Goal: Task Accomplishment & Management: Complete application form

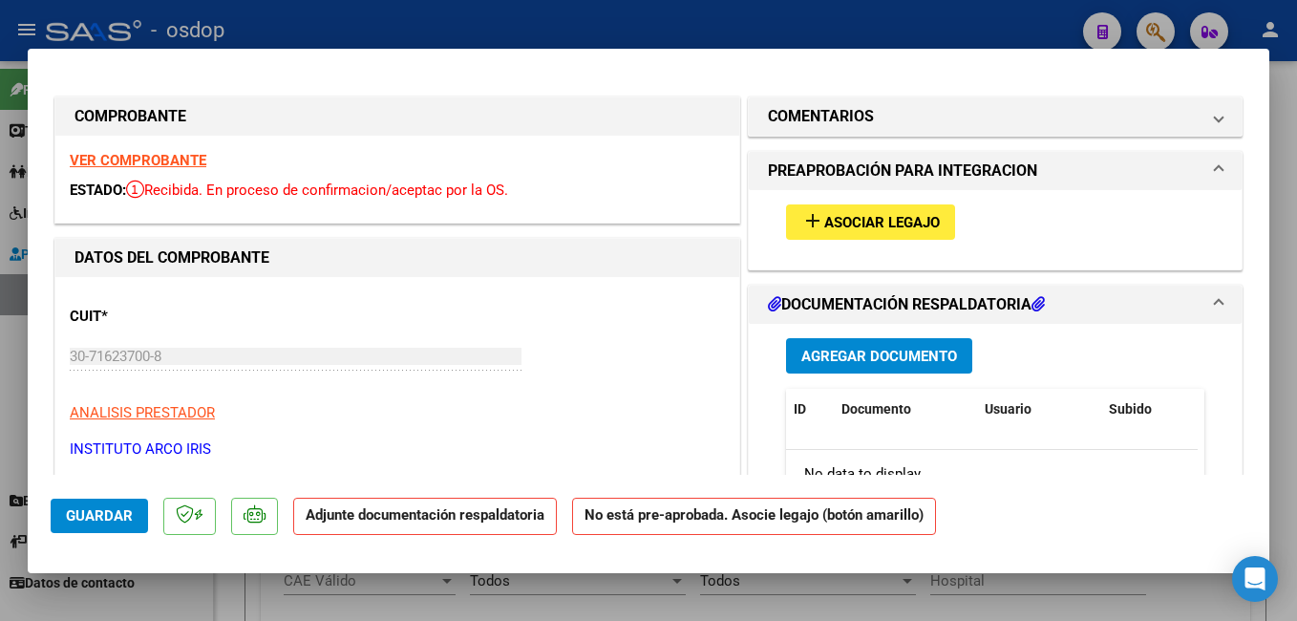
scroll to position [477, 0]
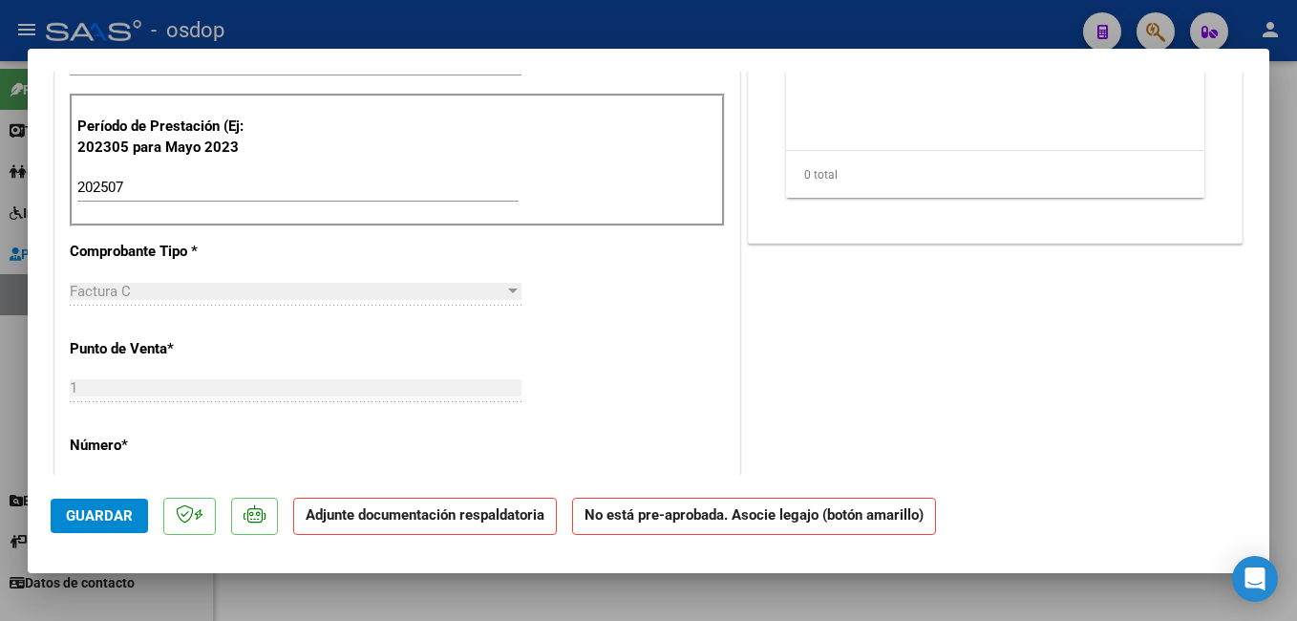
click at [438, 19] on div at bounding box center [648, 310] width 1297 height 621
type input "$ 0,00"
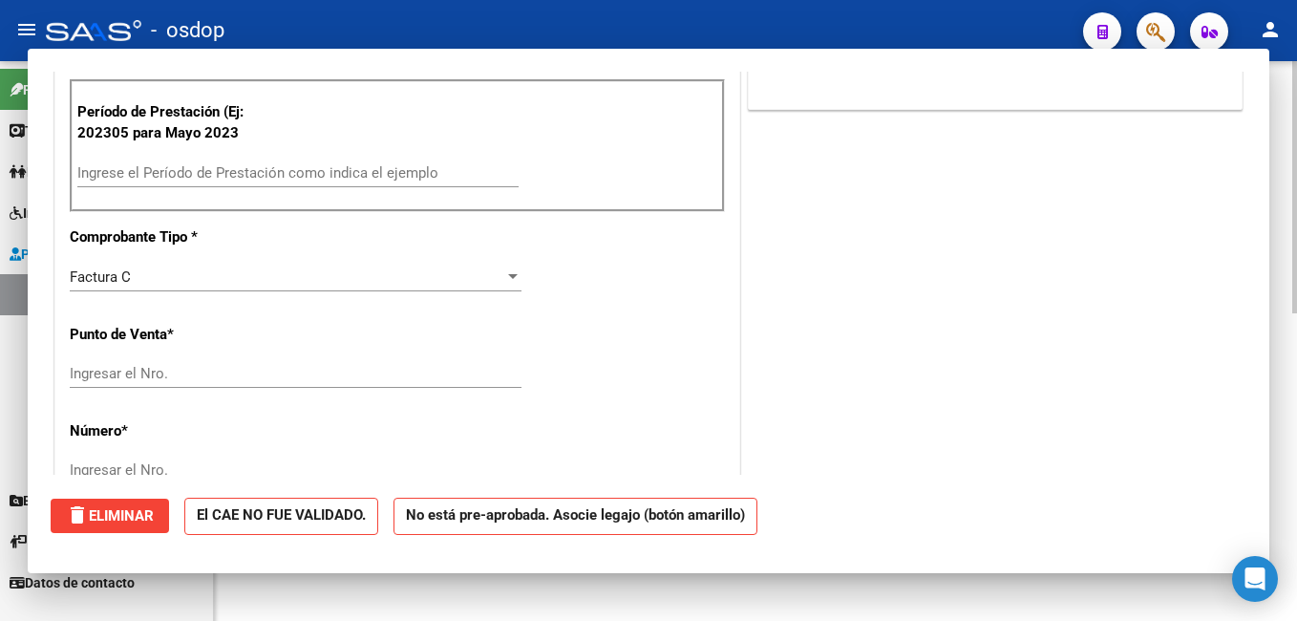
scroll to position [0, 0]
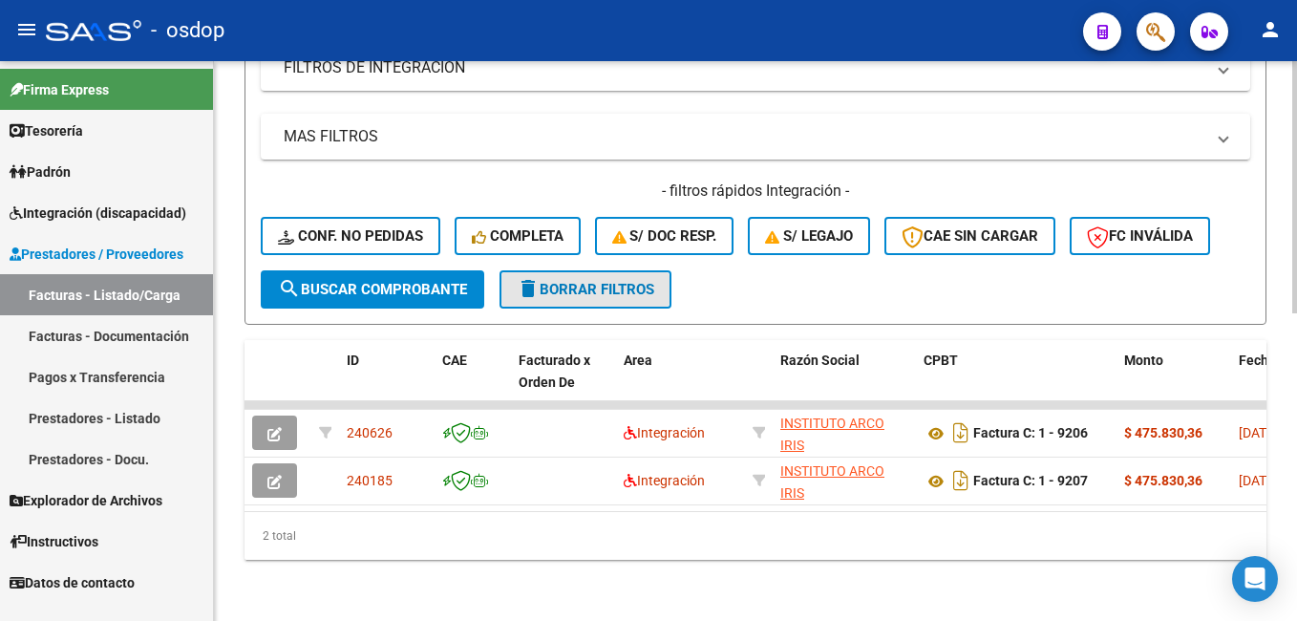
click at [600, 281] on span "delete Borrar Filtros" at bounding box center [586, 289] width 138 height 17
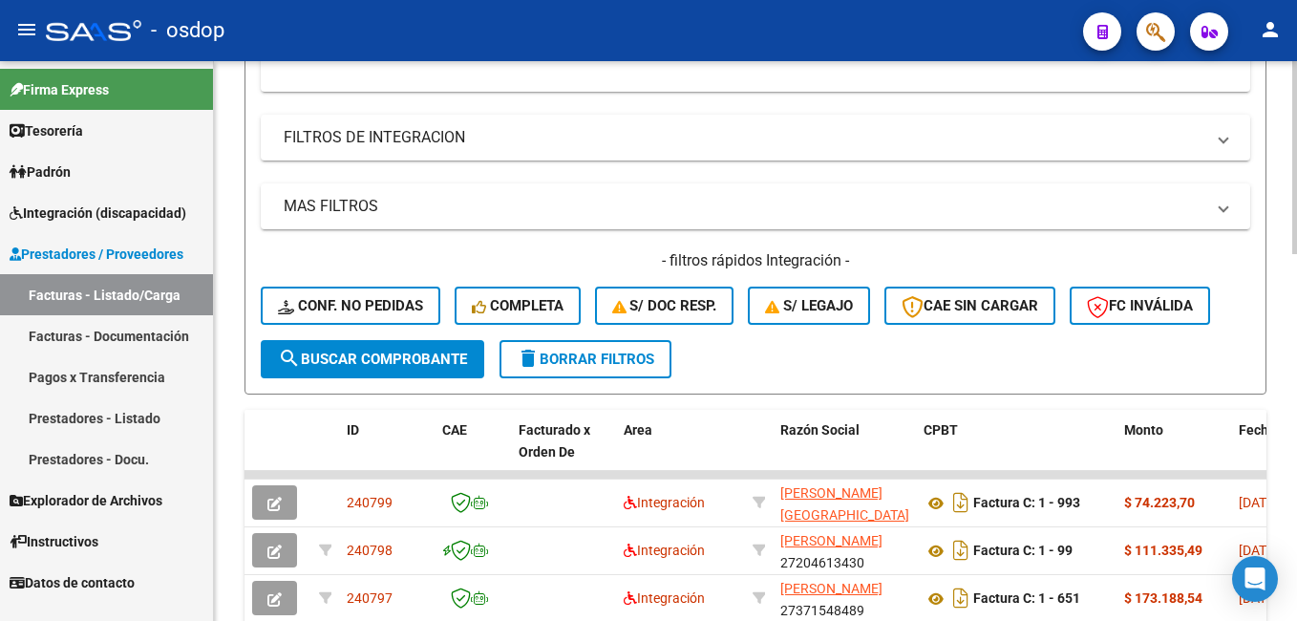
scroll to position [681, 0]
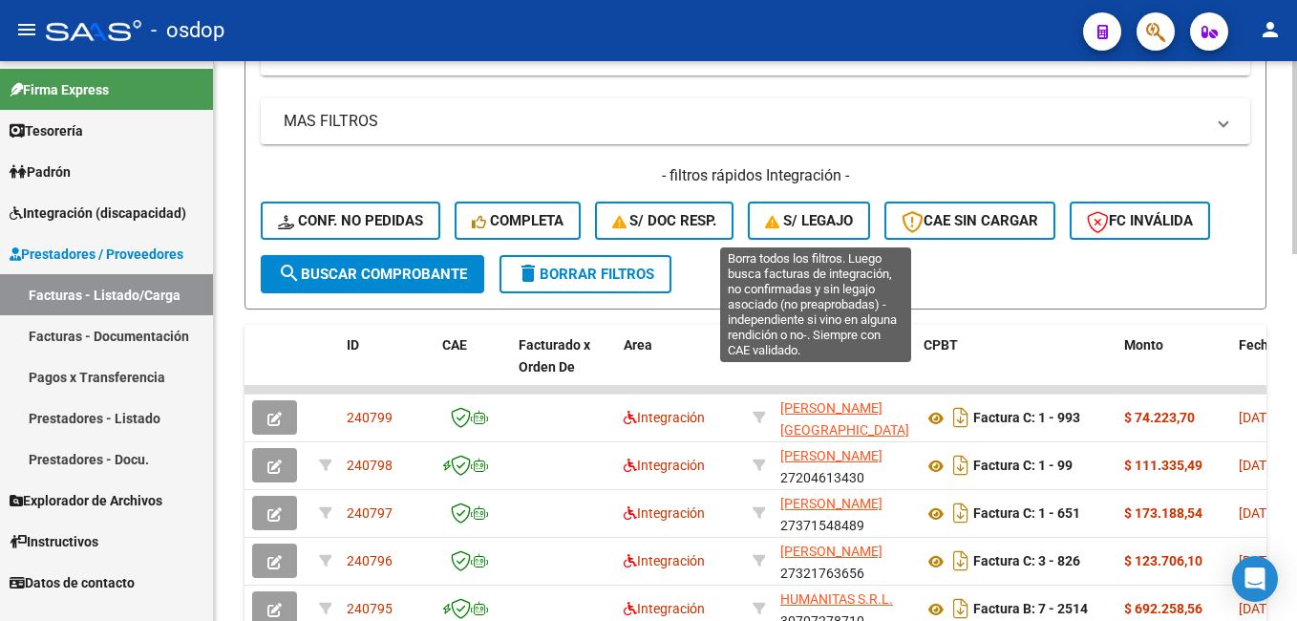
click at [806, 226] on span "S/ legajo" at bounding box center [809, 220] width 88 height 17
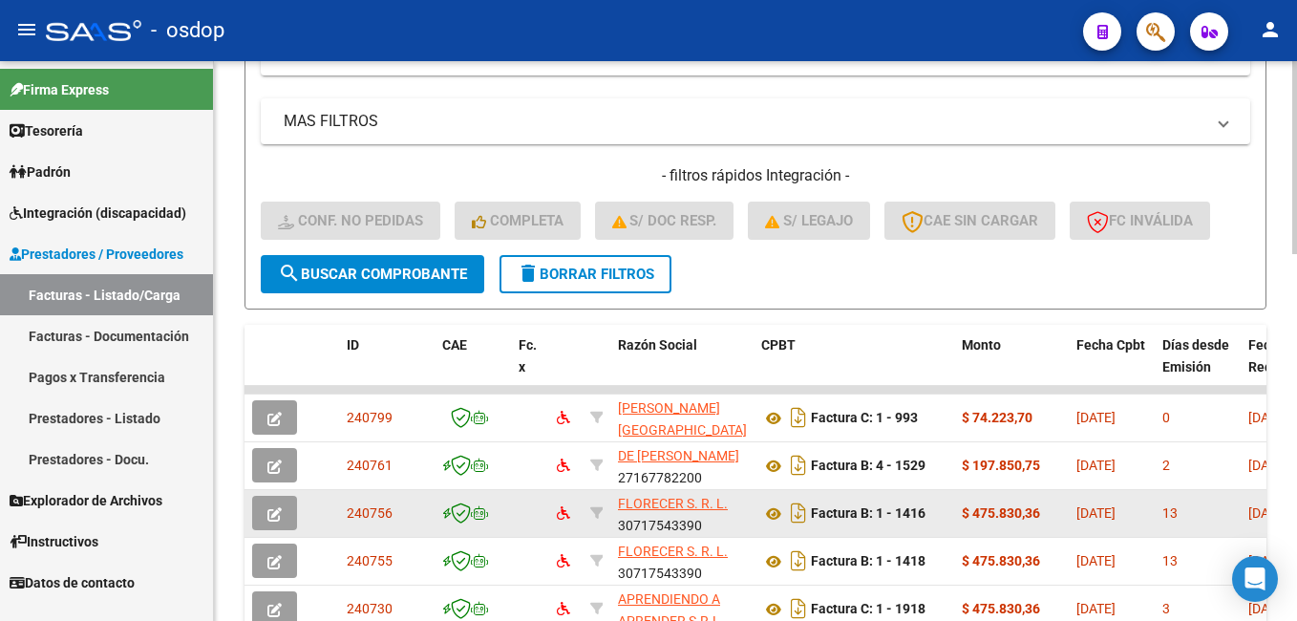
scroll to position [776, 0]
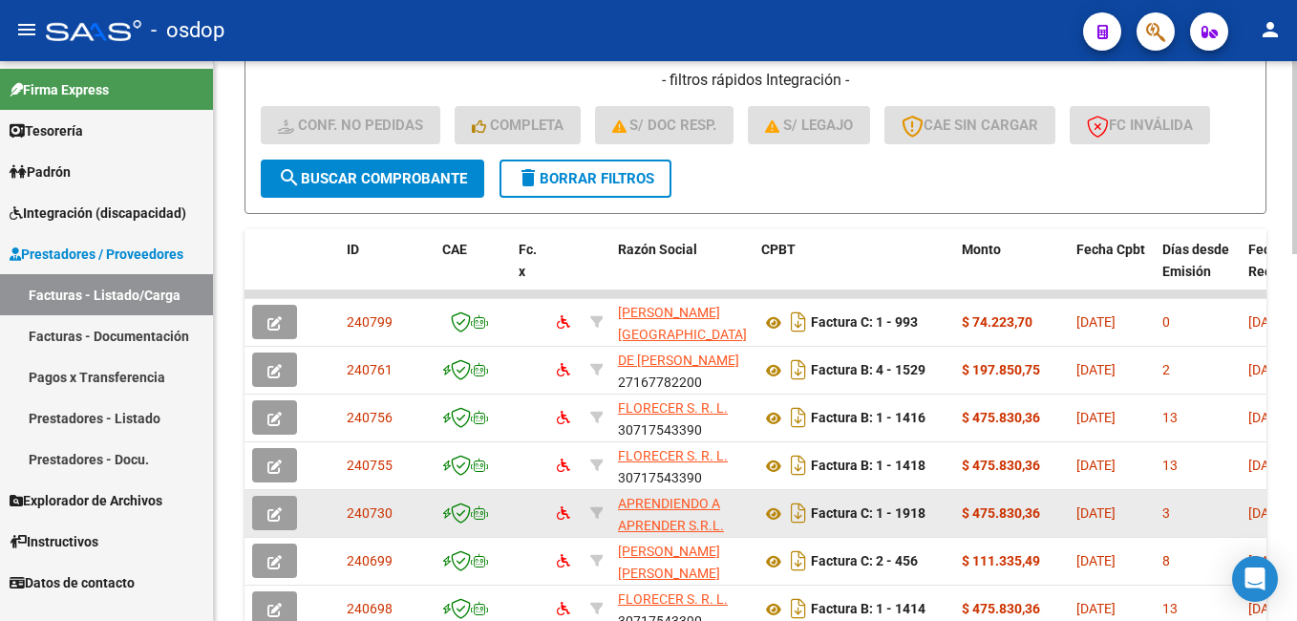
click at [279, 508] on icon "button" at bounding box center [274, 514] width 14 height 14
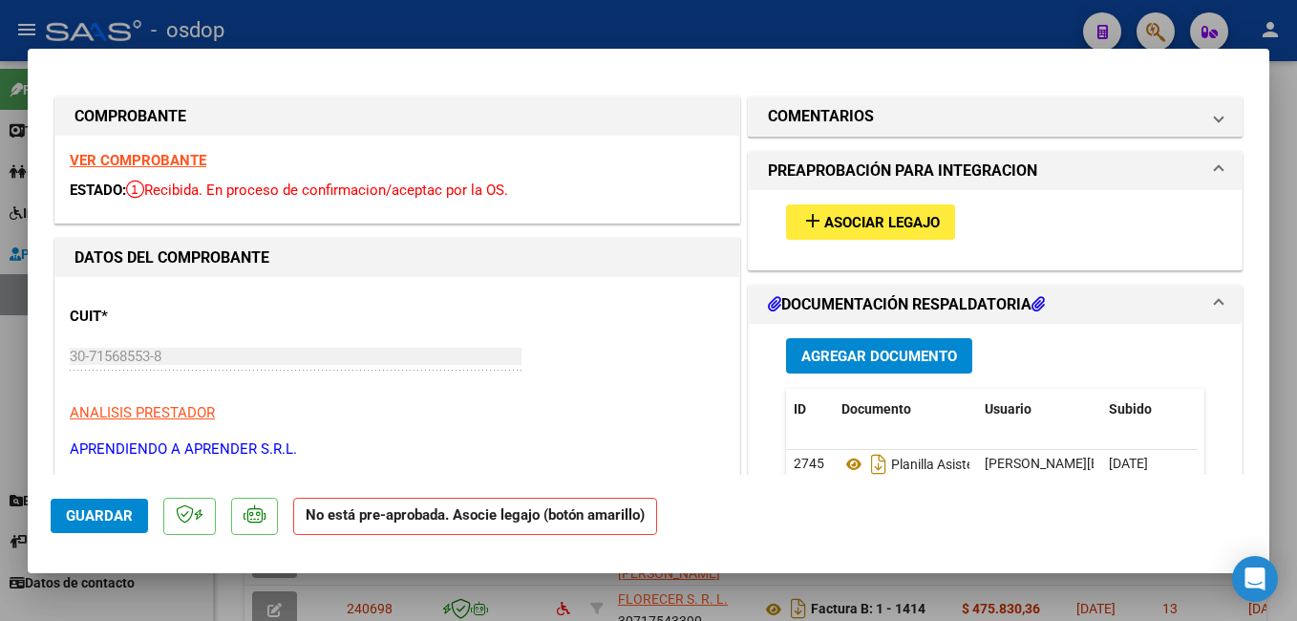
click at [882, 211] on button "add Asociar Legajo" at bounding box center [870, 221] width 169 height 35
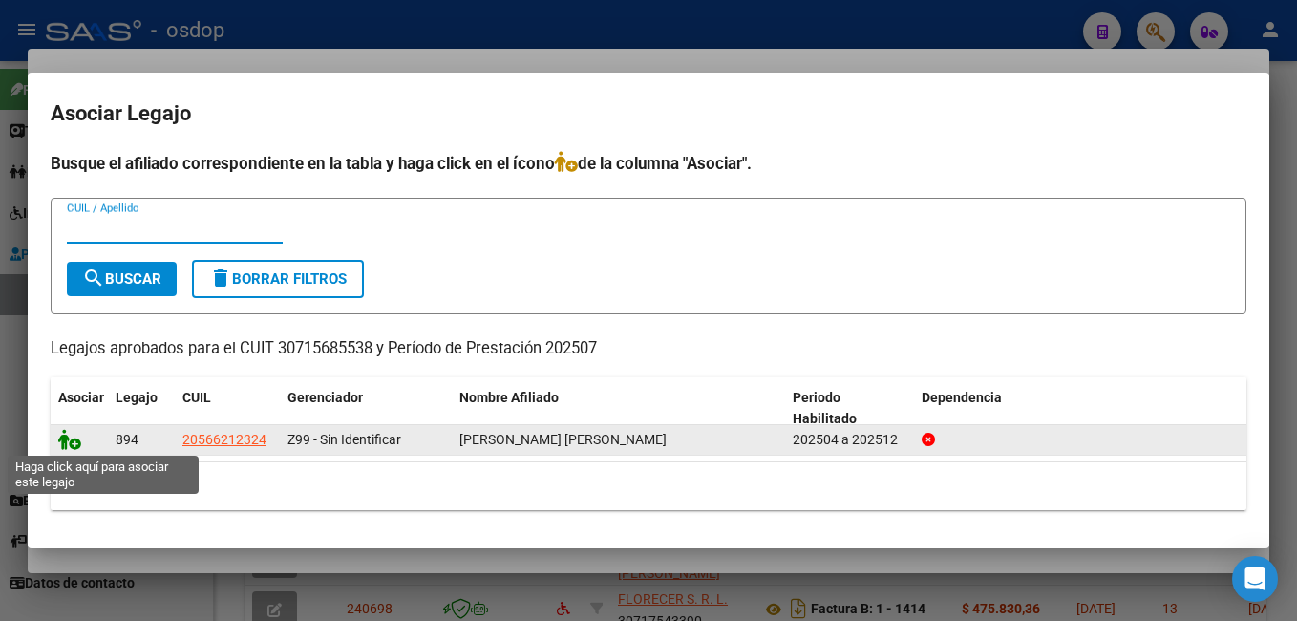
click at [67, 437] on icon at bounding box center [69, 439] width 23 height 21
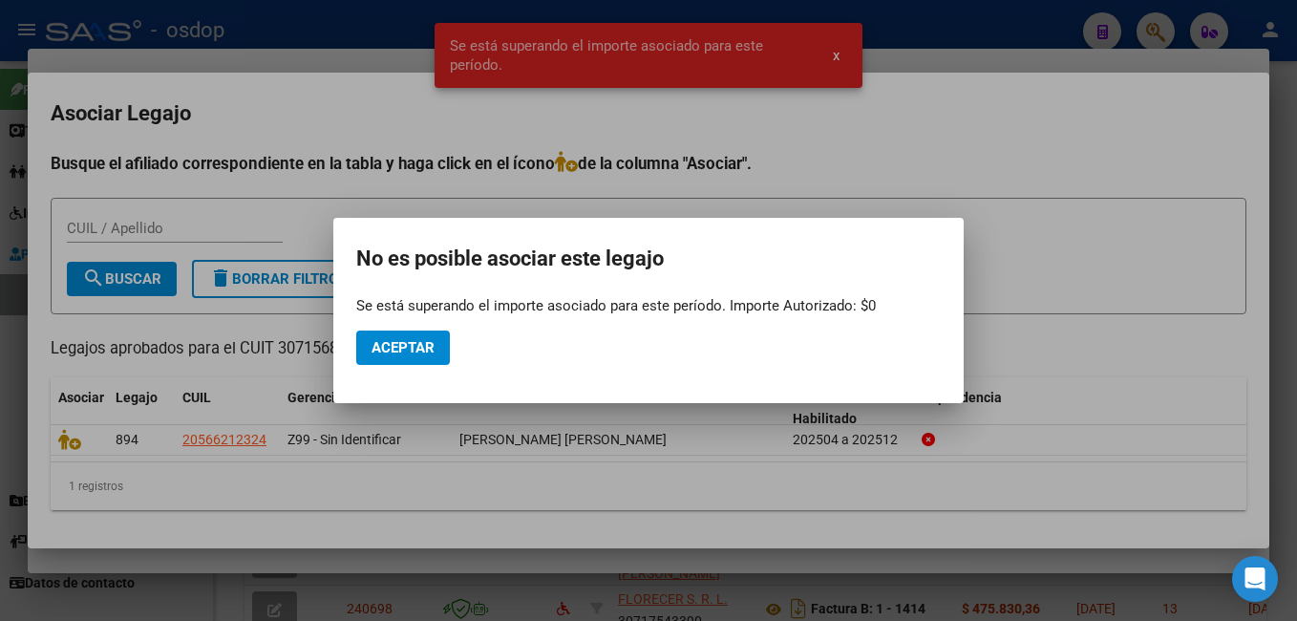
click at [989, 53] on div at bounding box center [648, 310] width 1297 height 621
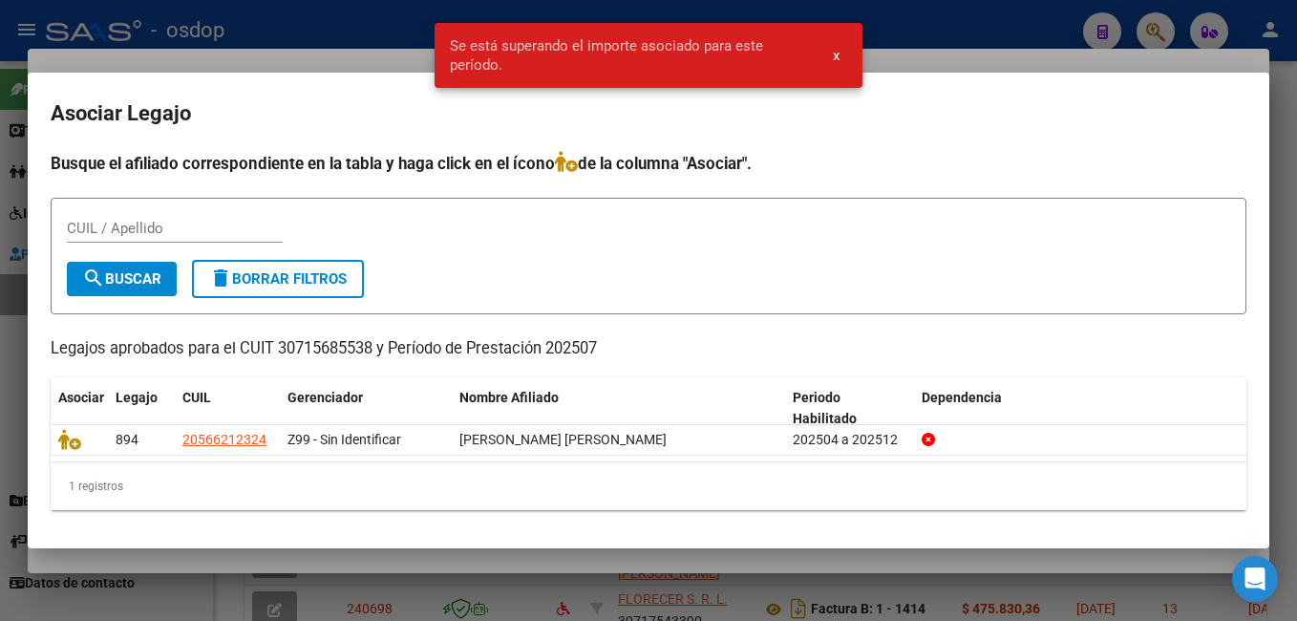
click at [352, 33] on div at bounding box center [648, 310] width 1297 height 621
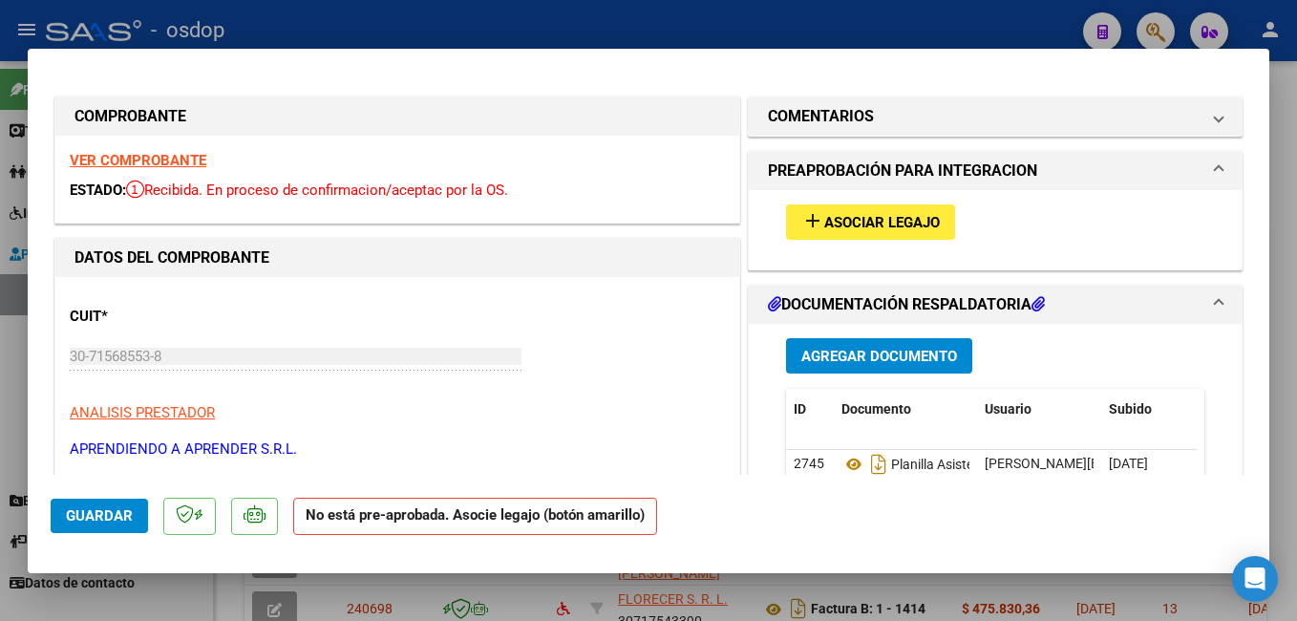
click at [342, 21] on div at bounding box center [648, 310] width 1297 height 621
type input "$ 0,00"
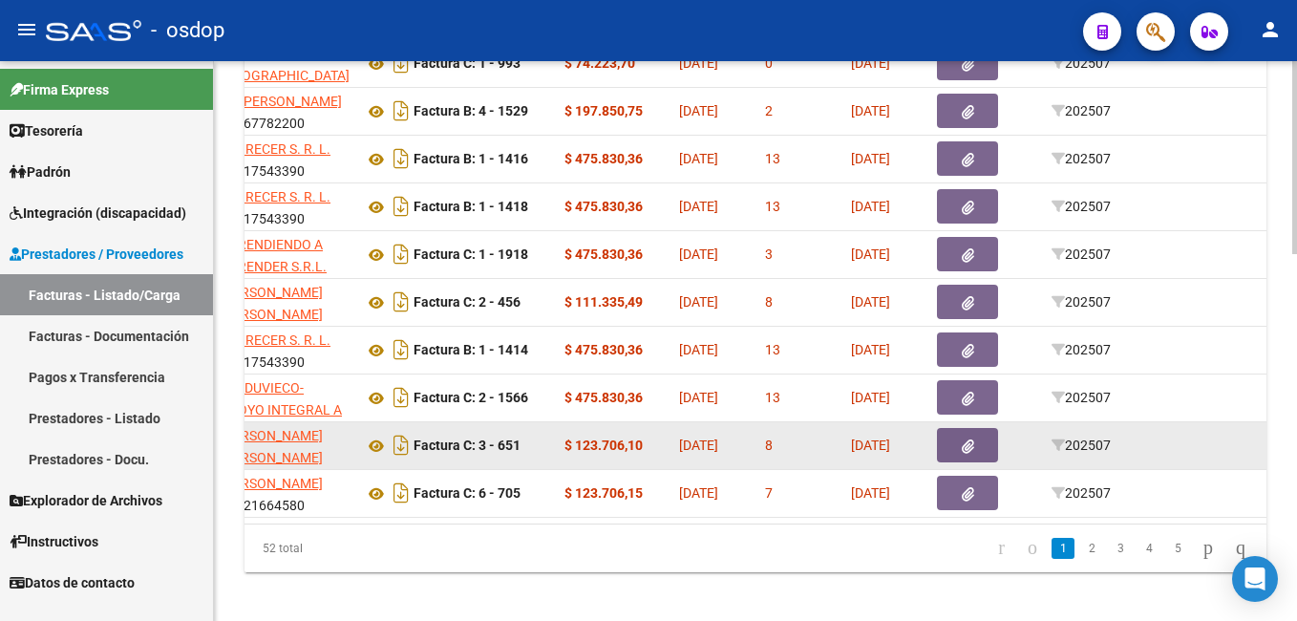
scroll to position [1063, 0]
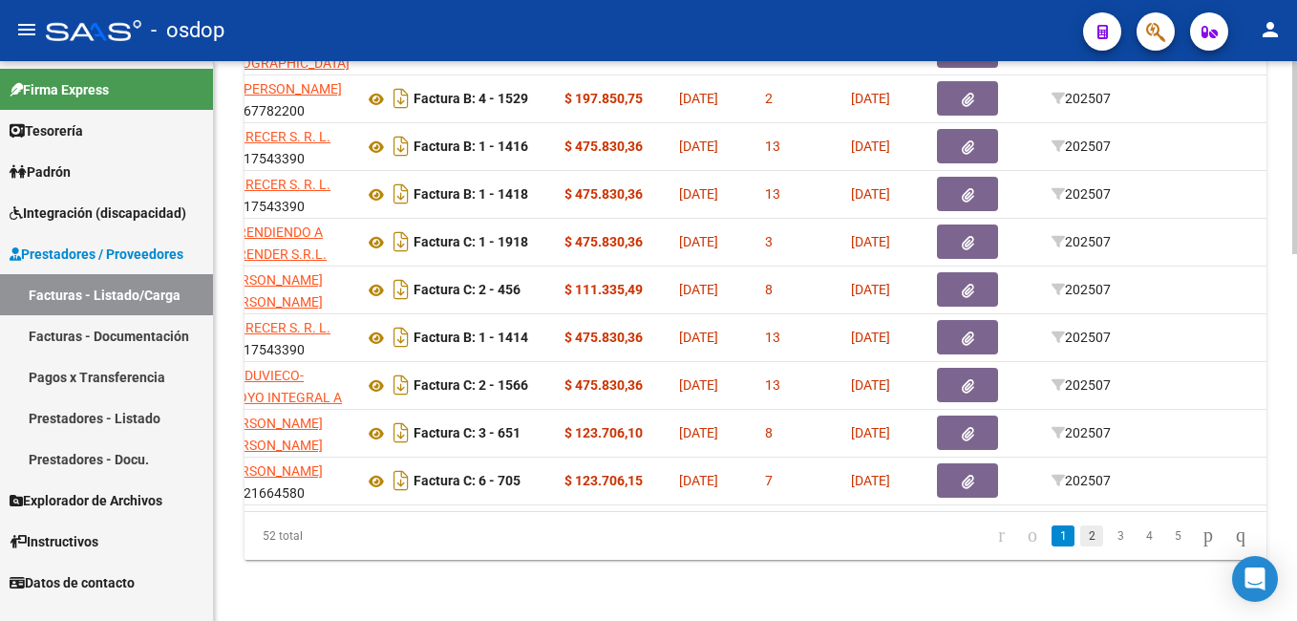
click at [1080, 535] on link "2" at bounding box center [1091, 535] width 23 height 21
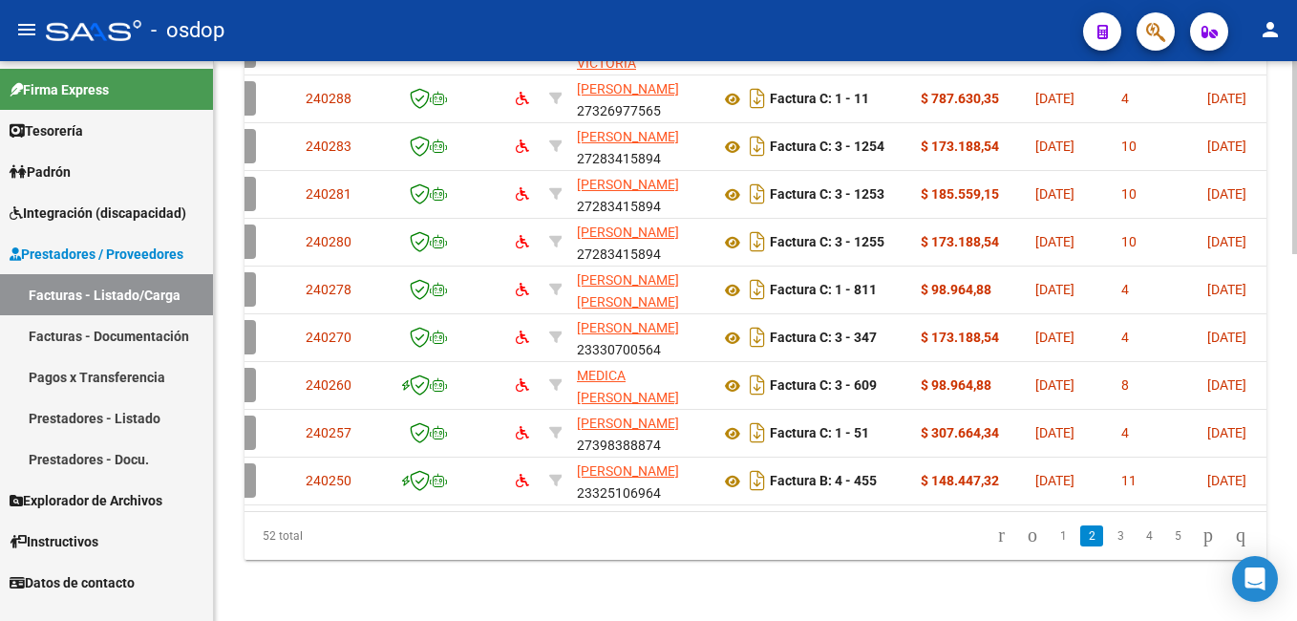
scroll to position [0, 0]
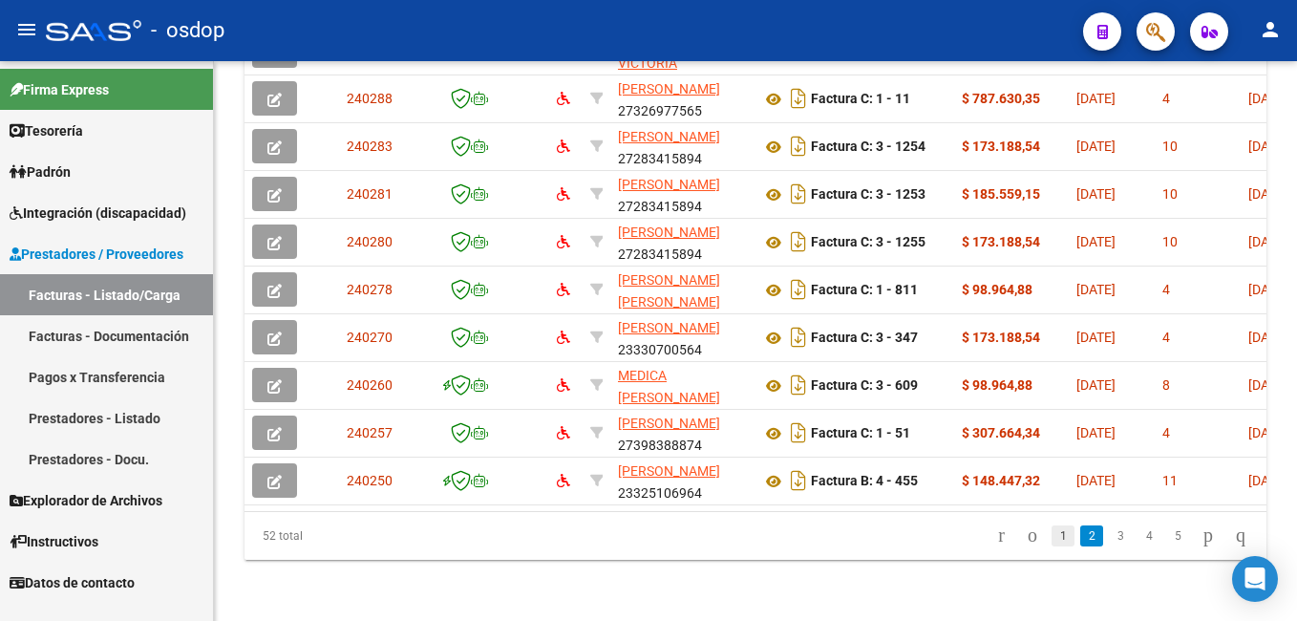
click at [1051, 533] on link "1" at bounding box center [1062, 535] width 23 height 21
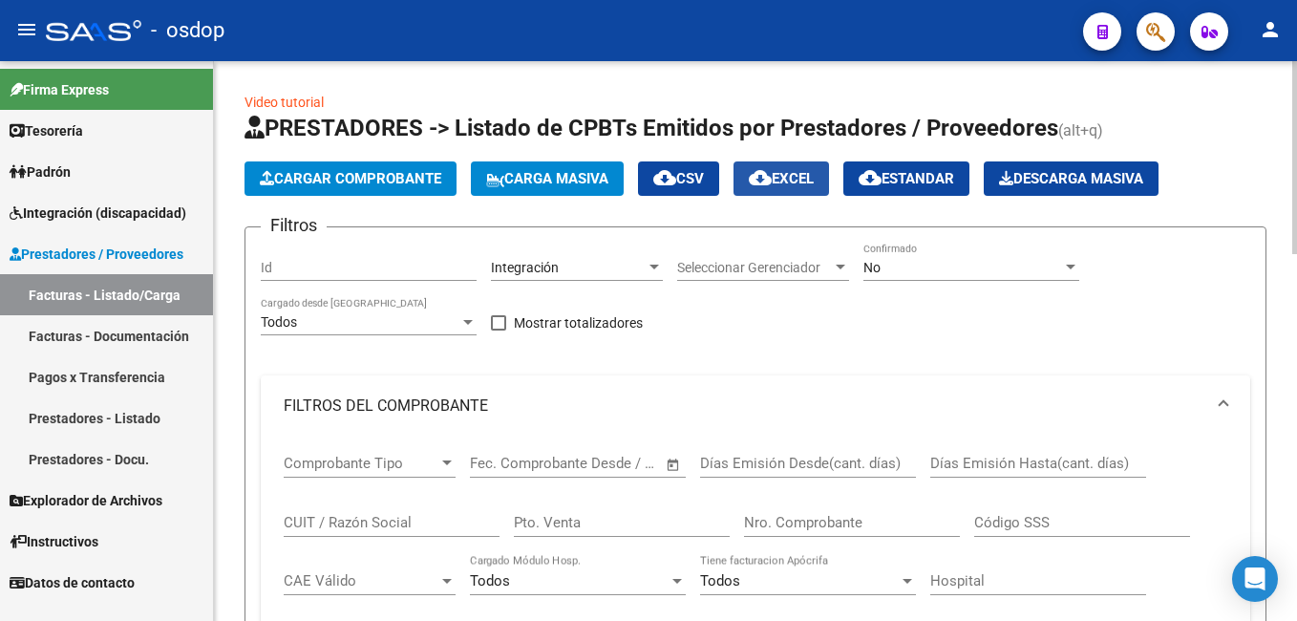
click at [811, 174] on span "cloud_download EXCEL" at bounding box center [781, 178] width 65 height 17
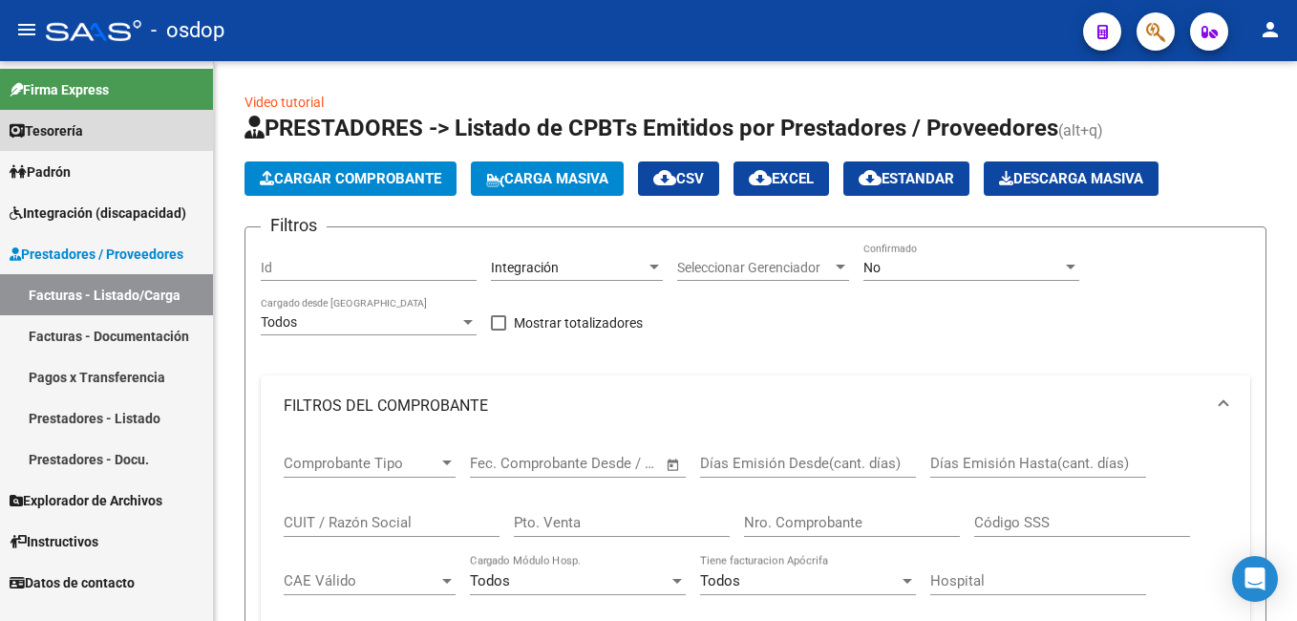
click at [62, 128] on span "Tesorería" at bounding box center [47, 130] width 74 height 21
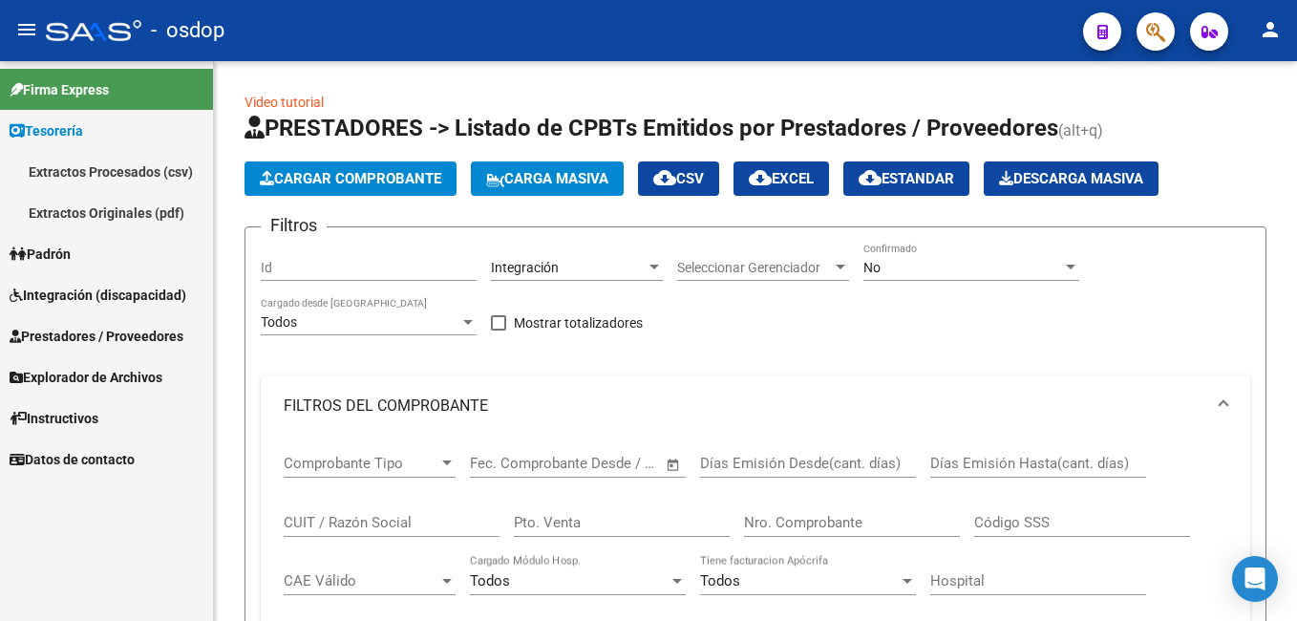
click at [64, 253] on span "Padrón" at bounding box center [40, 254] width 61 height 21
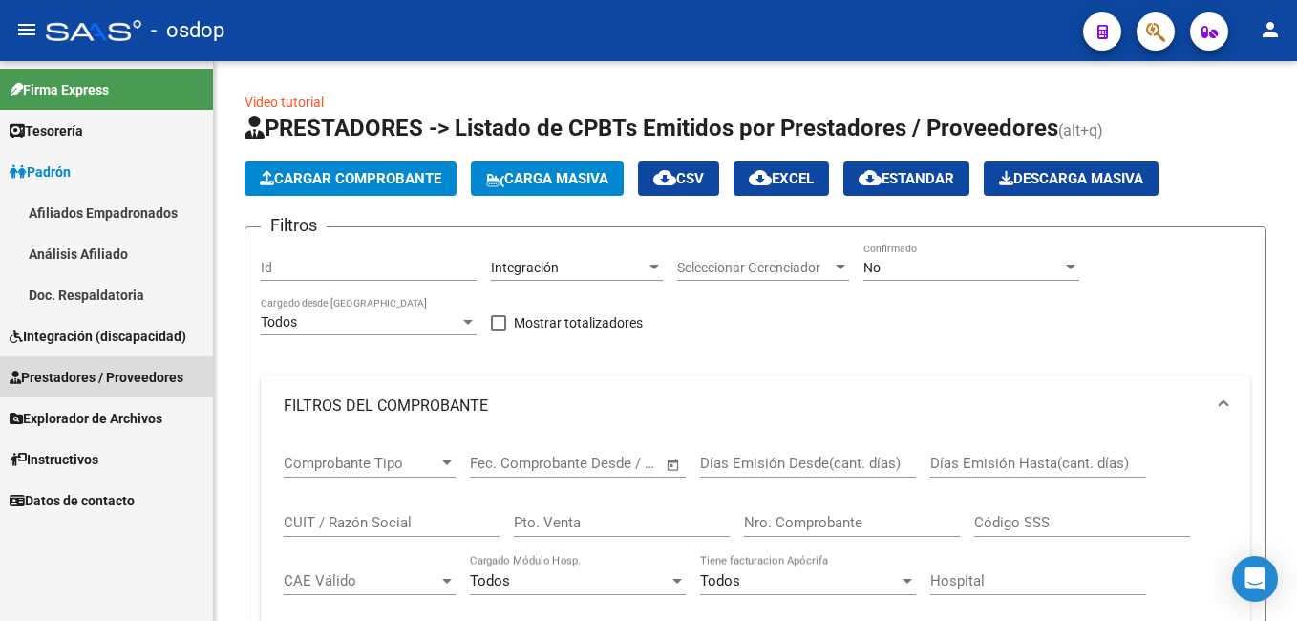
click at [84, 379] on span "Prestadores / Proveedores" at bounding box center [97, 377] width 174 height 21
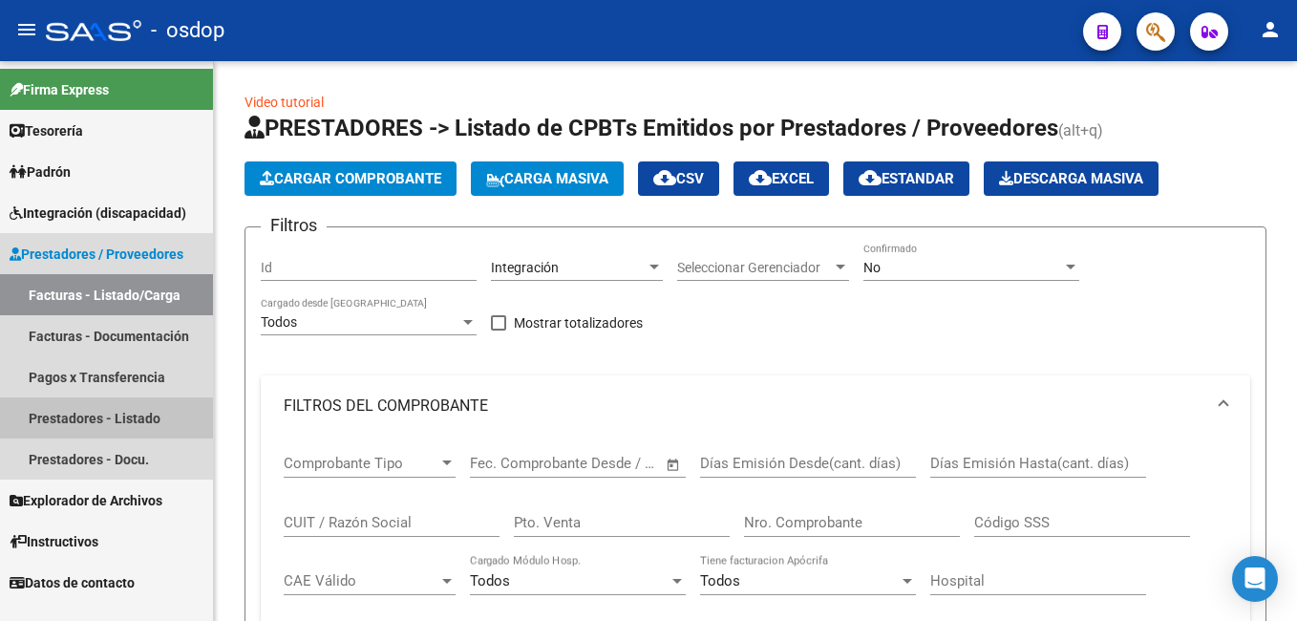
click at [111, 418] on link "Prestadores - Listado" at bounding box center [106, 417] width 213 height 41
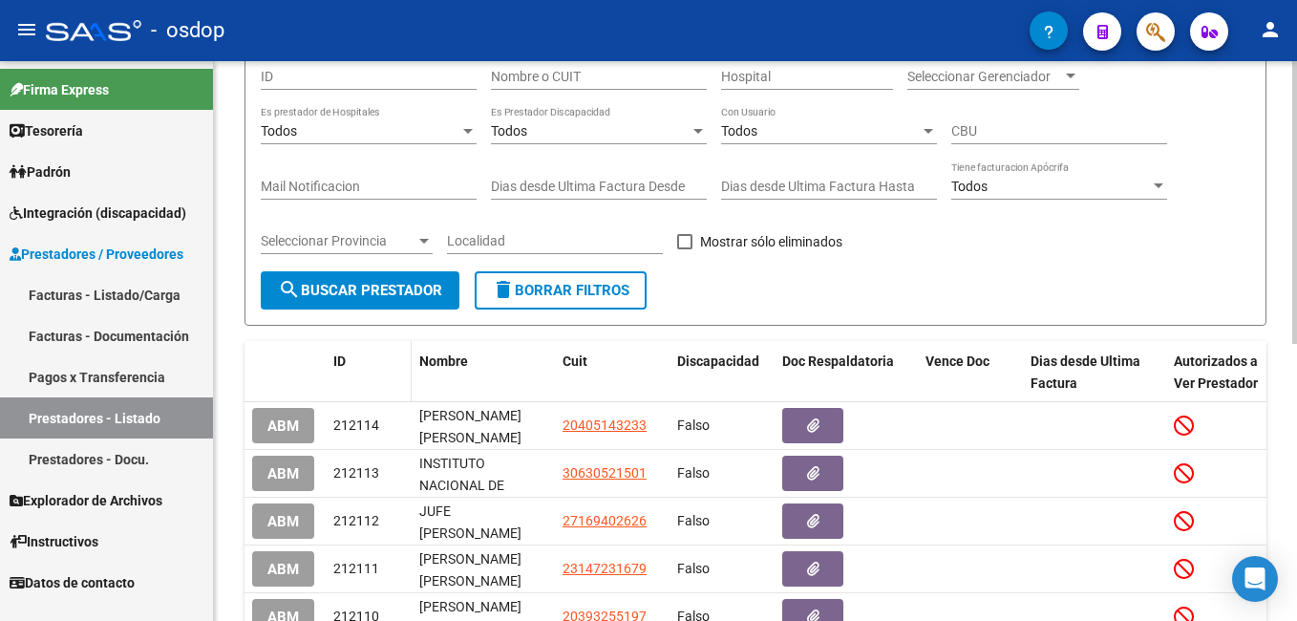
scroll to position [95, 0]
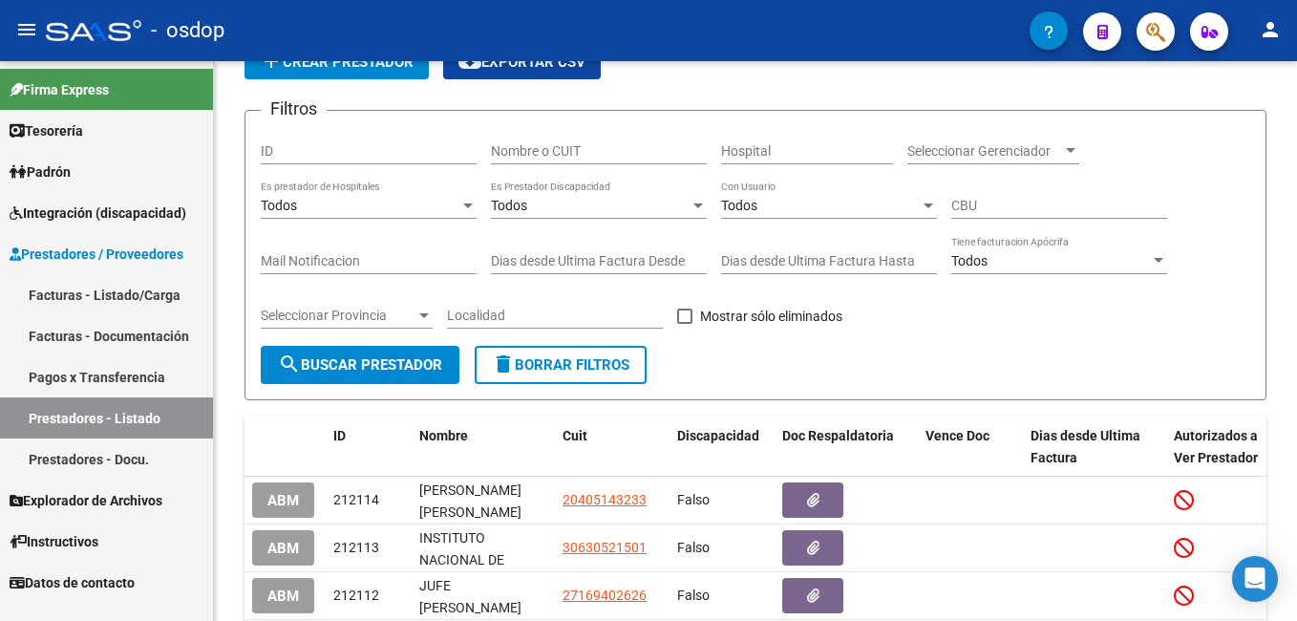
click at [117, 502] on span "Explorador de Archivos" at bounding box center [86, 500] width 153 height 21
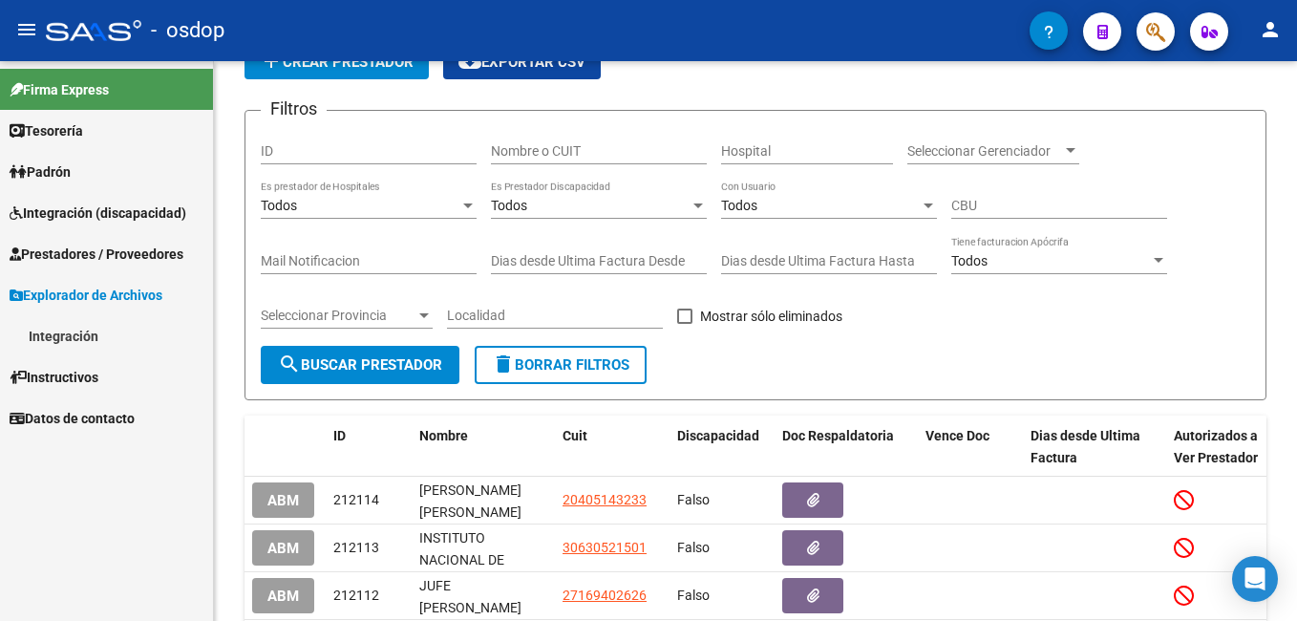
click at [67, 328] on link "Integración" at bounding box center [106, 335] width 213 height 41
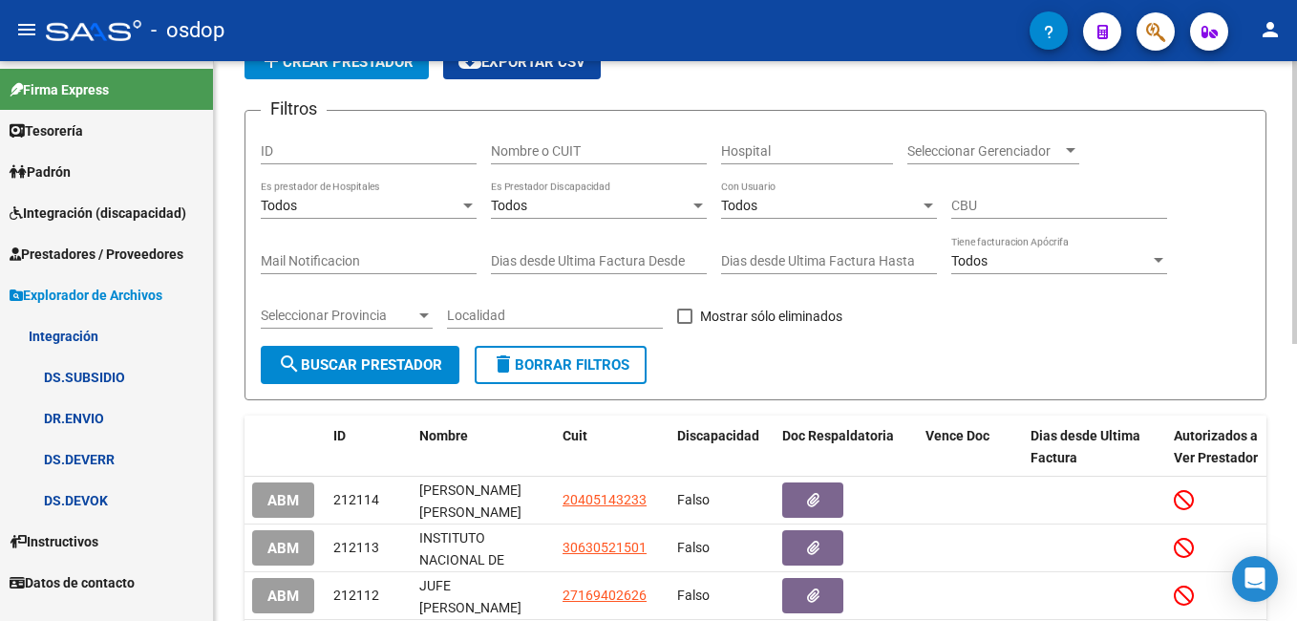
drag, startPoint x: 706, startPoint y: 72, endPoint x: 708, endPoint y: 87, distance: 15.4
click at [707, 74] on div "add Crear Prestador cloud_download Exportar CSV" at bounding box center [755, 62] width 1022 height 34
click at [708, 87] on app-list-header "PRESTADORES -> Listado de Prestadores / Proveedores add Crear Prestador cloud_d…" at bounding box center [755, 198] width 1022 height 404
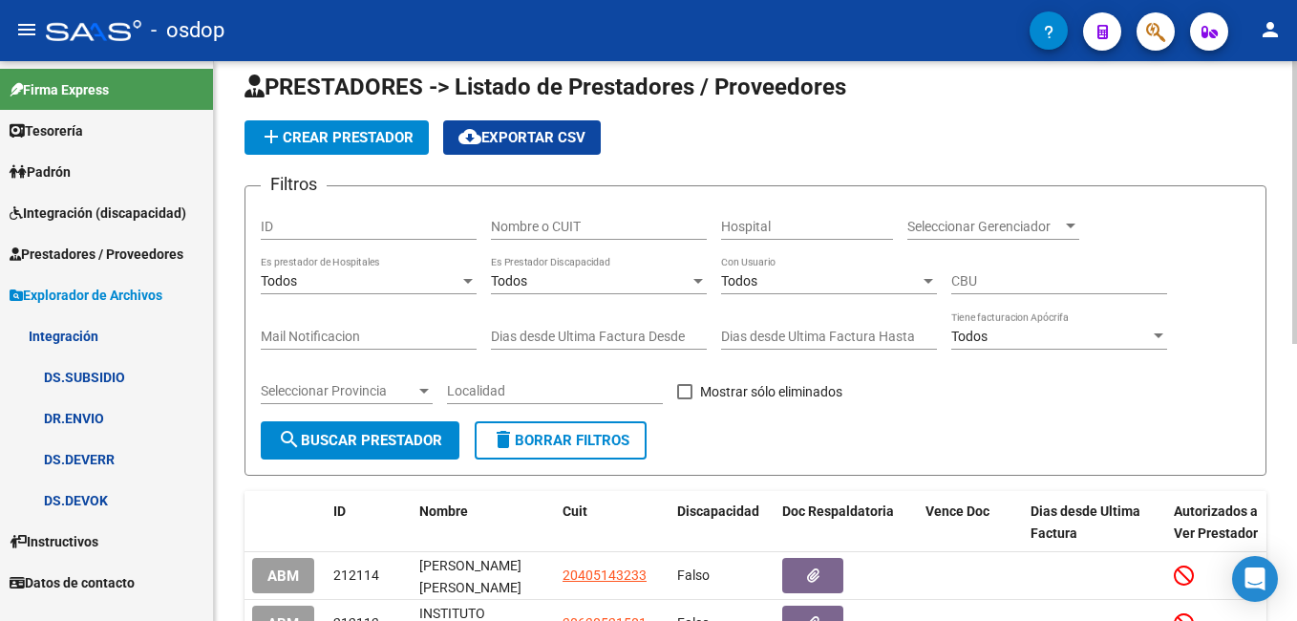
scroll to position [0, 0]
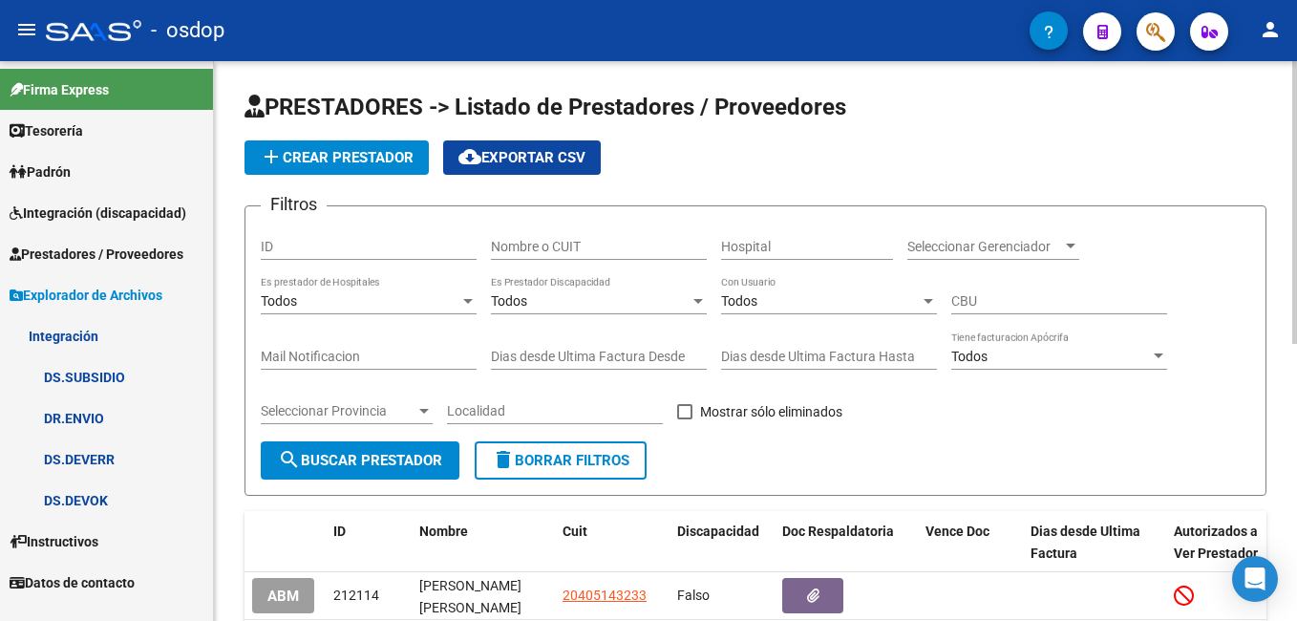
click at [224, 79] on div "PRESTADORES -> Listado de Prestadores / Proveedores add Crear Prestador cloud_d…" at bounding box center [755, 607] width 1083 height 1092
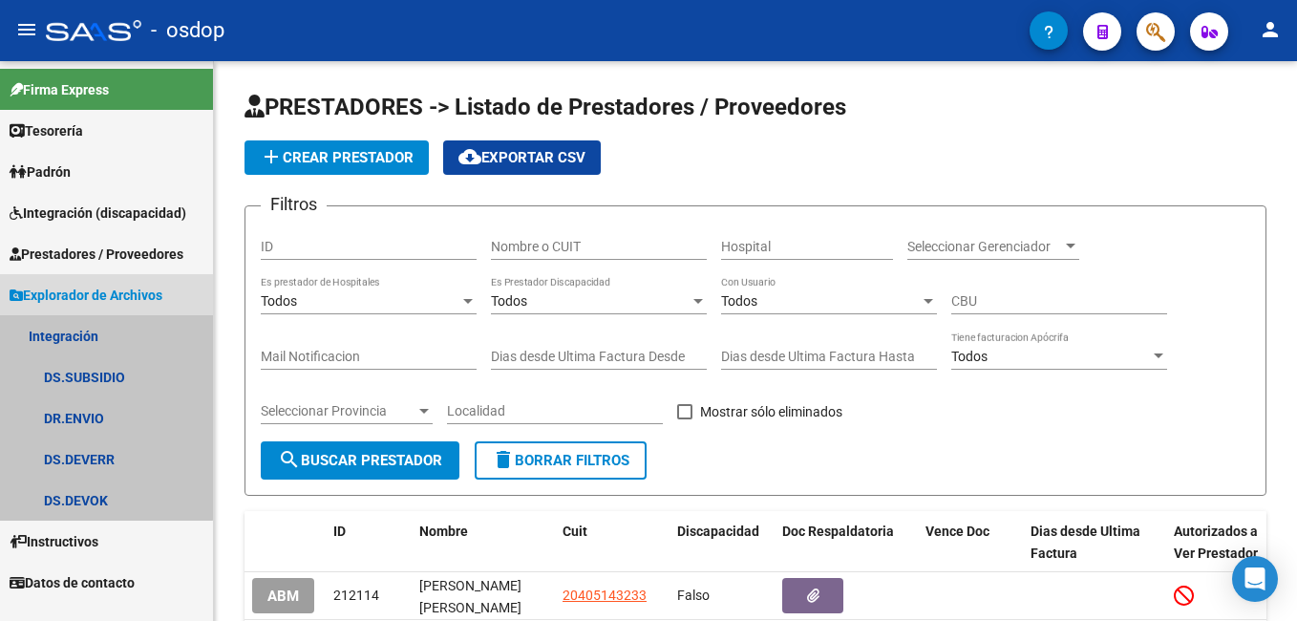
click at [70, 330] on link "Integración" at bounding box center [106, 335] width 213 height 41
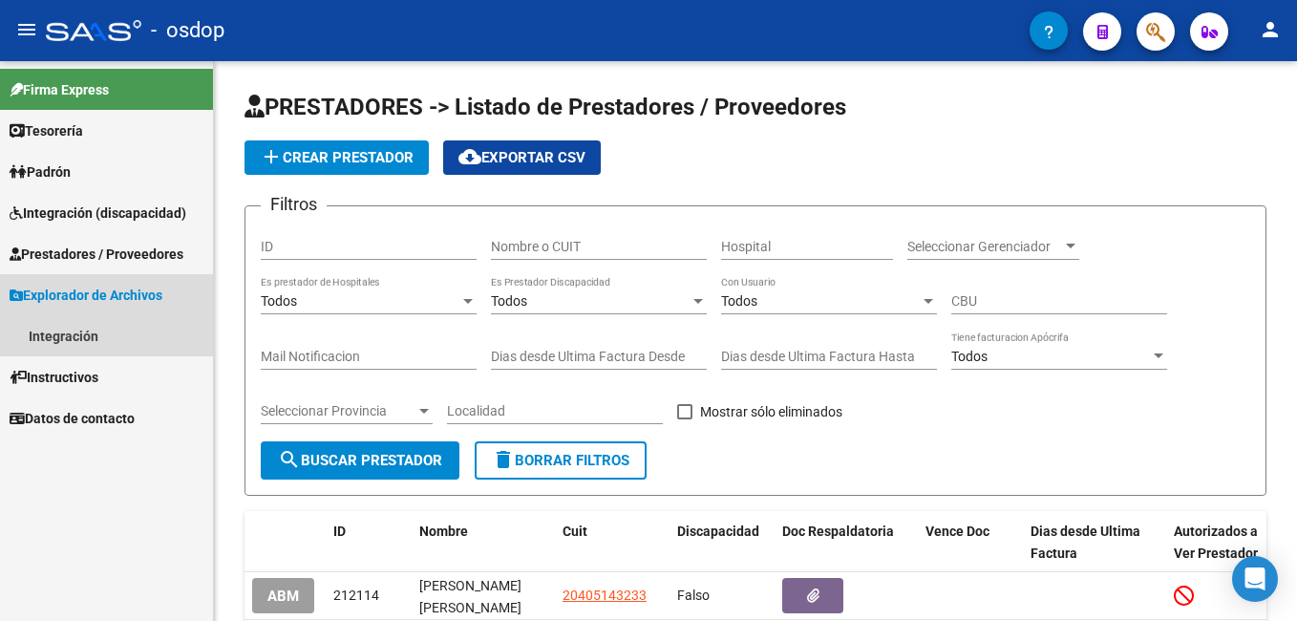
click at [84, 291] on span "Explorador de Archivos" at bounding box center [86, 295] width 153 height 21
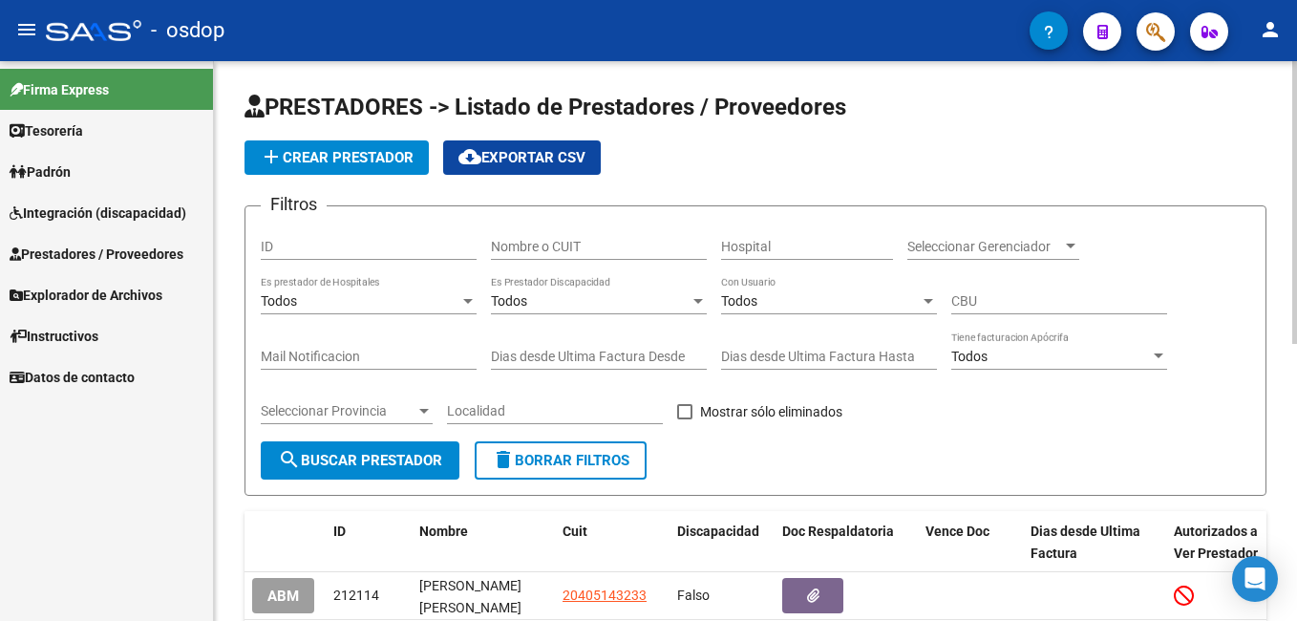
click at [883, 156] on div "add Crear Prestador cloud_download Exportar CSV" at bounding box center [755, 157] width 1022 height 34
click at [82, 252] on span "Prestadores / Proveedores" at bounding box center [97, 254] width 174 height 21
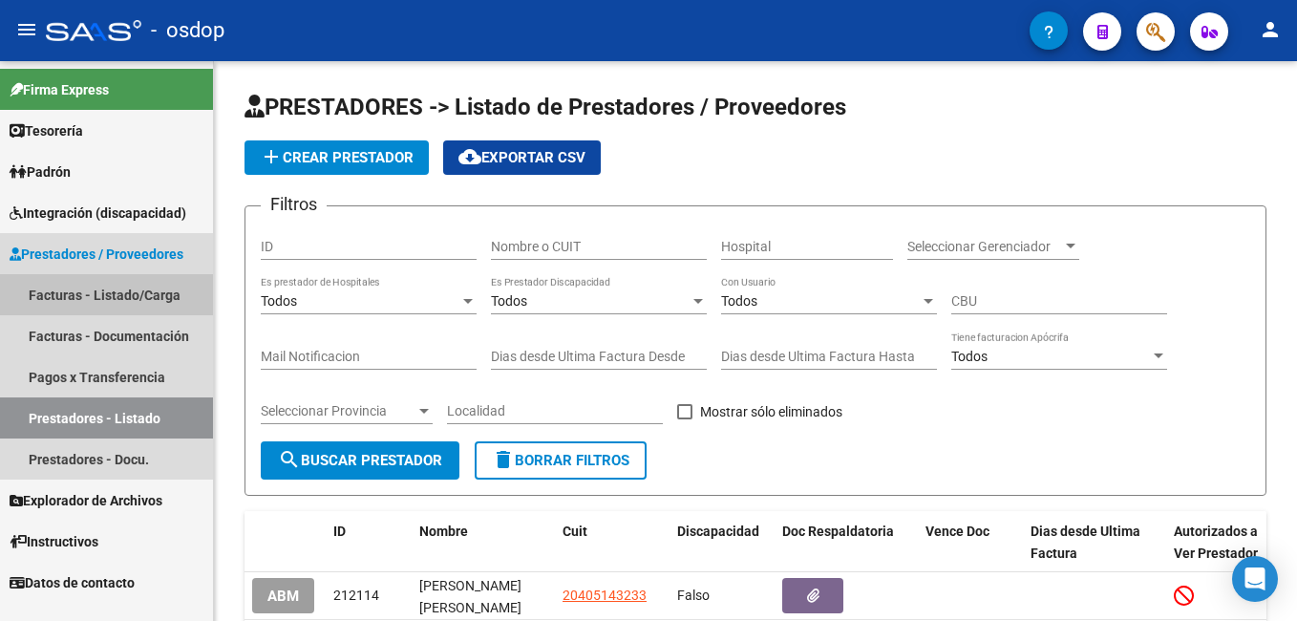
click at [96, 291] on link "Facturas - Listado/Carga" at bounding box center [106, 294] width 213 height 41
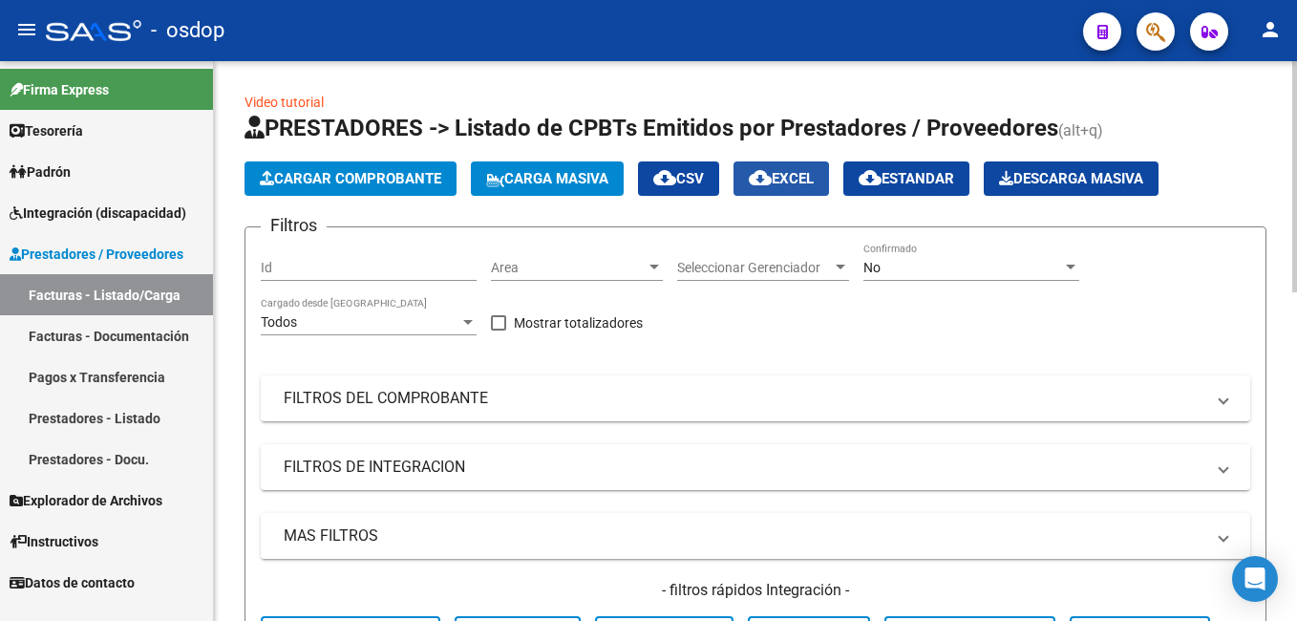
click at [772, 180] on mat-icon "cloud_download" at bounding box center [760, 177] width 23 height 23
click at [561, 271] on span "Area" at bounding box center [568, 268] width 155 height 16
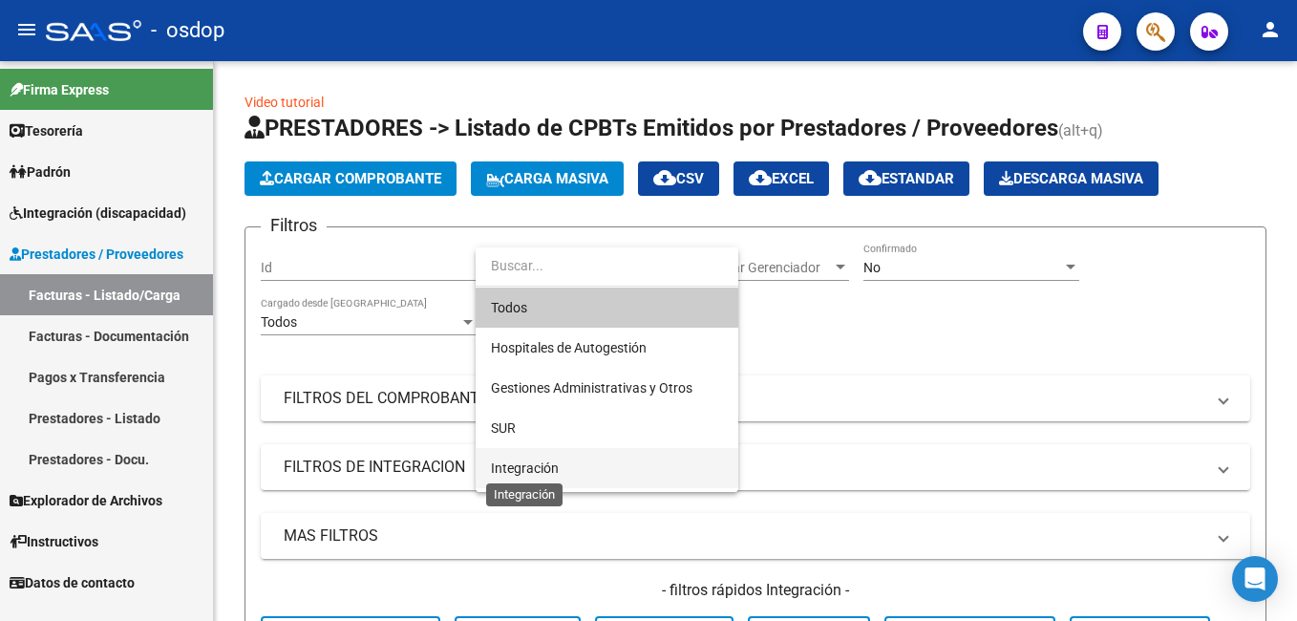
click at [519, 469] on span "Integración" at bounding box center [525, 467] width 68 height 15
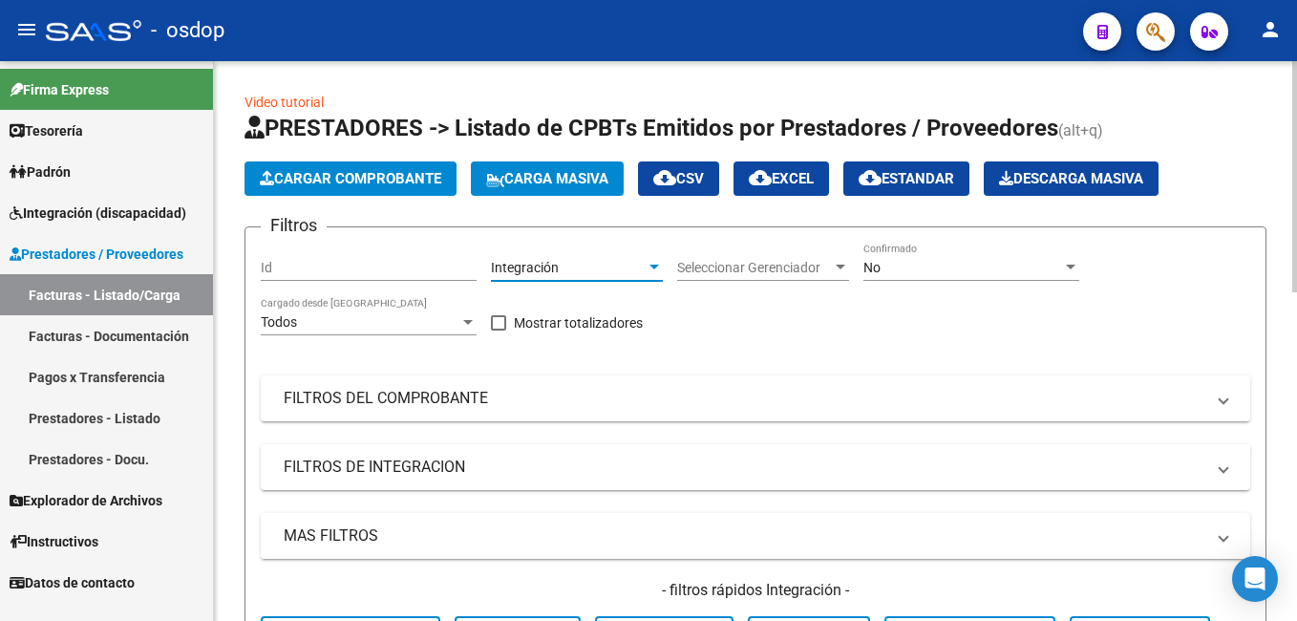
click at [736, 265] on span "Seleccionar Gerenciador" at bounding box center [754, 268] width 155 height 16
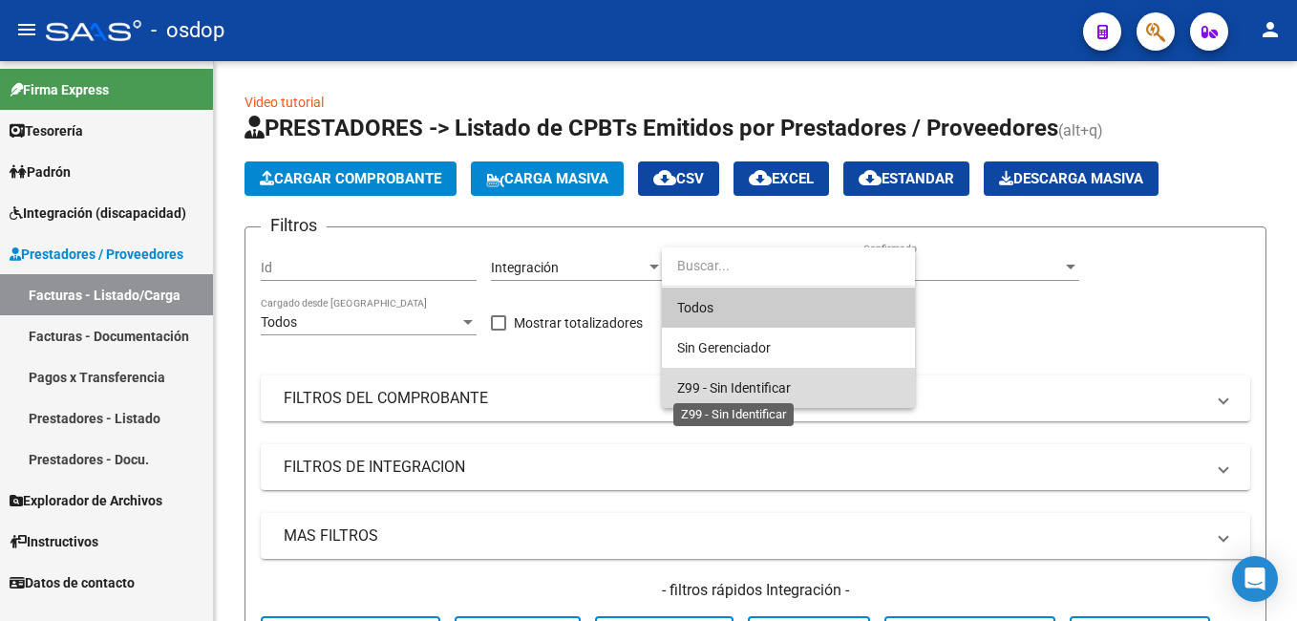
click at [741, 386] on span "Z99 - Sin Identificar" at bounding box center [734, 387] width 114 height 15
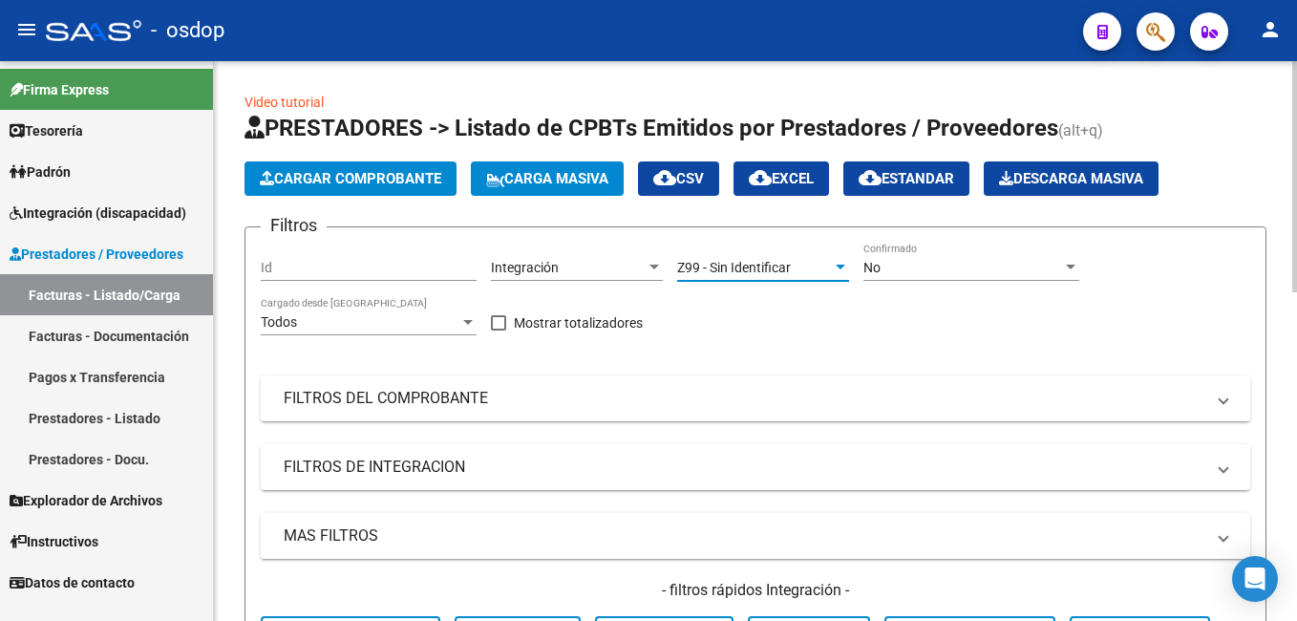
click at [916, 258] on div "No Confirmado" at bounding box center [971, 262] width 216 height 38
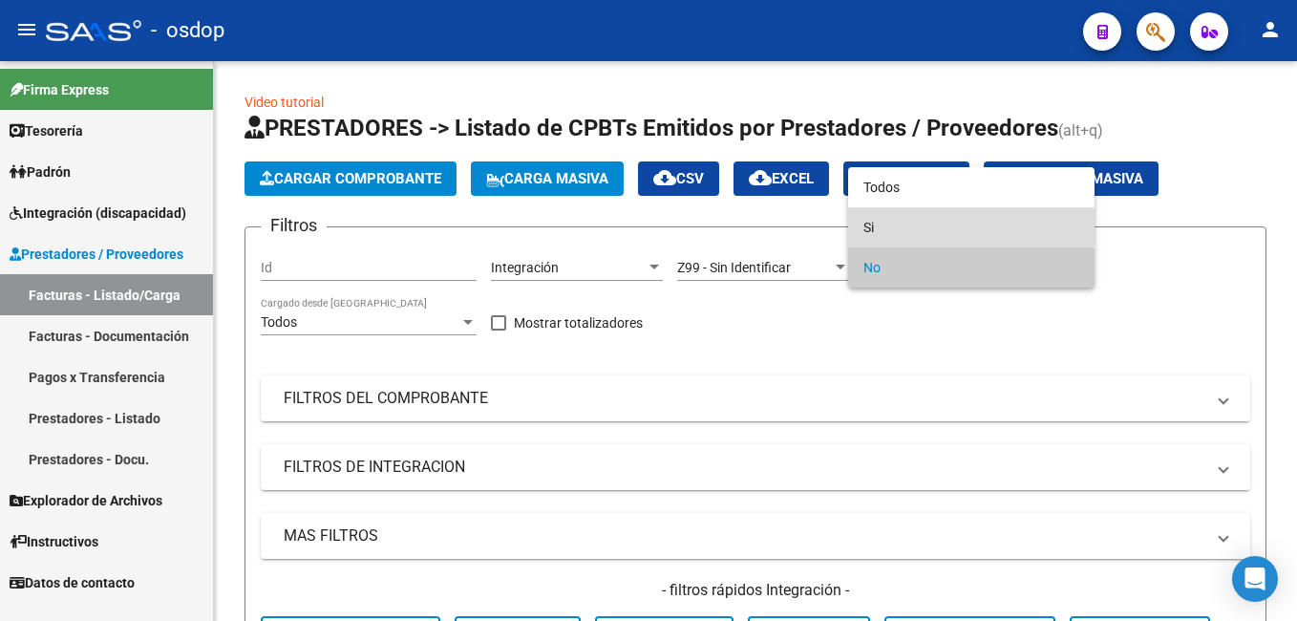
click at [908, 224] on span "Si" at bounding box center [971, 227] width 216 height 40
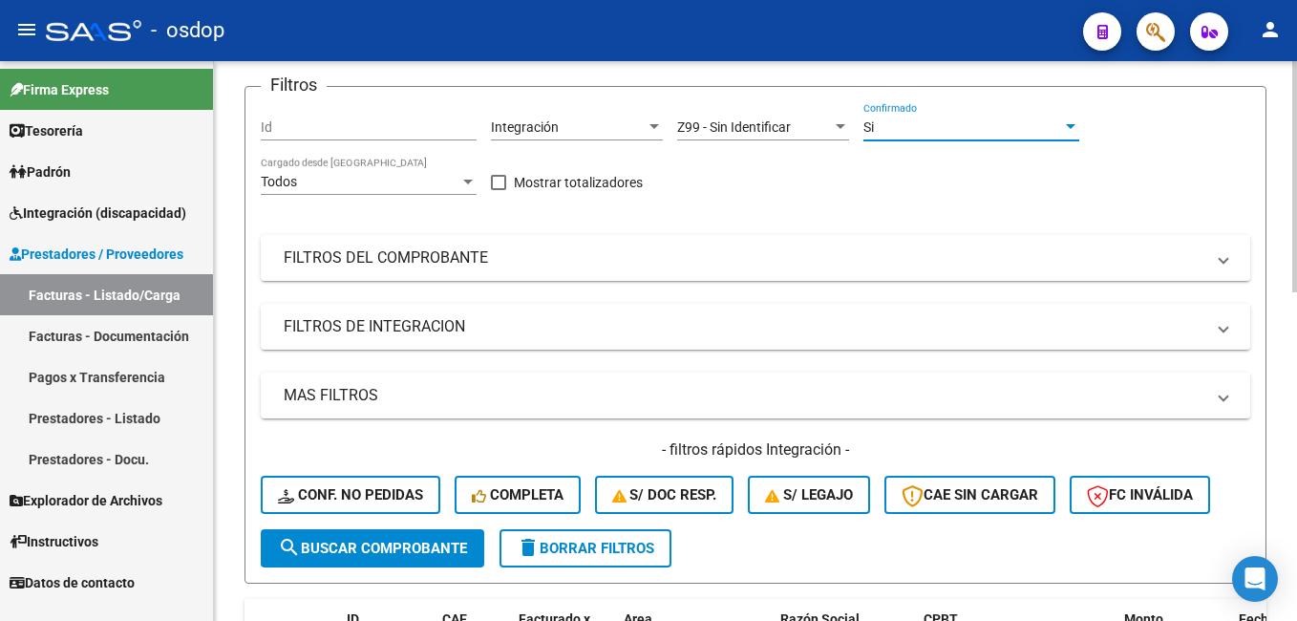
scroll to position [95, 0]
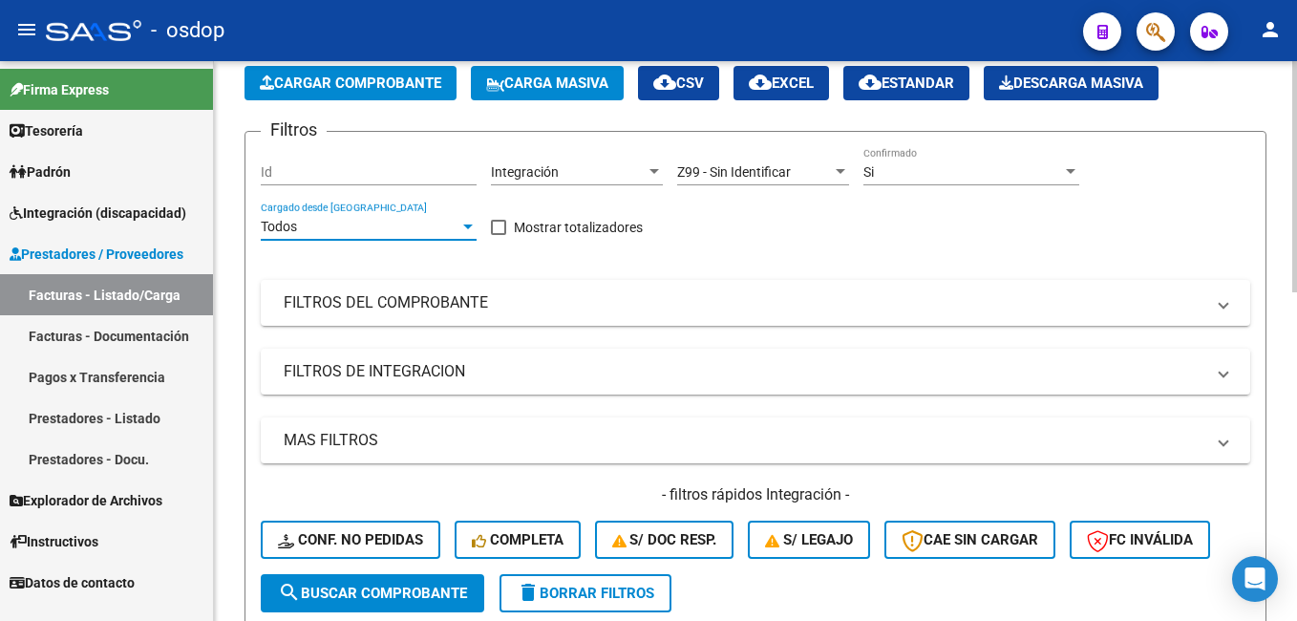
click at [458, 225] on div "Todos" at bounding box center [360, 227] width 199 height 16
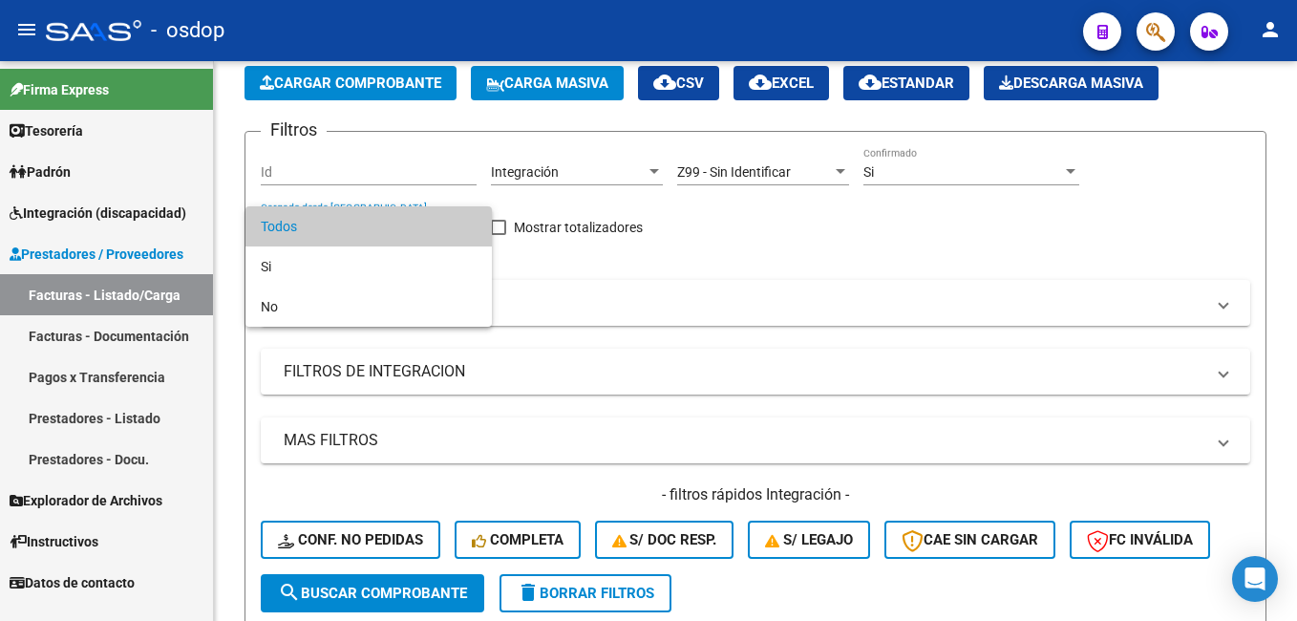
click at [574, 274] on div at bounding box center [648, 310] width 1297 height 621
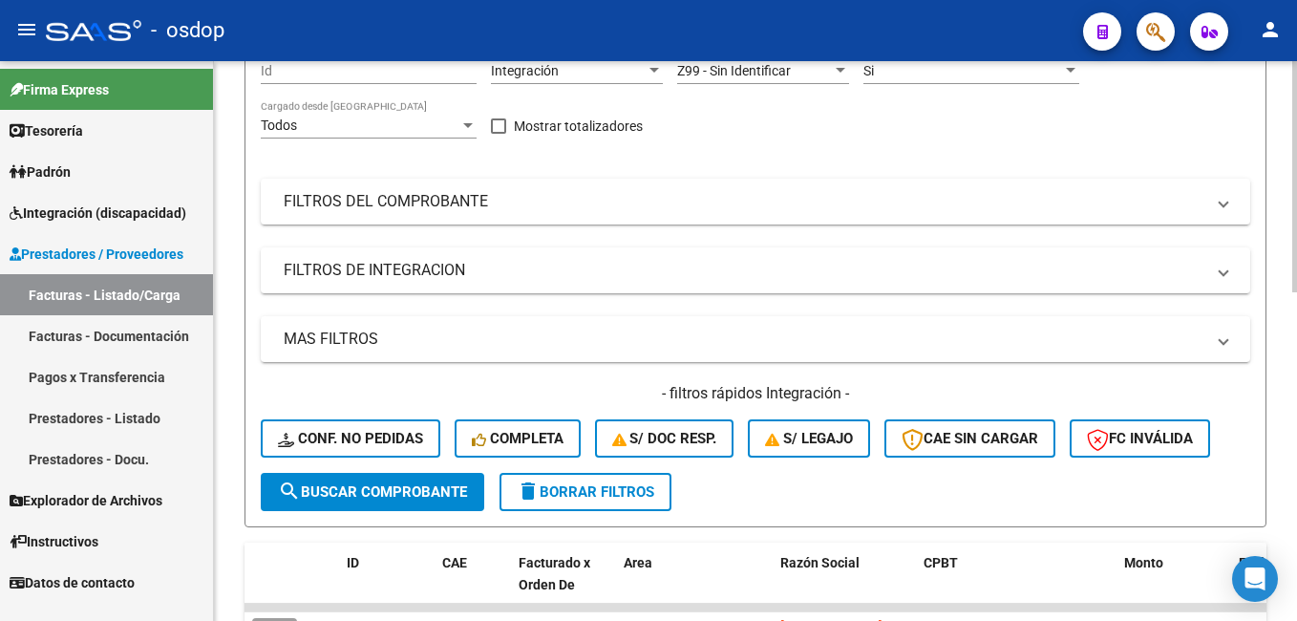
scroll to position [191, 0]
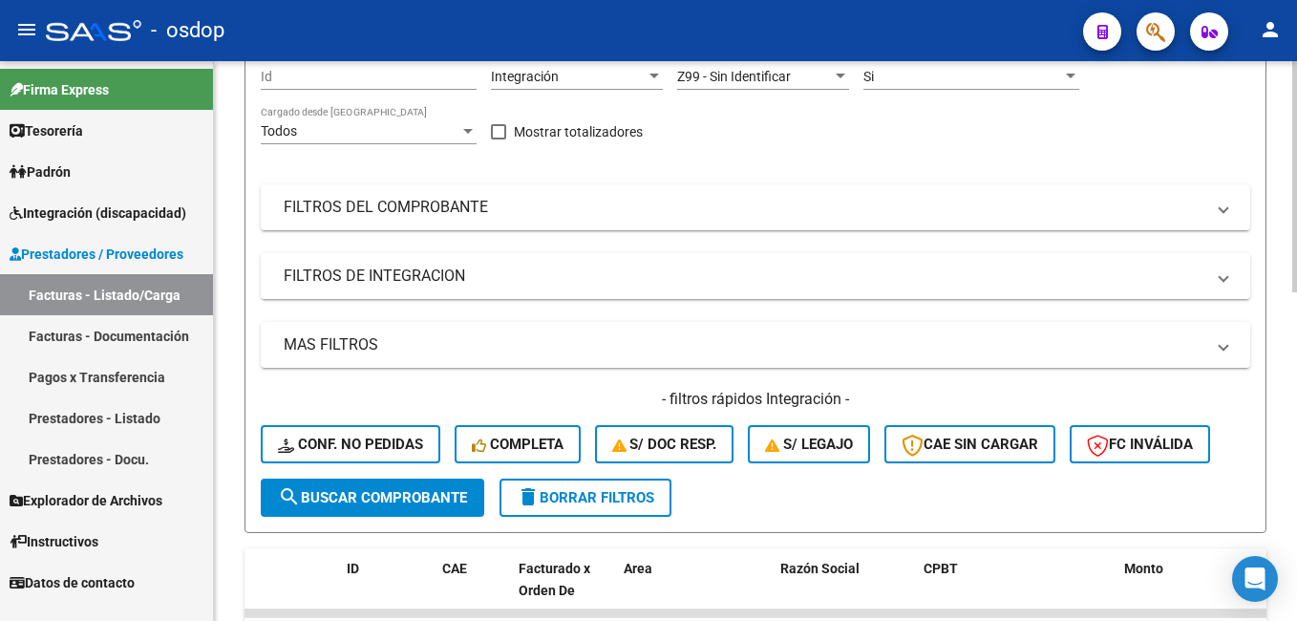
click at [1226, 275] on span at bounding box center [1223, 275] width 8 height 21
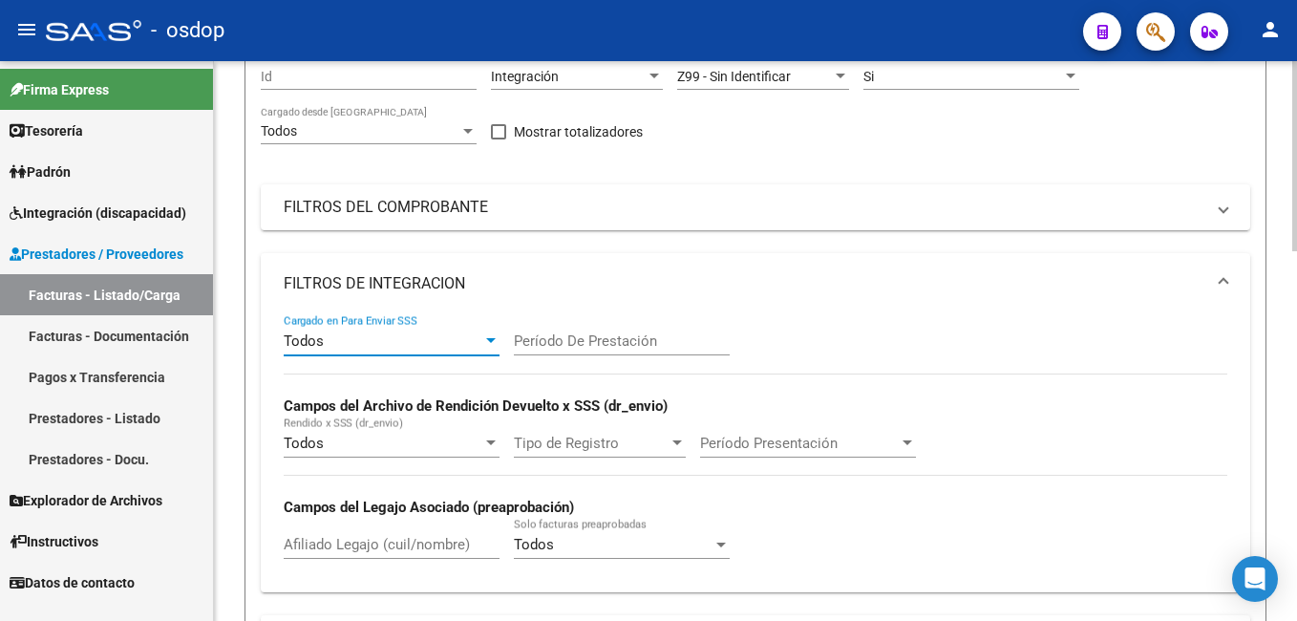
click at [359, 340] on div "Todos" at bounding box center [383, 340] width 199 height 17
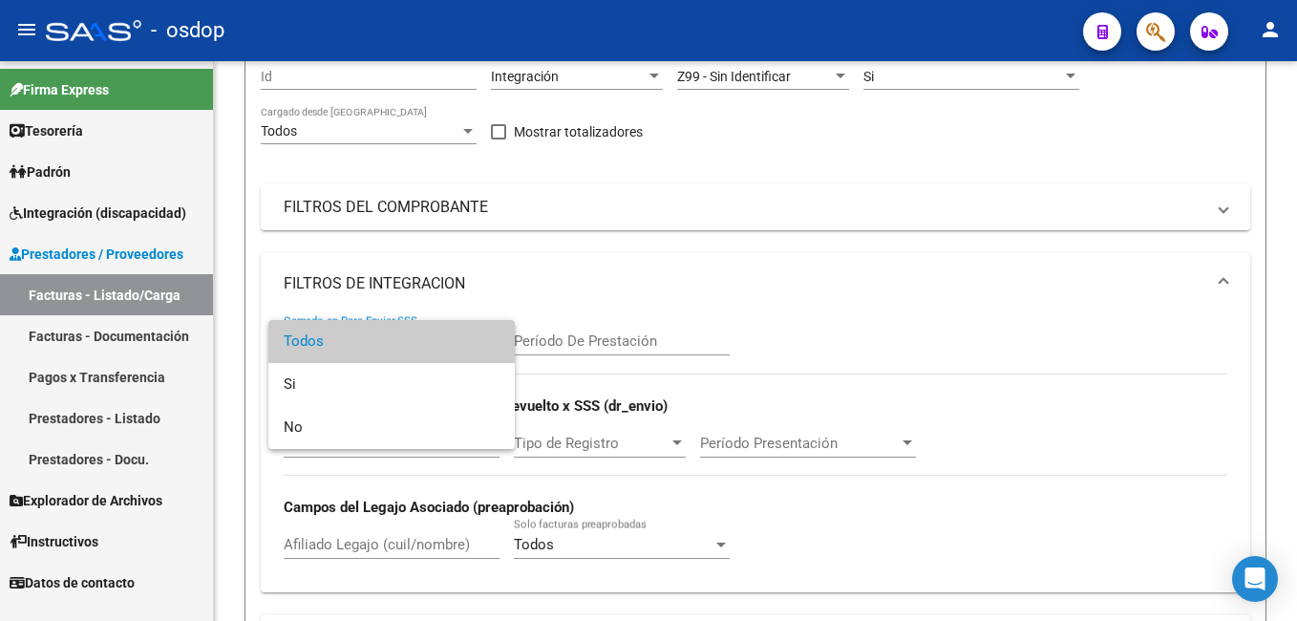
click at [693, 248] on div at bounding box center [648, 310] width 1297 height 621
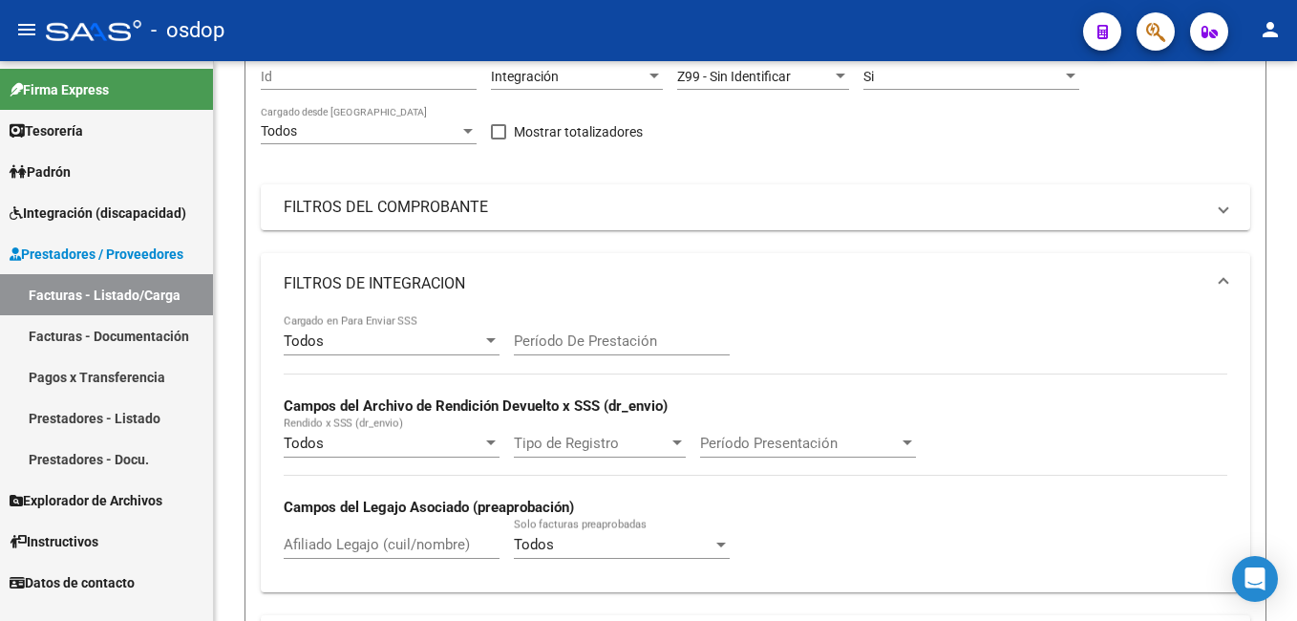
click at [710, 23] on div "- osdop" at bounding box center [557, 31] width 1022 height 42
click at [329, 31] on div "- osdop" at bounding box center [557, 31] width 1022 height 42
click at [137, 288] on link "Facturas - Listado/Carga" at bounding box center [106, 294] width 213 height 41
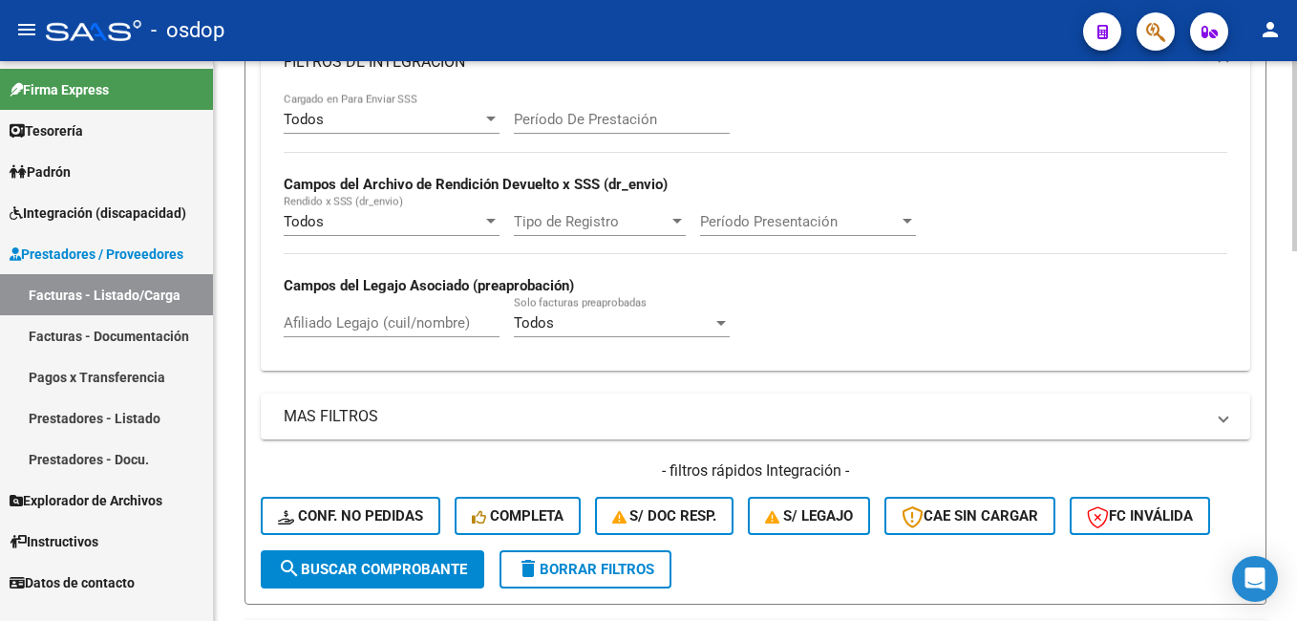
scroll to position [573, 0]
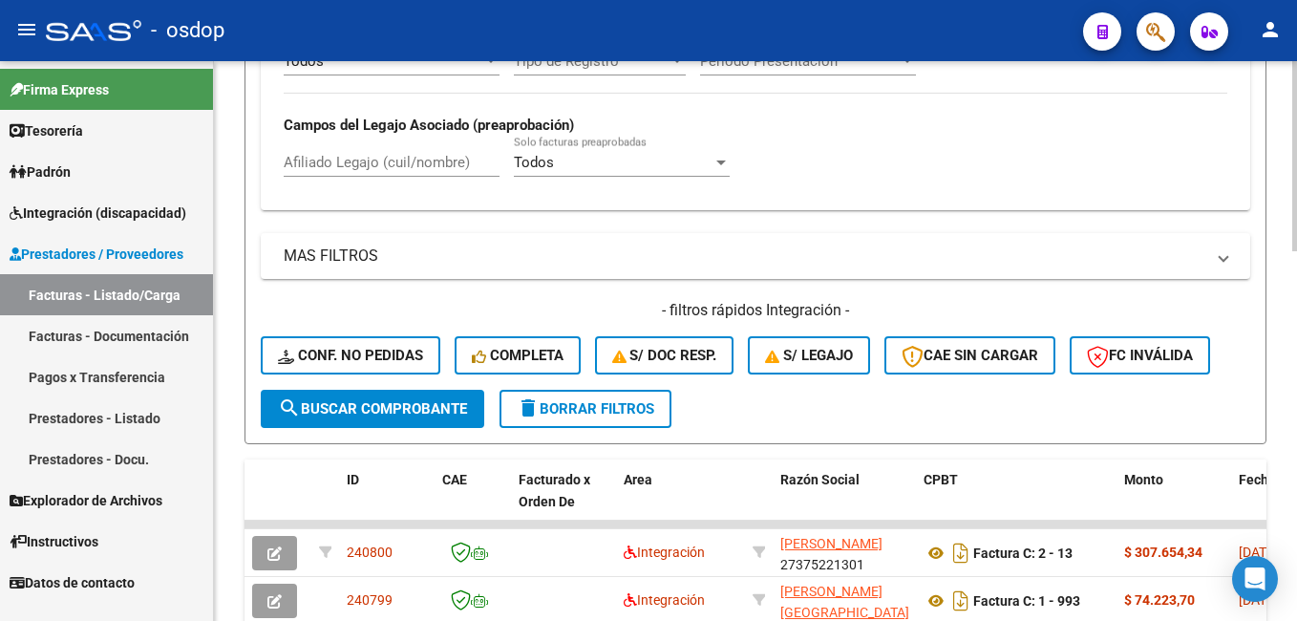
click at [631, 406] on span "delete Borrar Filtros" at bounding box center [586, 408] width 138 height 17
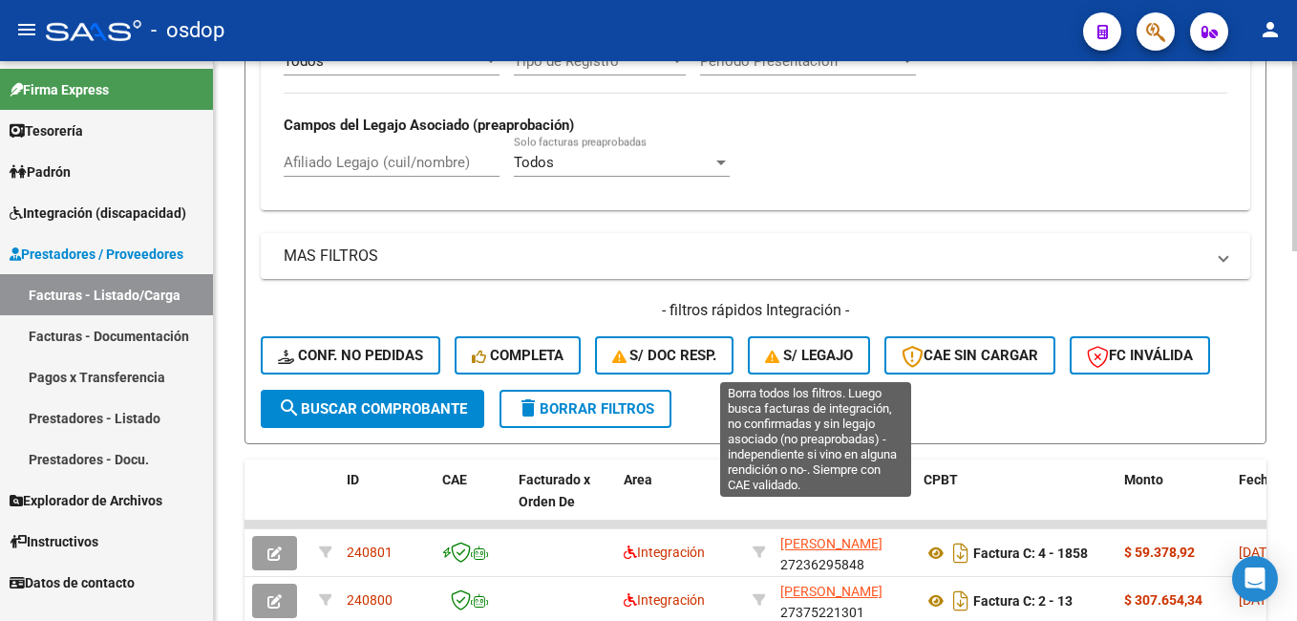
click at [806, 352] on span "S/ legajo" at bounding box center [809, 355] width 88 height 17
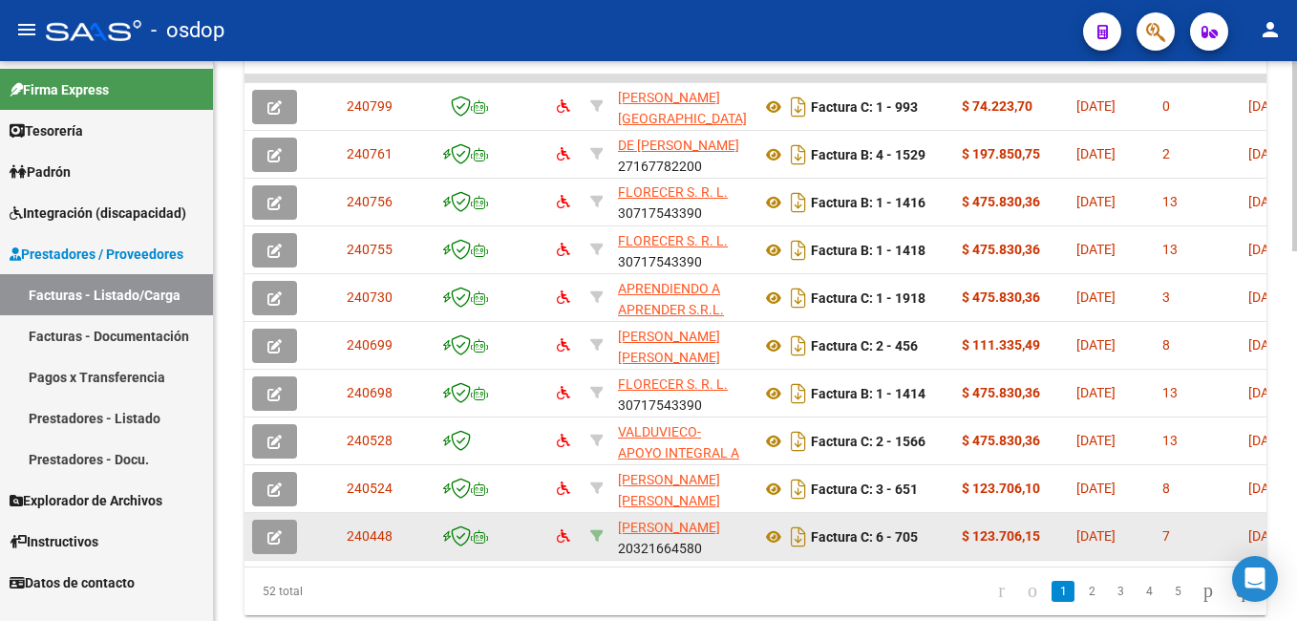
scroll to position [1050, 0]
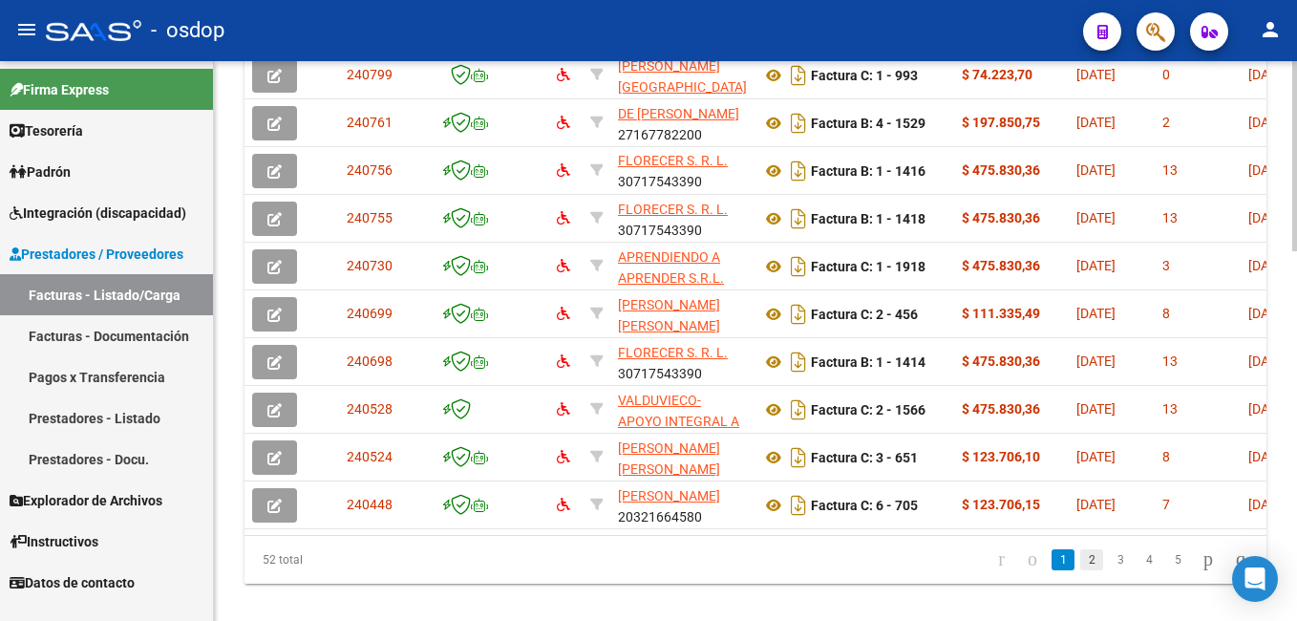
click at [1080, 570] on link "2" at bounding box center [1091, 559] width 23 height 21
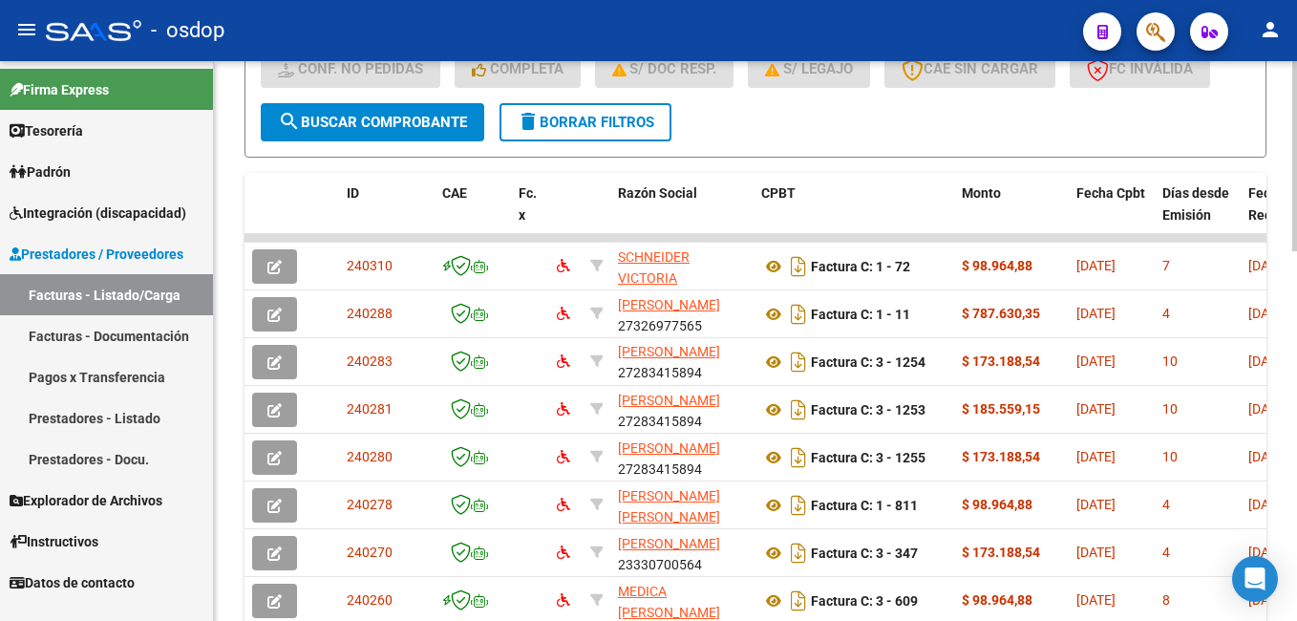
scroll to position [769, 0]
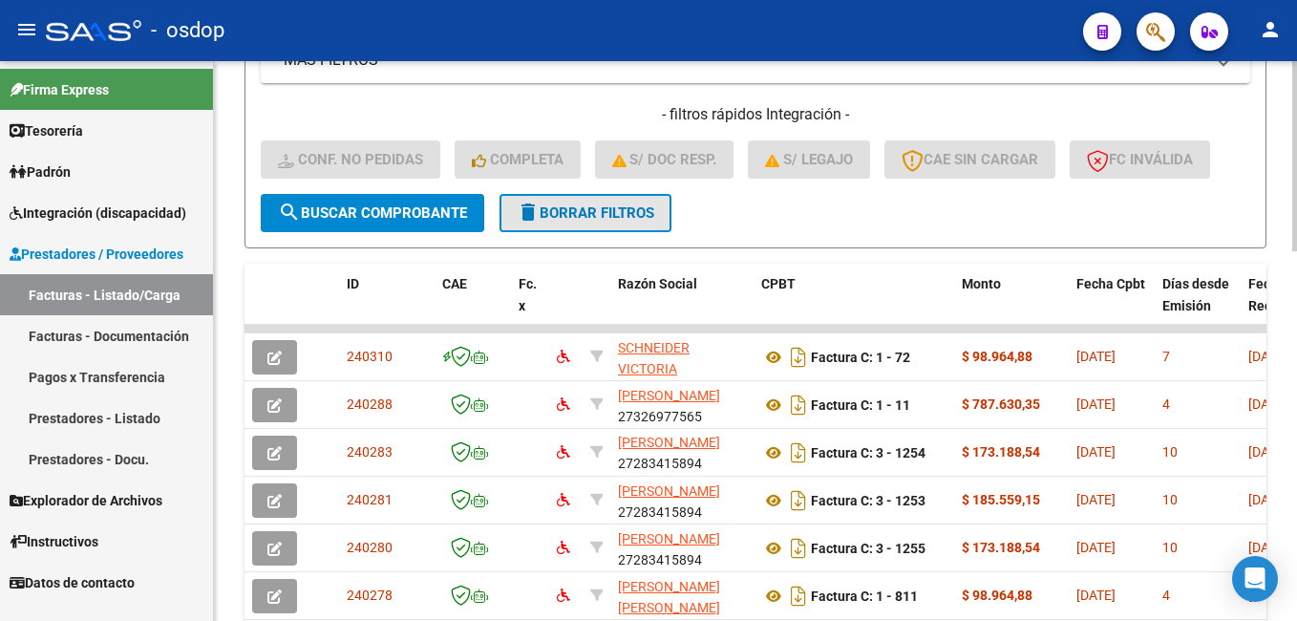
click at [582, 211] on span "delete Borrar Filtros" at bounding box center [586, 212] width 138 height 17
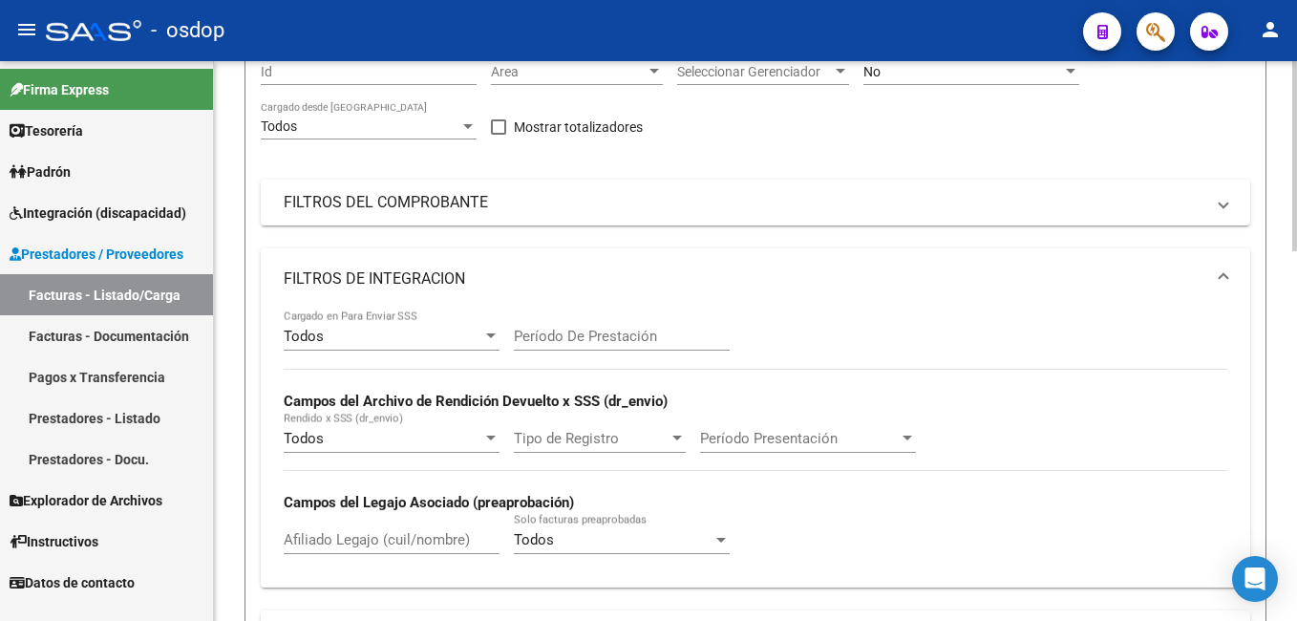
scroll to position [0, 0]
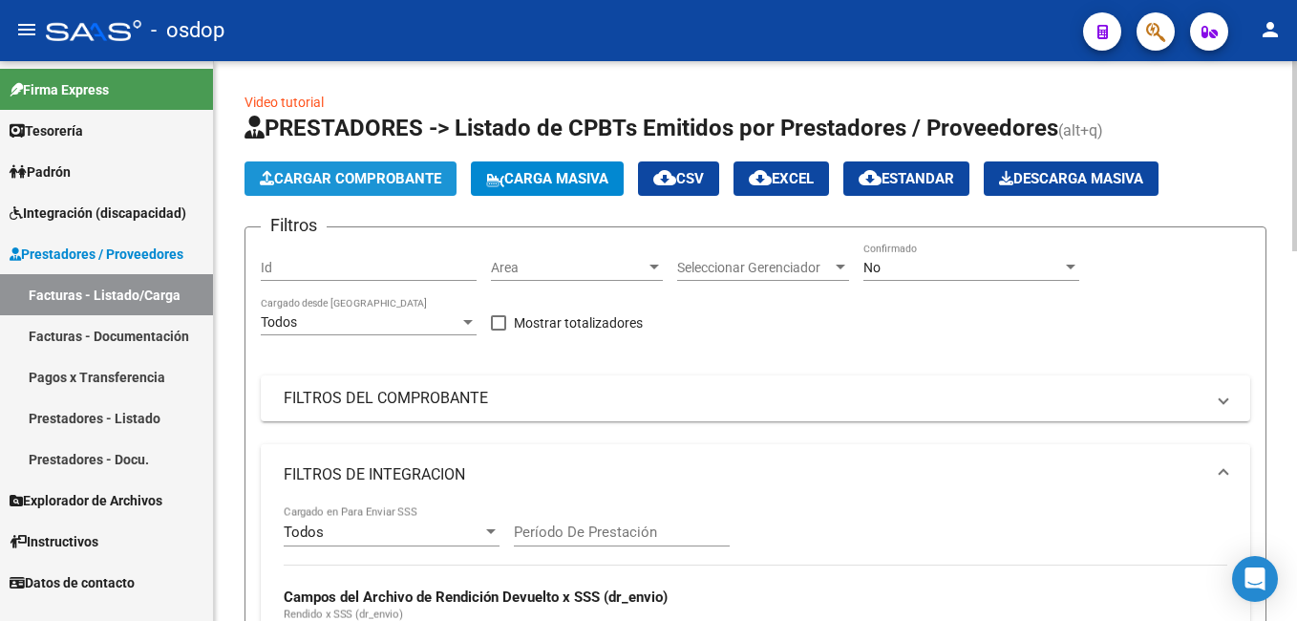
click at [392, 172] on span "Cargar Comprobante" at bounding box center [350, 178] width 181 height 17
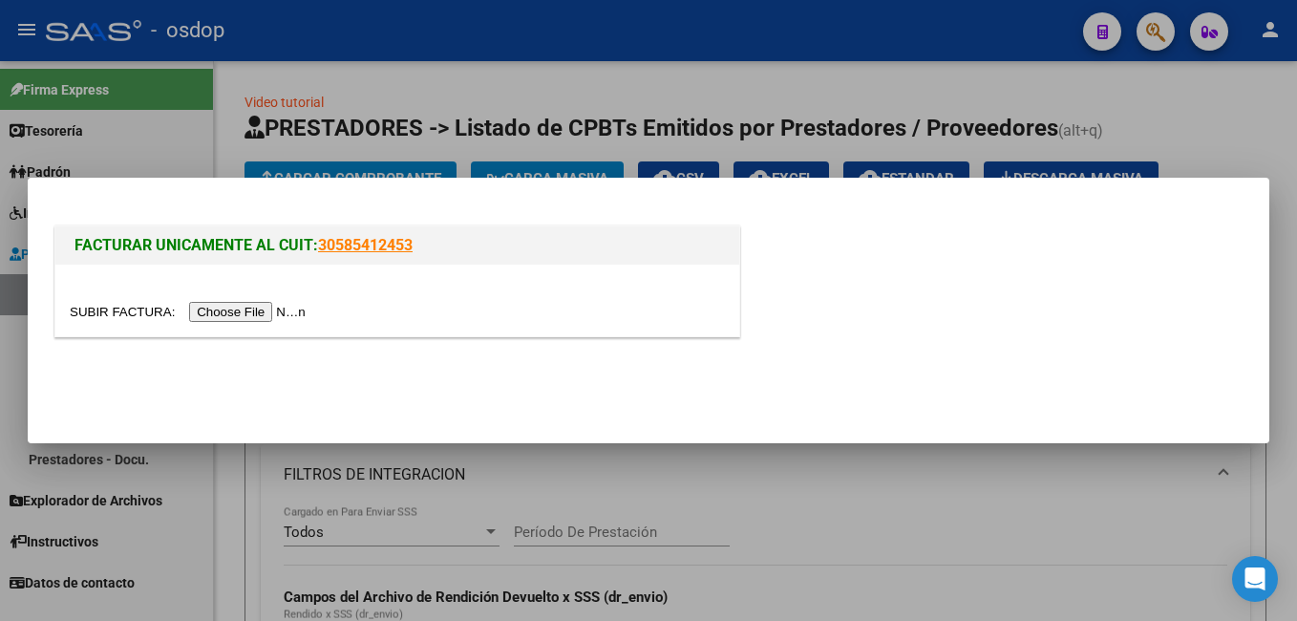
click at [222, 309] on input "file" at bounding box center [191, 312] width 242 height 20
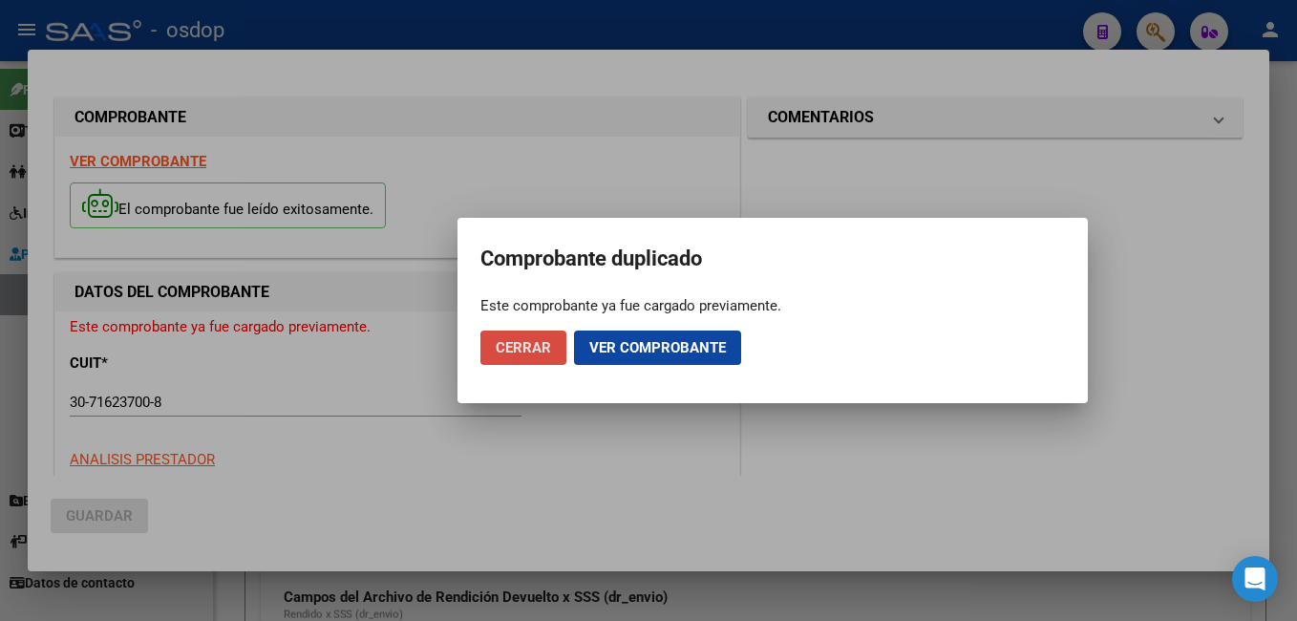
click at [547, 347] on span "Cerrar" at bounding box center [523, 347] width 55 height 17
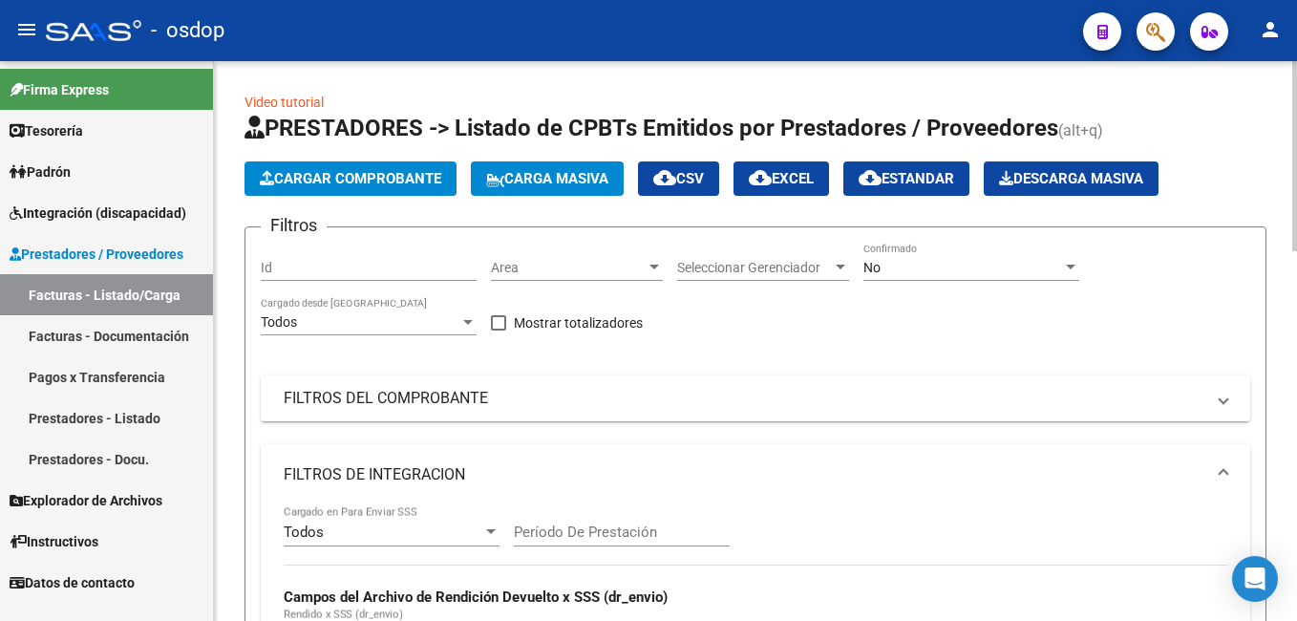
click at [331, 175] on span "Cargar Comprobante" at bounding box center [350, 178] width 181 height 17
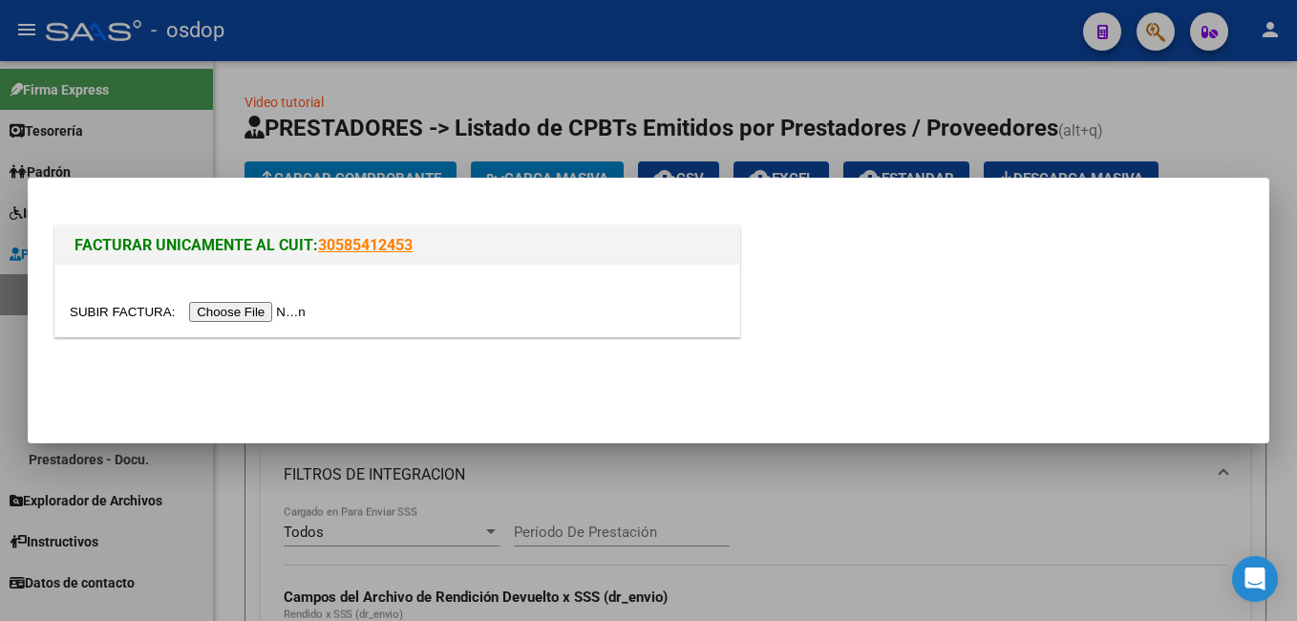
click at [244, 306] on input "file" at bounding box center [191, 312] width 242 height 20
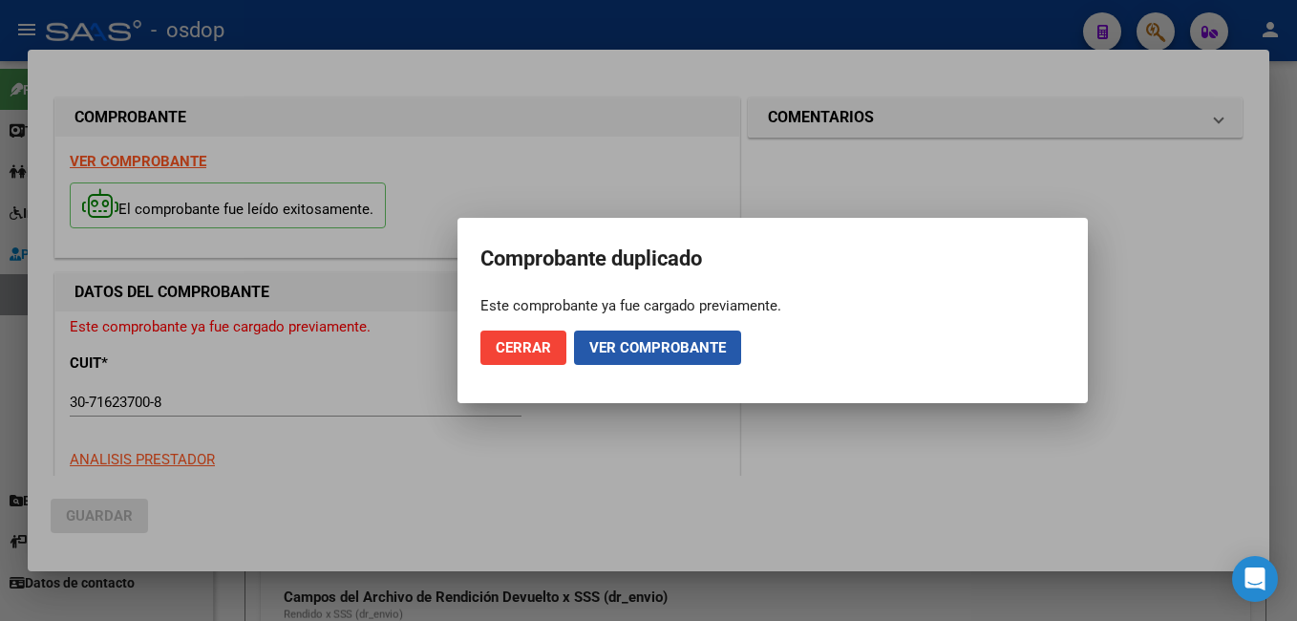
click at [685, 349] on span "Ver comprobante" at bounding box center [657, 347] width 137 height 17
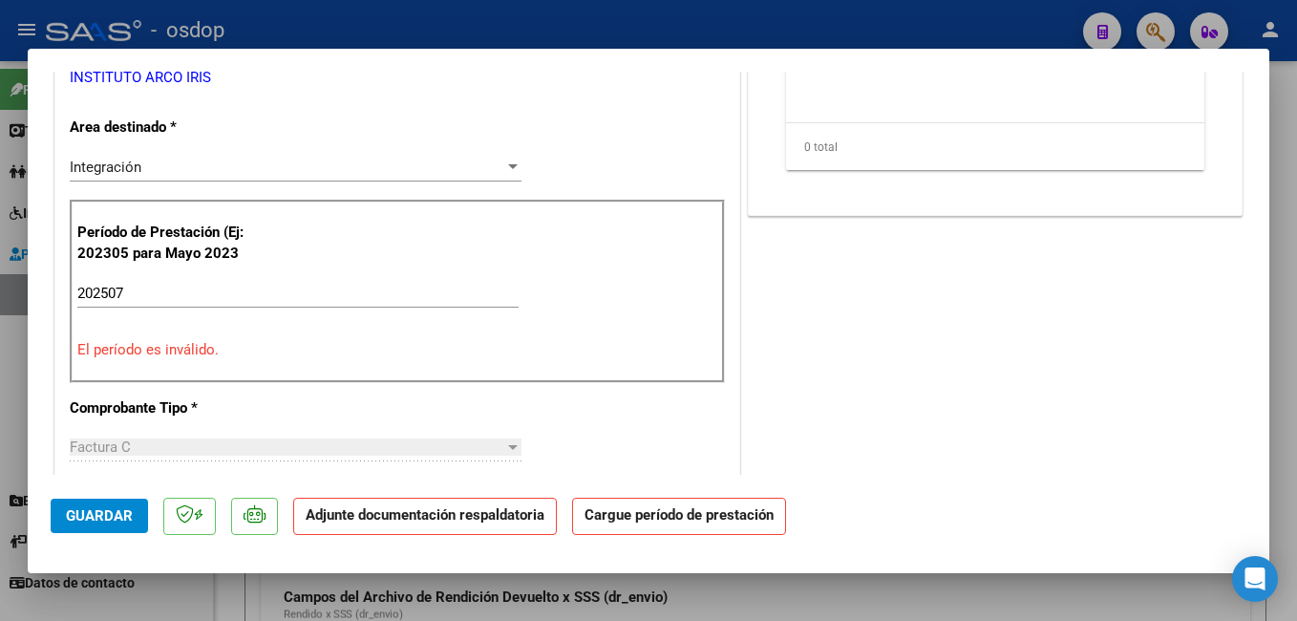
scroll to position [382, 0]
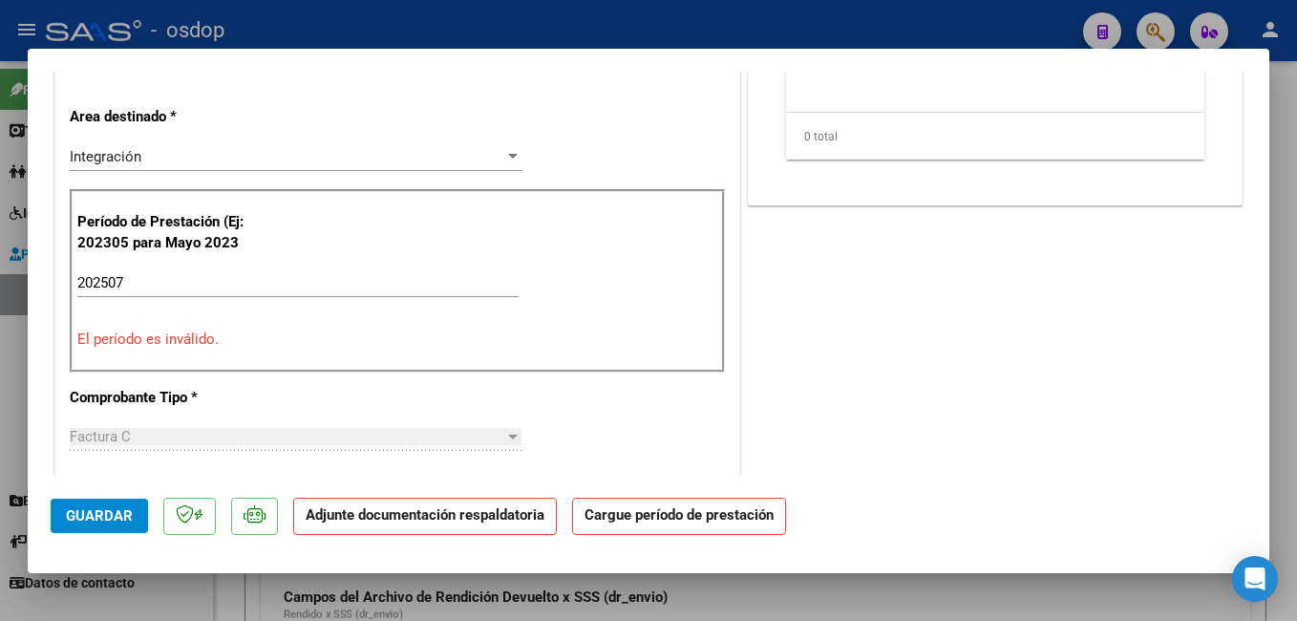
click at [171, 274] on input "202507" at bounding box center [297, 282] width 441 height 17
type input "202507"
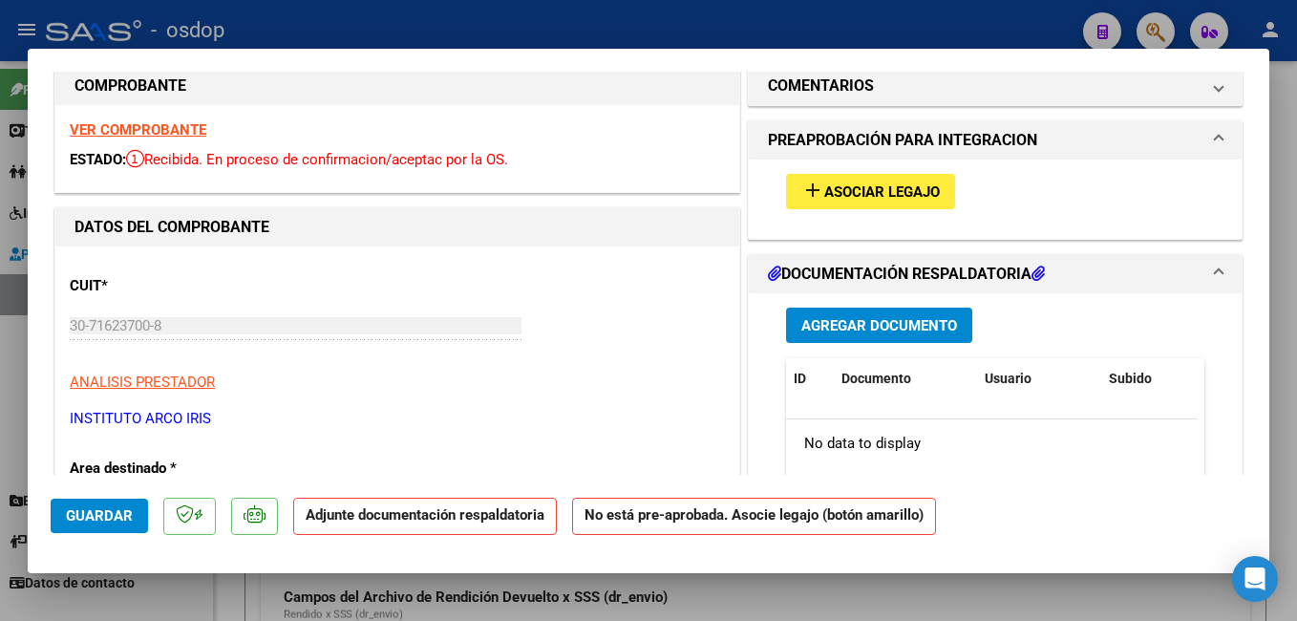
scroll to position [0, 0]
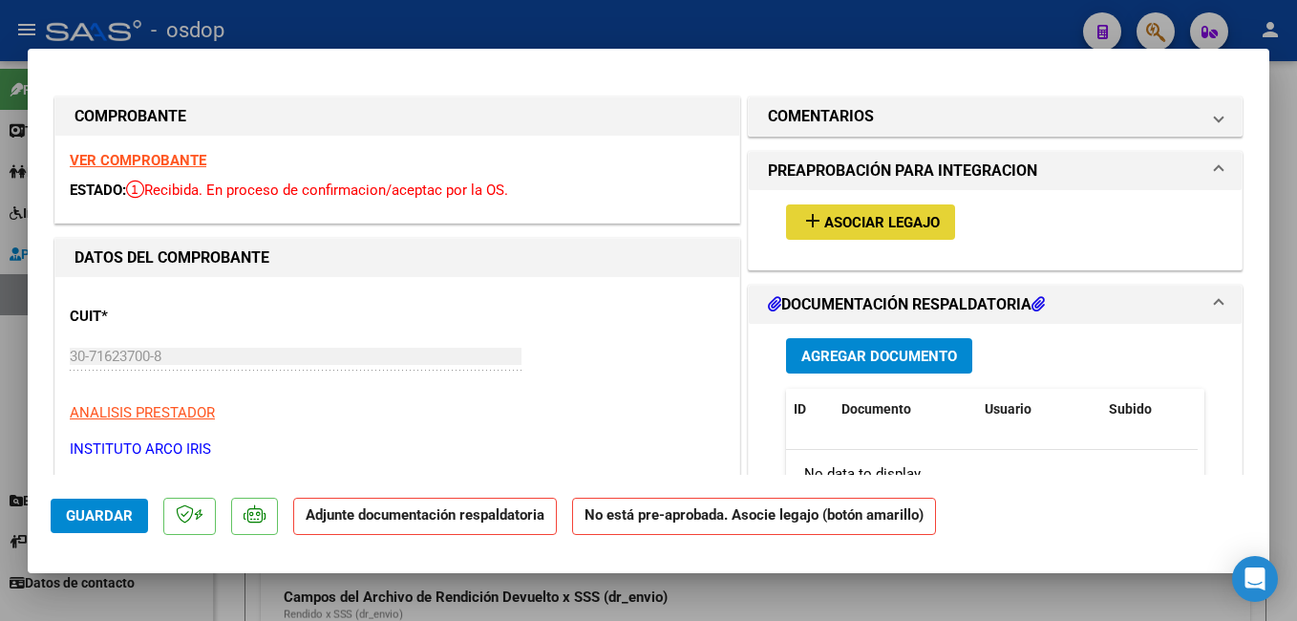
click at [844, 225] on span "Asociar Legajo" at bounding box center [882, 222] width 116 height 17
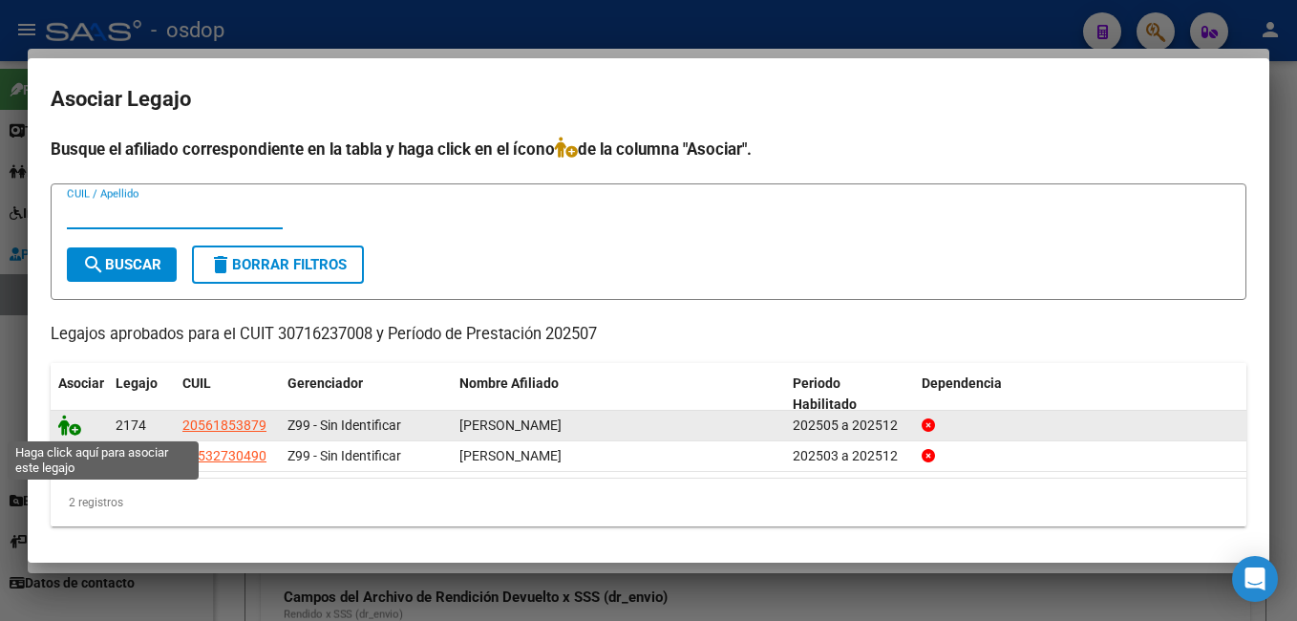
click at [65, 424] on icon at bounding box center [69, 424] width 23 height 21
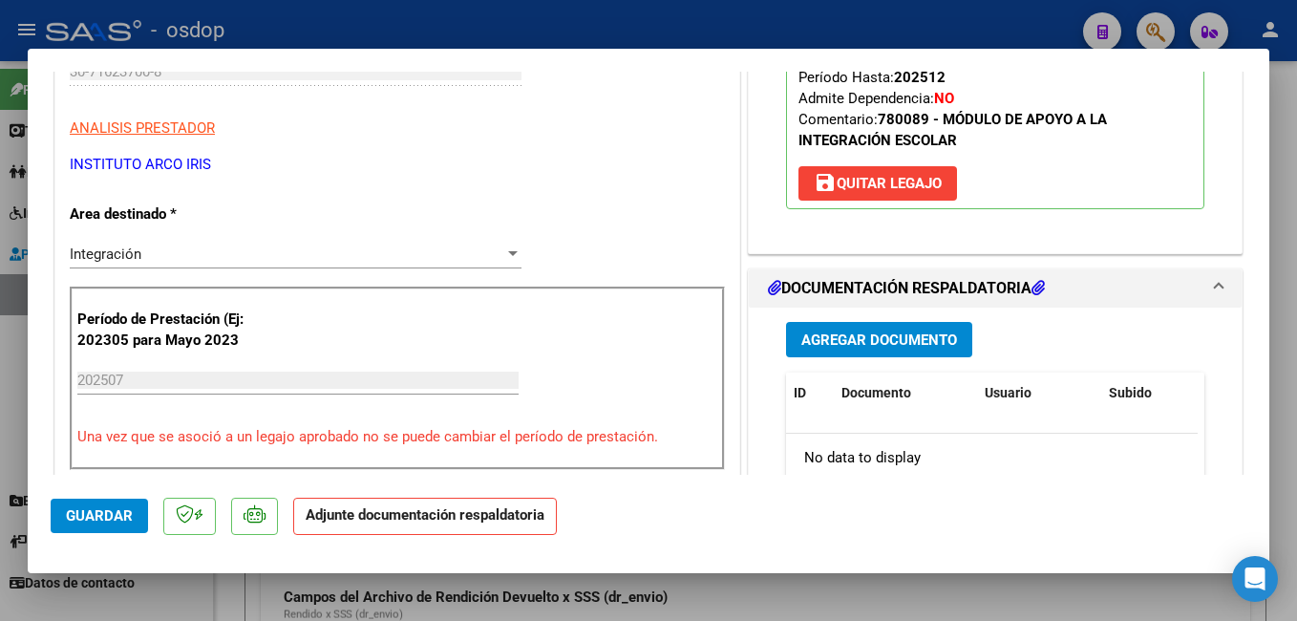
scroll to position [382, 0]
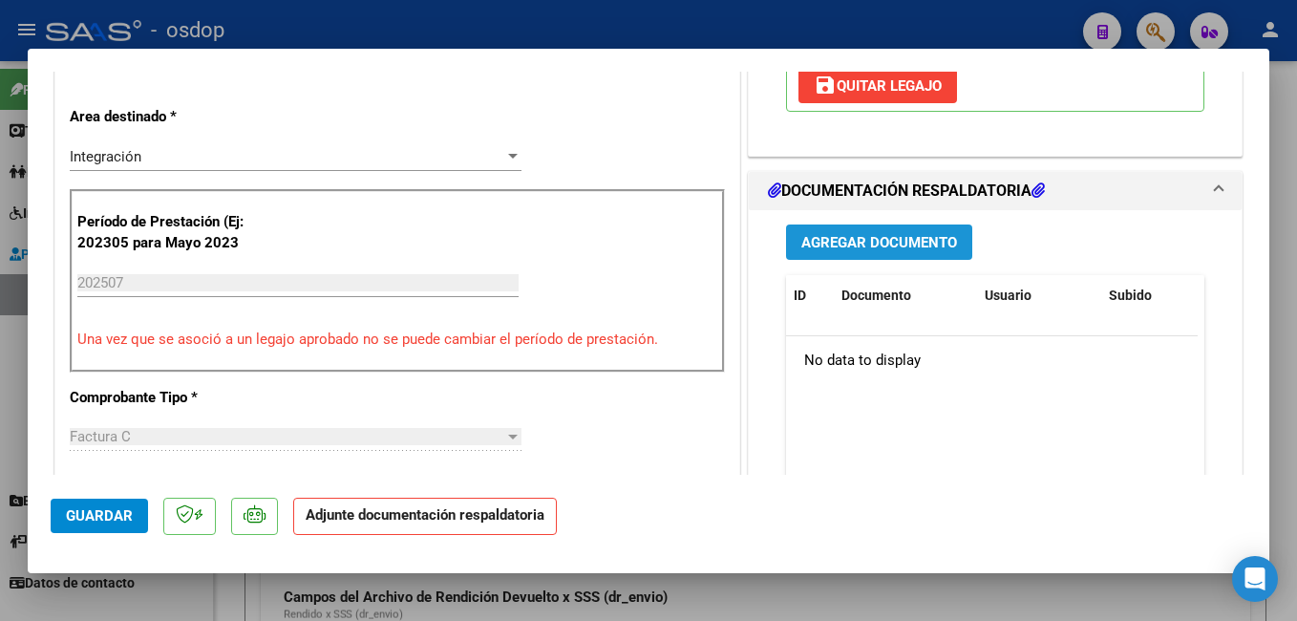
click at [876, 239] on span "Agregar Documento" at bounding box center [879, 242] width 156 height 17
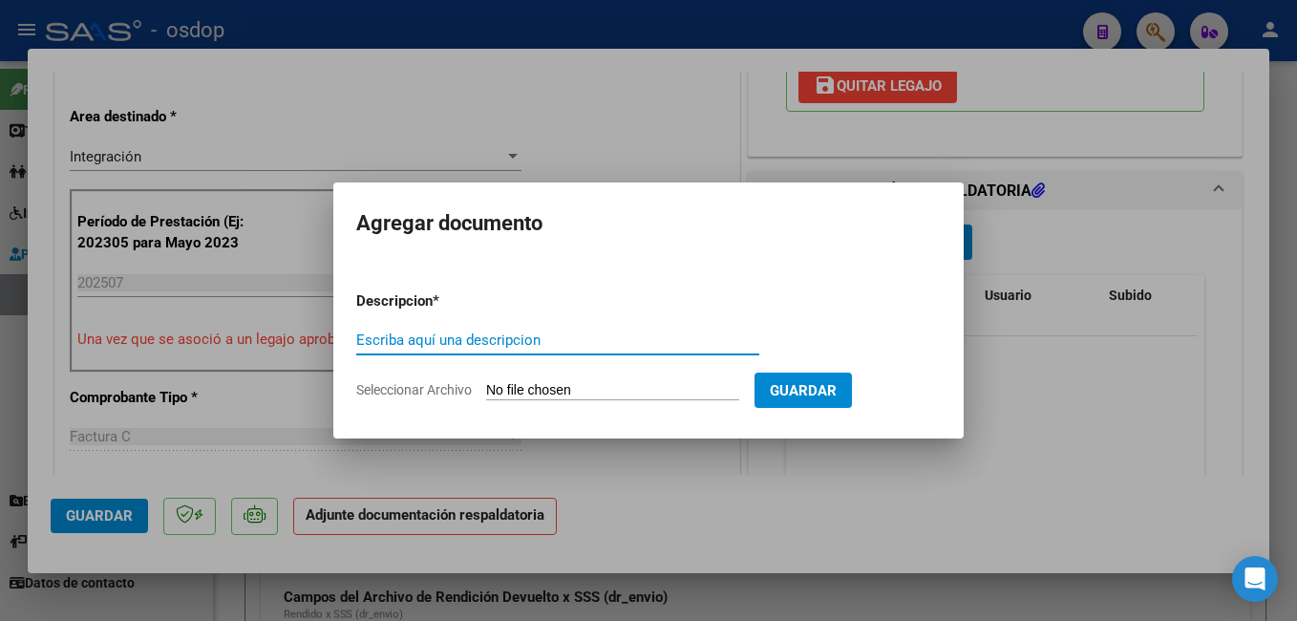
click at [470, 340] on input "Escriba aquí una descripcion" at bounding box center [557, 339] width 403 height 17
type input "planilla asistencia"
click at [540, 390] on input "Seleccionar Archivo" at bounding box center [612, 391] width 253 height 18
type input "C:\fakepath\Asistencia.pdf"
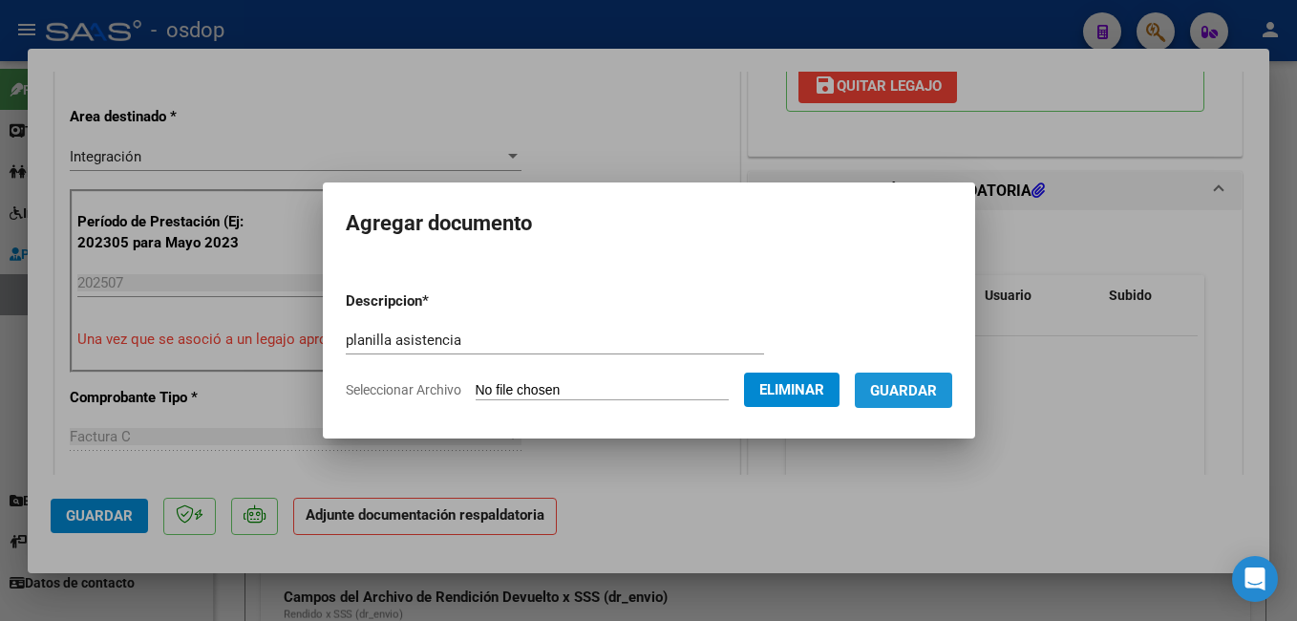
click at [937, 381] on span "Guardar" at bounding box center [903, 389] width 67 height 17
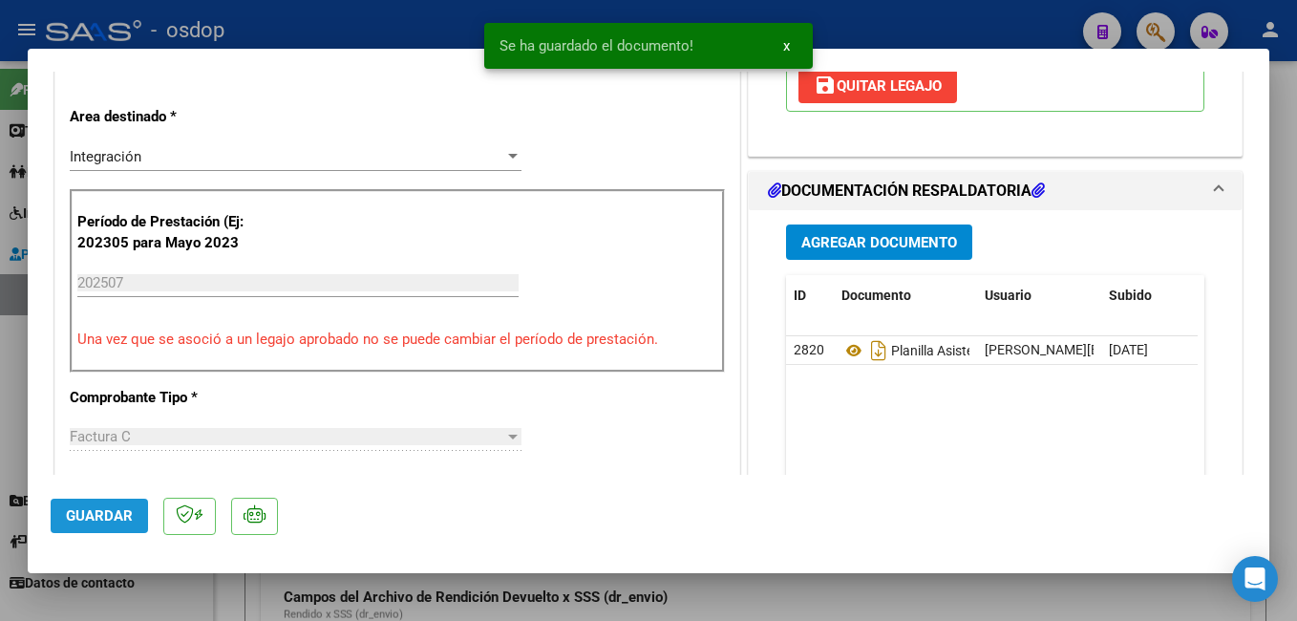
click at [82, 505] on button "Guardar" at bounding box center [99, 515] width 97 height 34
click at [100, 509] on span "Guardar" at bounding box center [99, 515] width 67 height 17
click at [357, 31] on div at bounding box center [648, 310] width 1297 height 621
type input "$ 0,00"
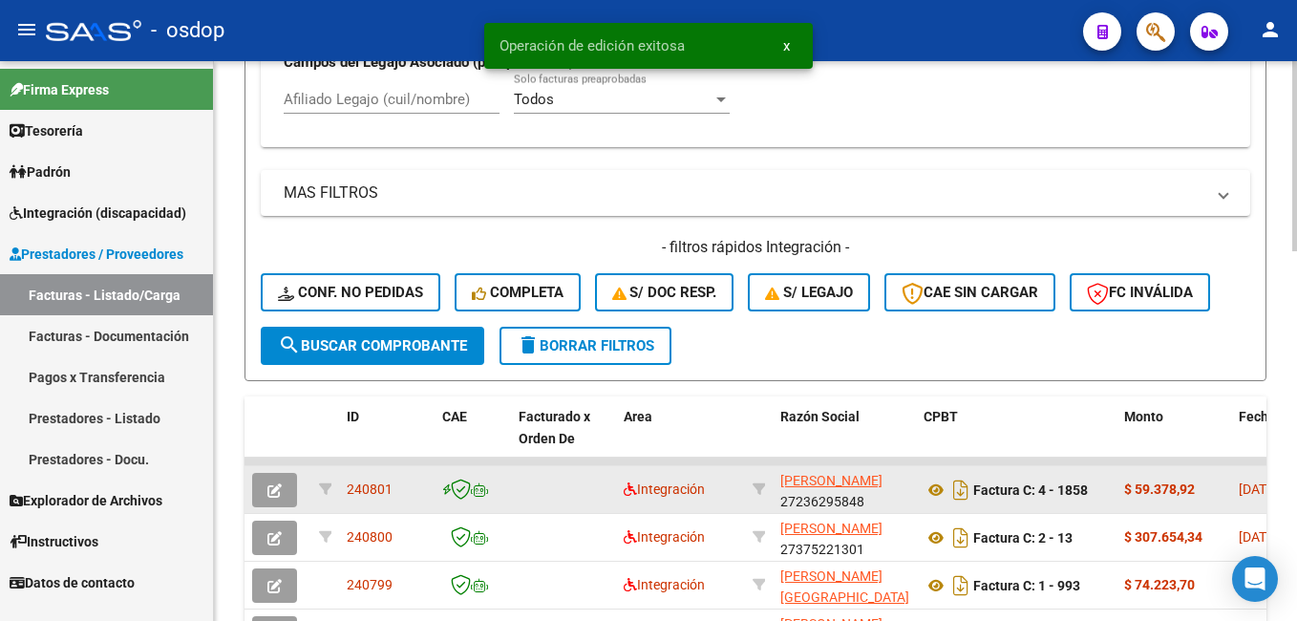
scroll to position [668, 0]
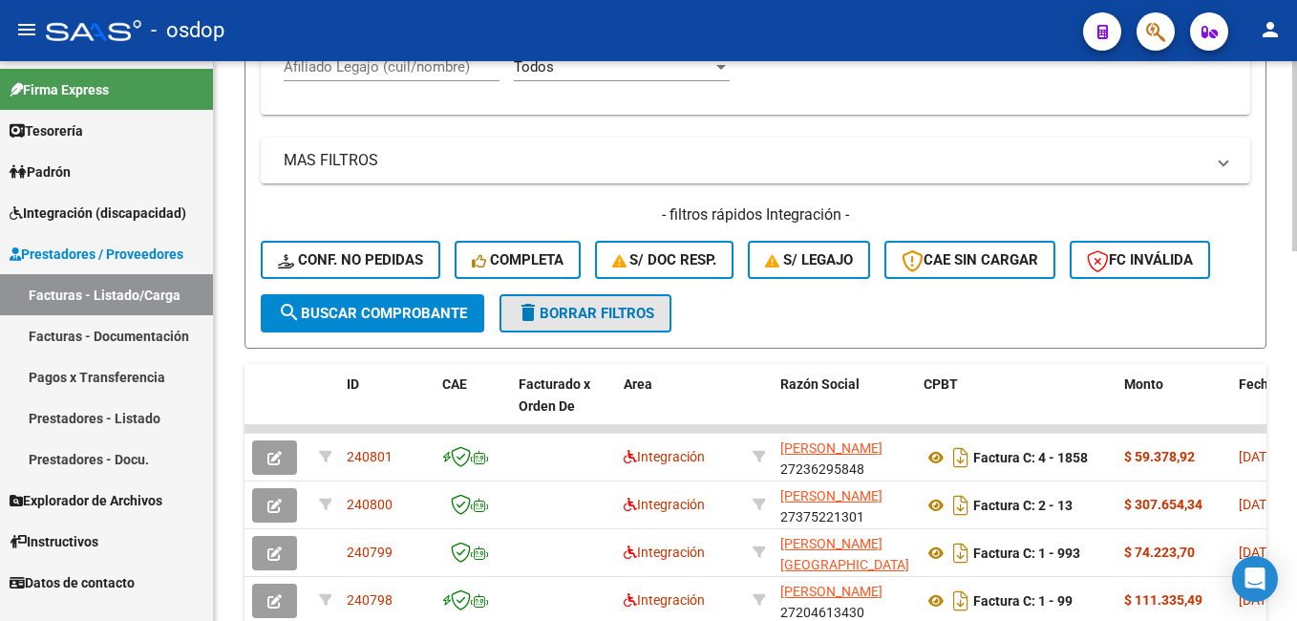
click at [605, 311] on span "delete Borrar Filtros" at bounding box center [586, 313] width 138 height 17
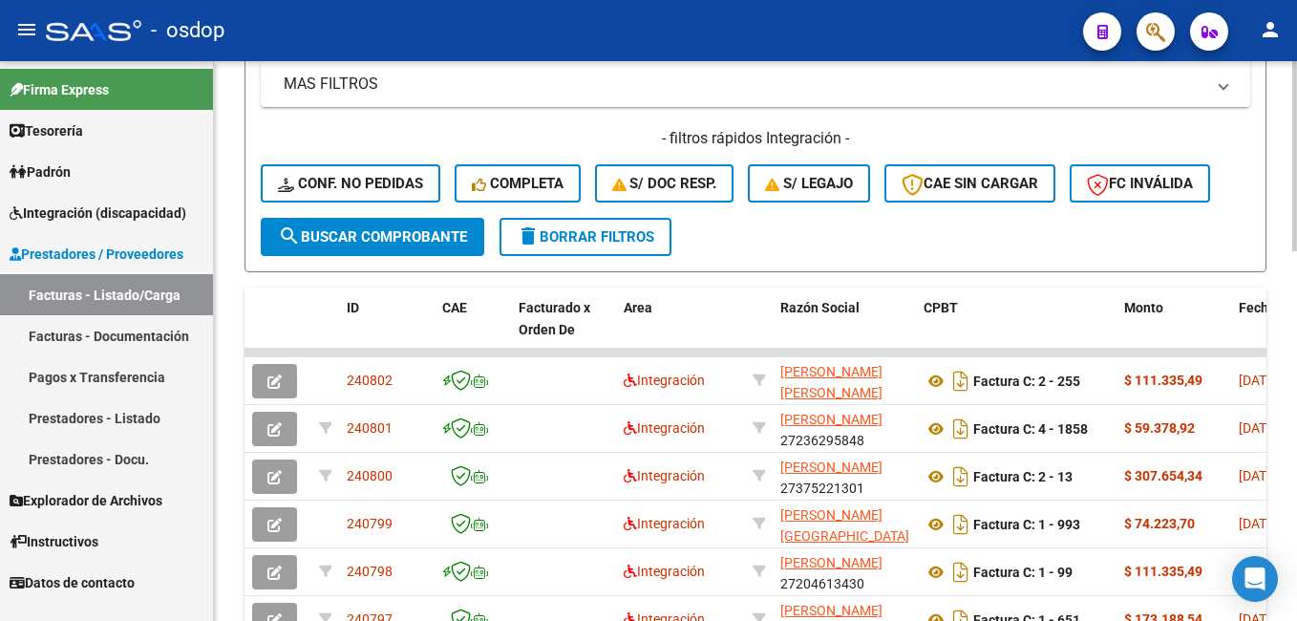
scroll to position [764, 0]
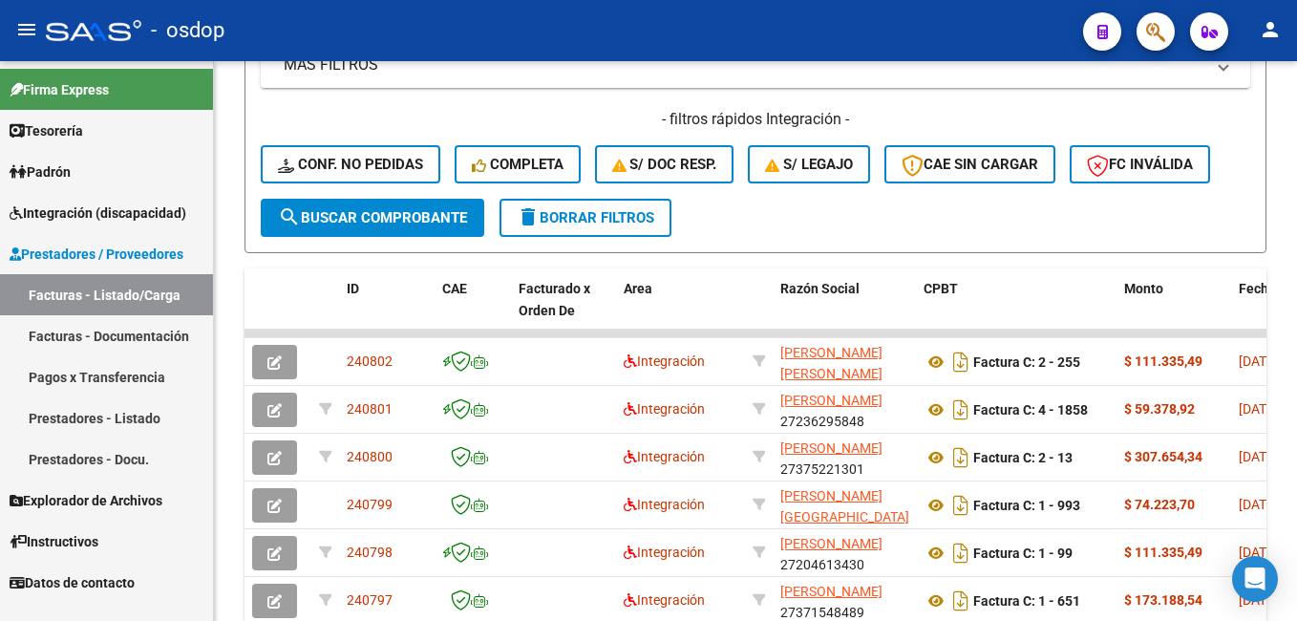
click at [115, 291] on link "Facturas - Listado/Carga" at bounding box center [106, 294] width 213 height 41
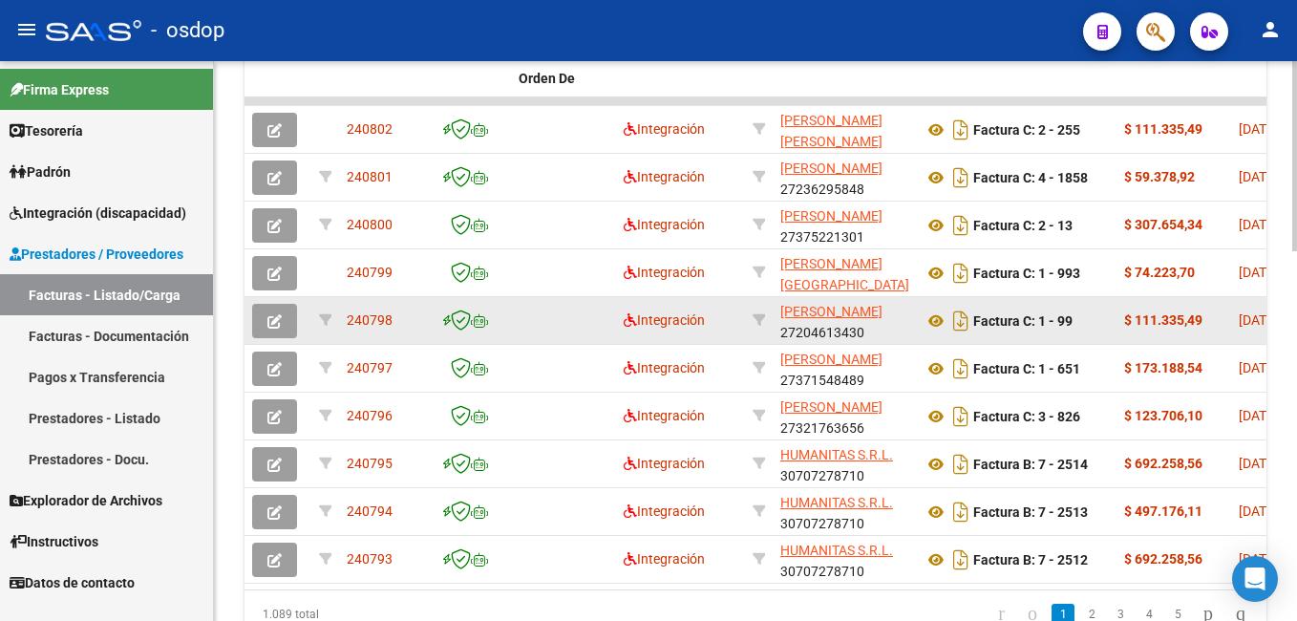
scroll to position [1050, 0]
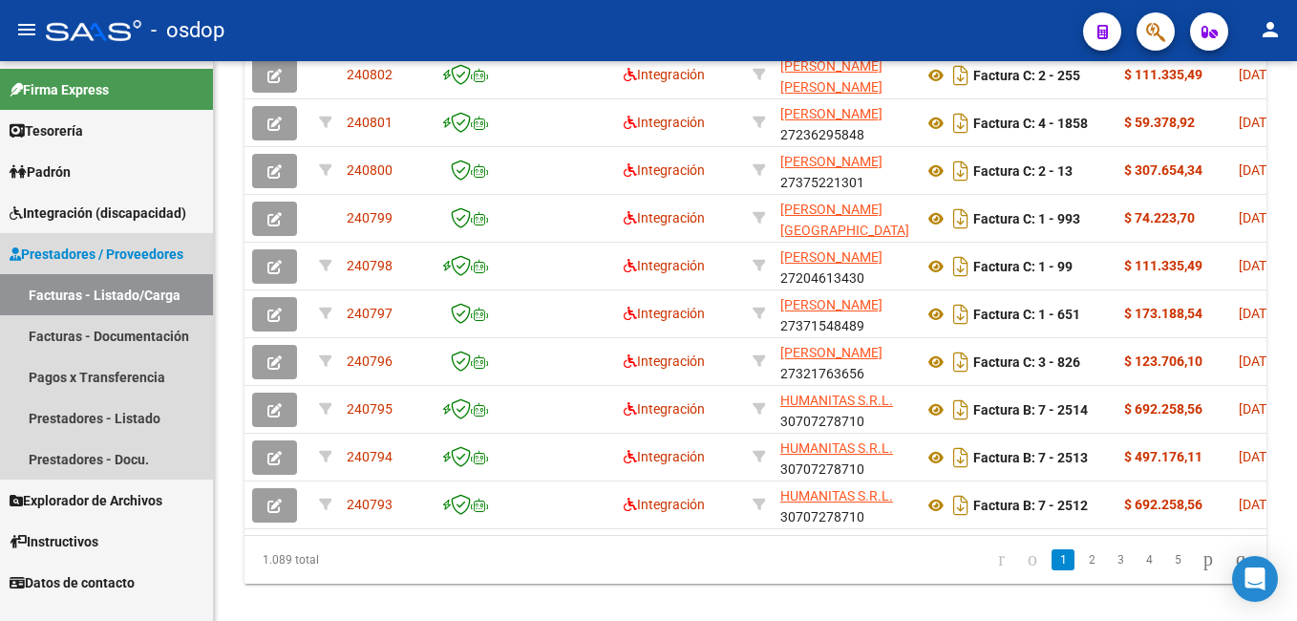
click at [106, 289] on link "Facturas - Listado/Carga" at bounding box center [106, 294] width 213 height 41
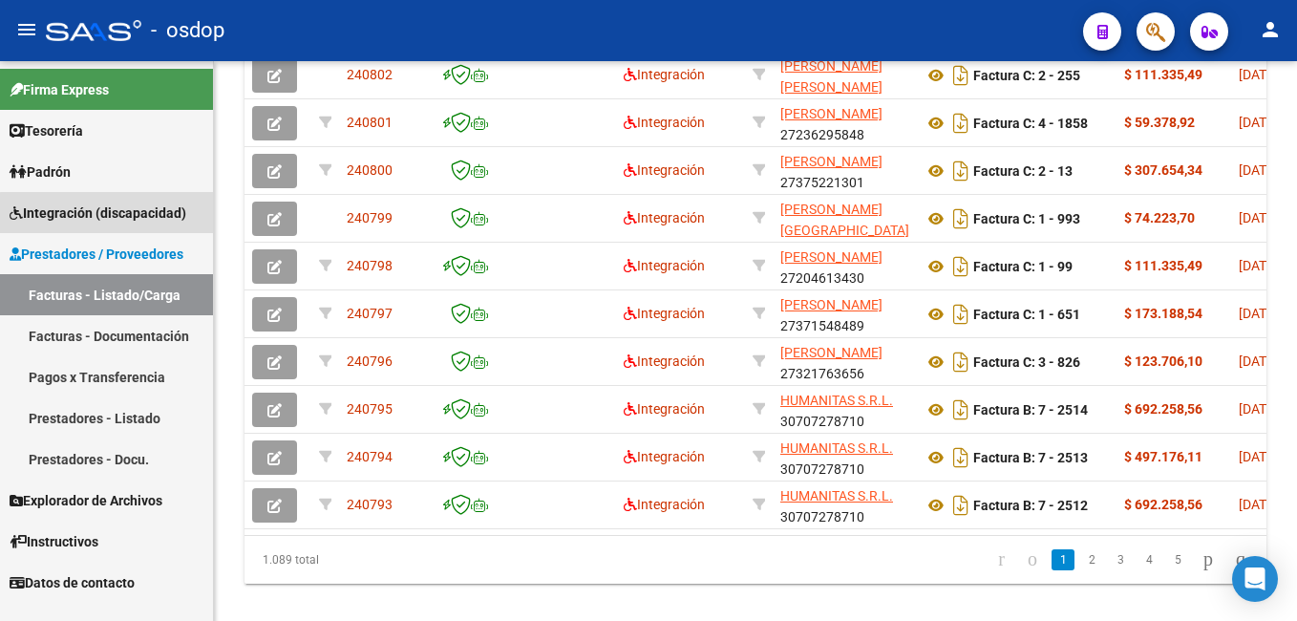
click at [107, 213] on span "Integración (discapacidad)" at bounding box center [98, 212] width 177 height 21
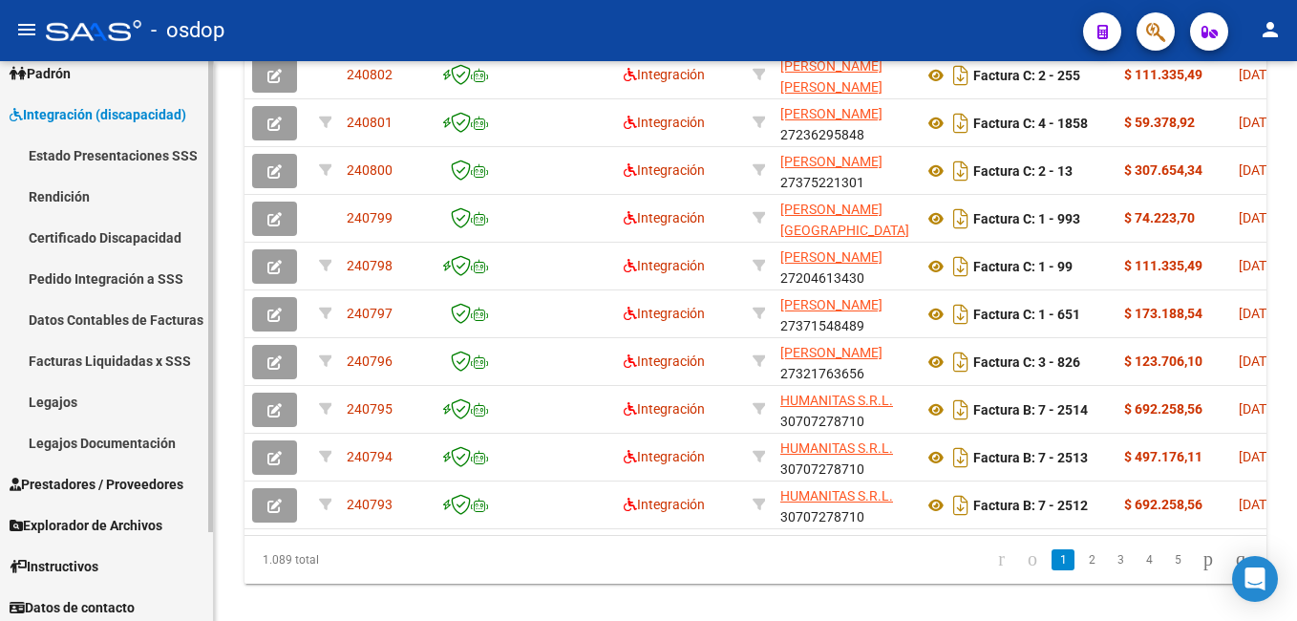
scroll to position [105, 0]
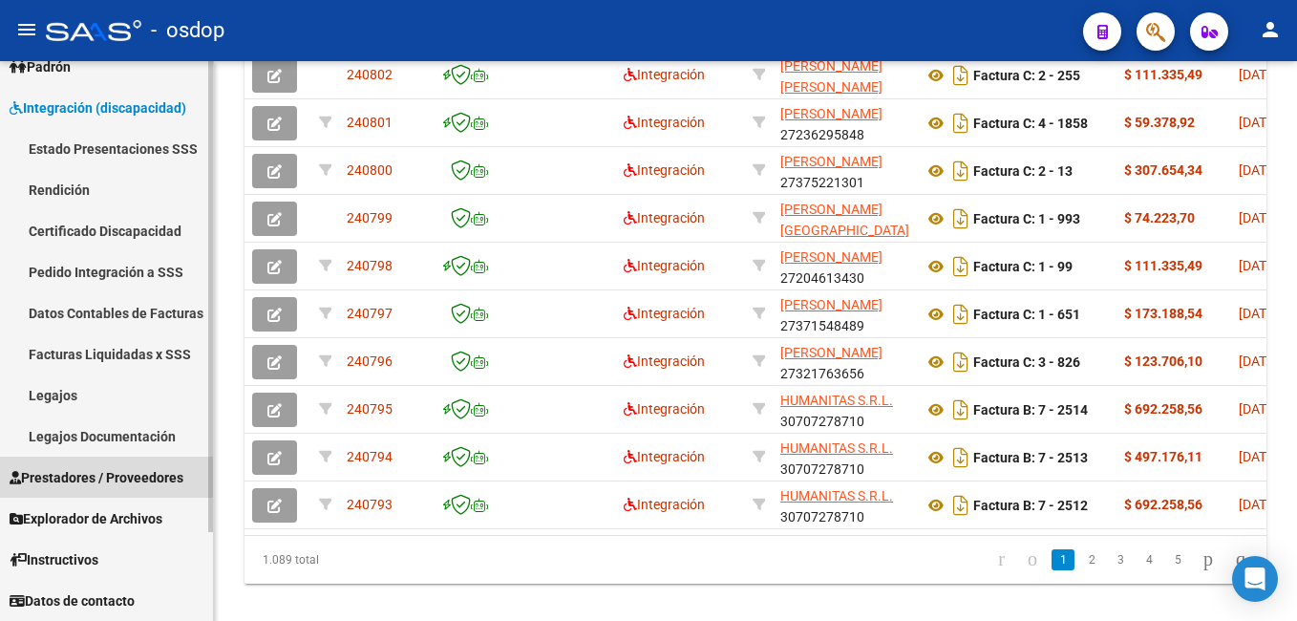
click at [150, 480] on span "Prestadores / Proveedores" at bounding box center [97, 477] width 174 height 21
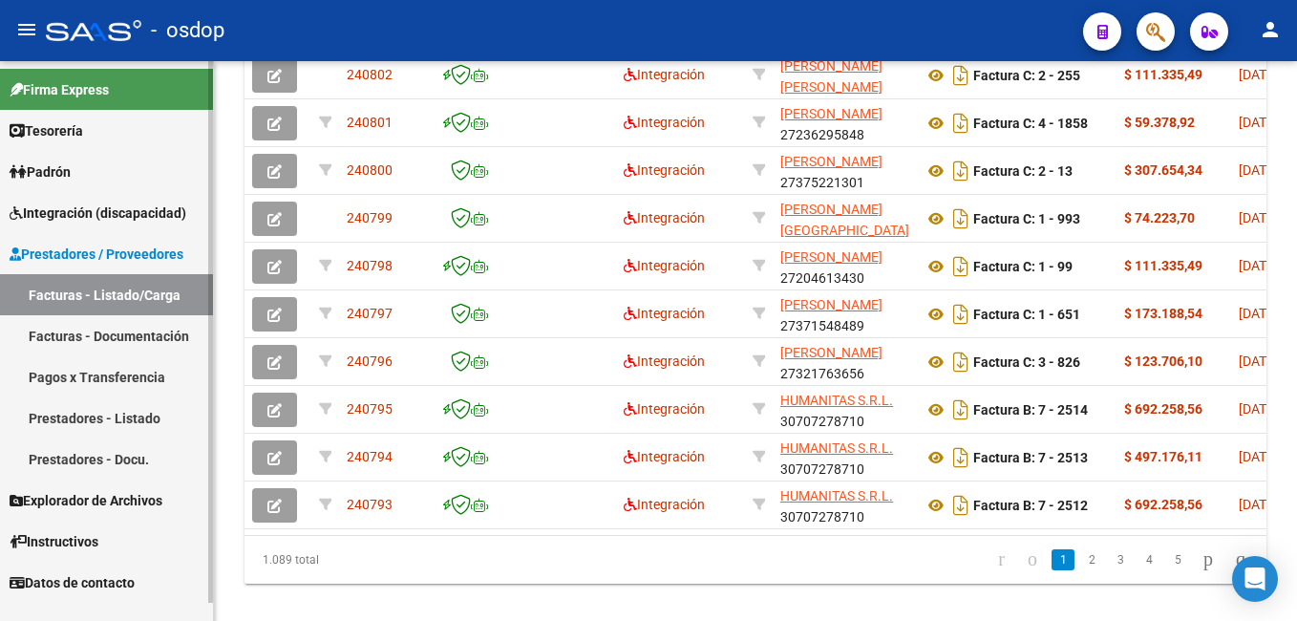
scroll to position [0, 0]
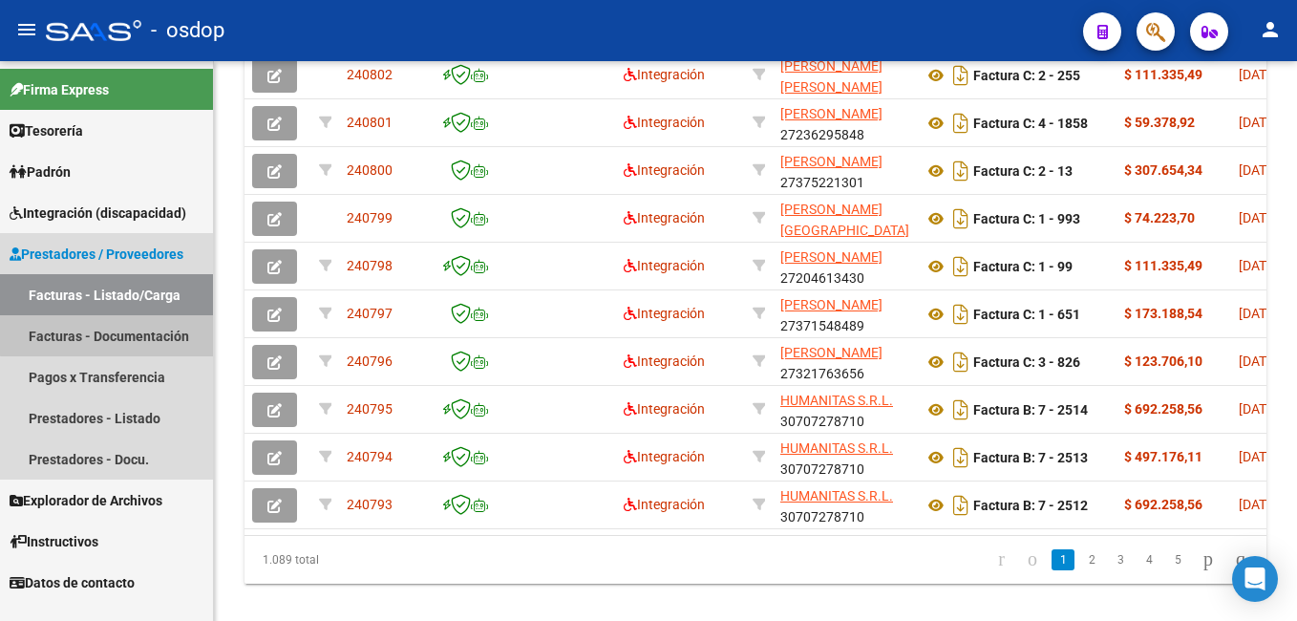
click at [163, 331] on link "Facturas - Documentación" at bounding box center [106, 335] width 213 height 41
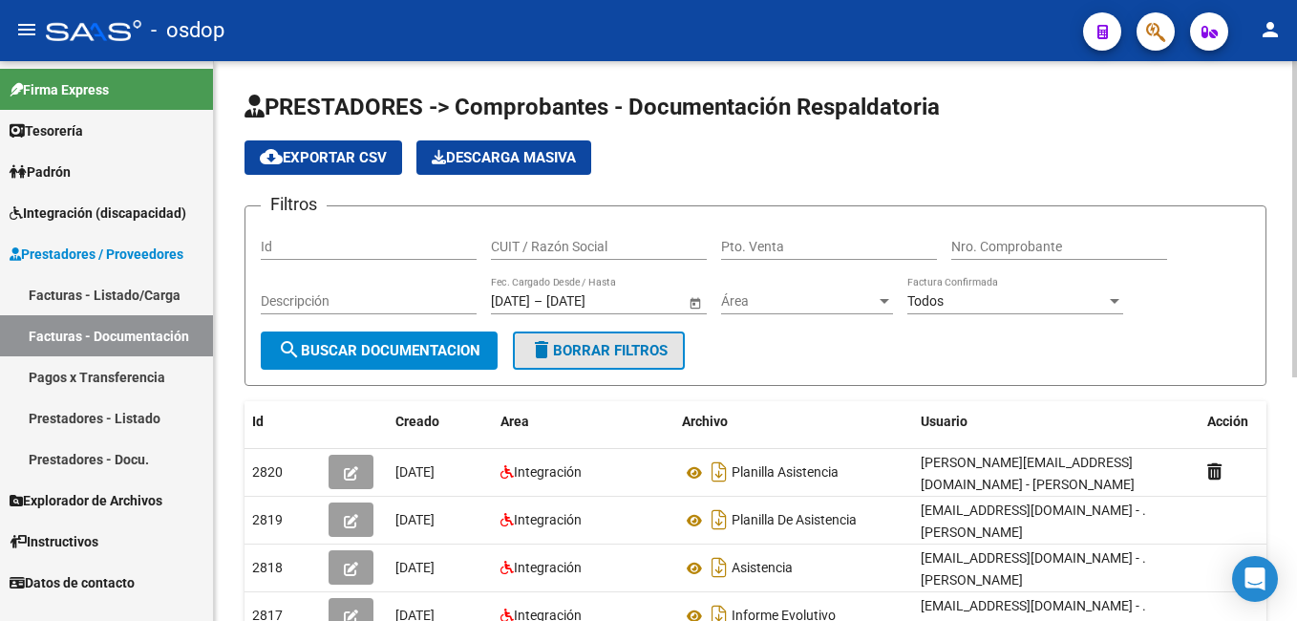
click at [640, 353] on span "delete Borrar Filtros" at bounding box center [599, 350] width 138 height 17
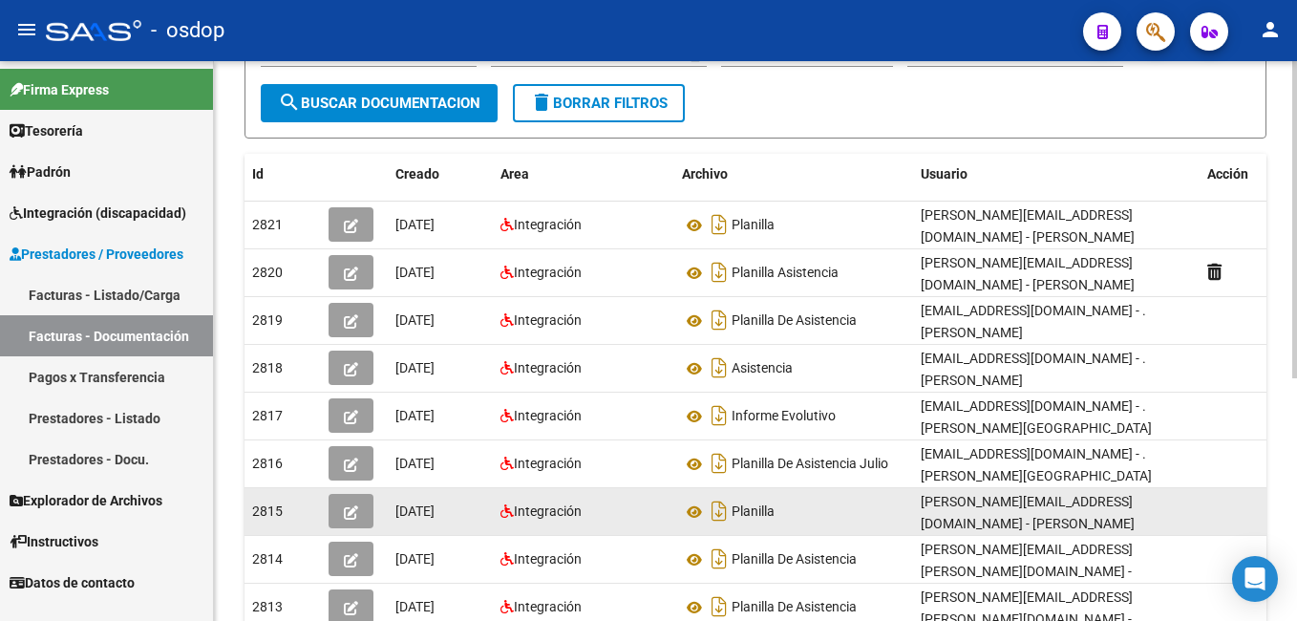
scroll to position [427, 0]
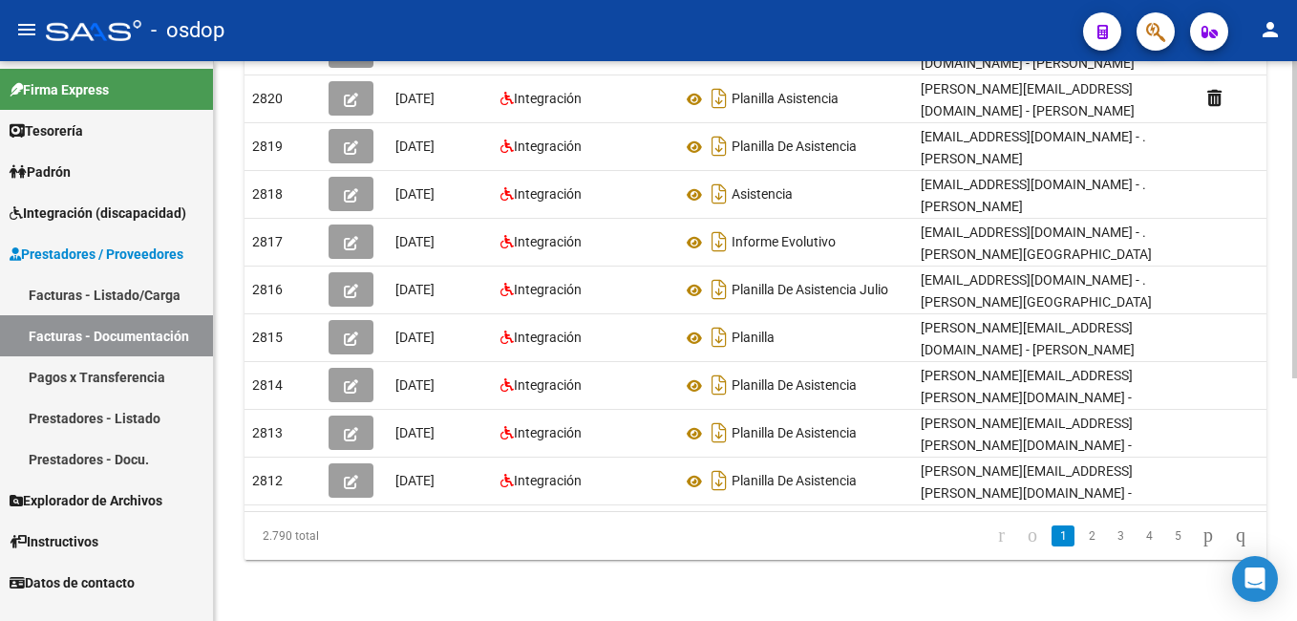
click at [215, 552] on div "PRESTADORES -> Comprobantes - Documentación Respaldatoria cloud_download Export…" at bounding box center [755, 130] width 1083 height 981
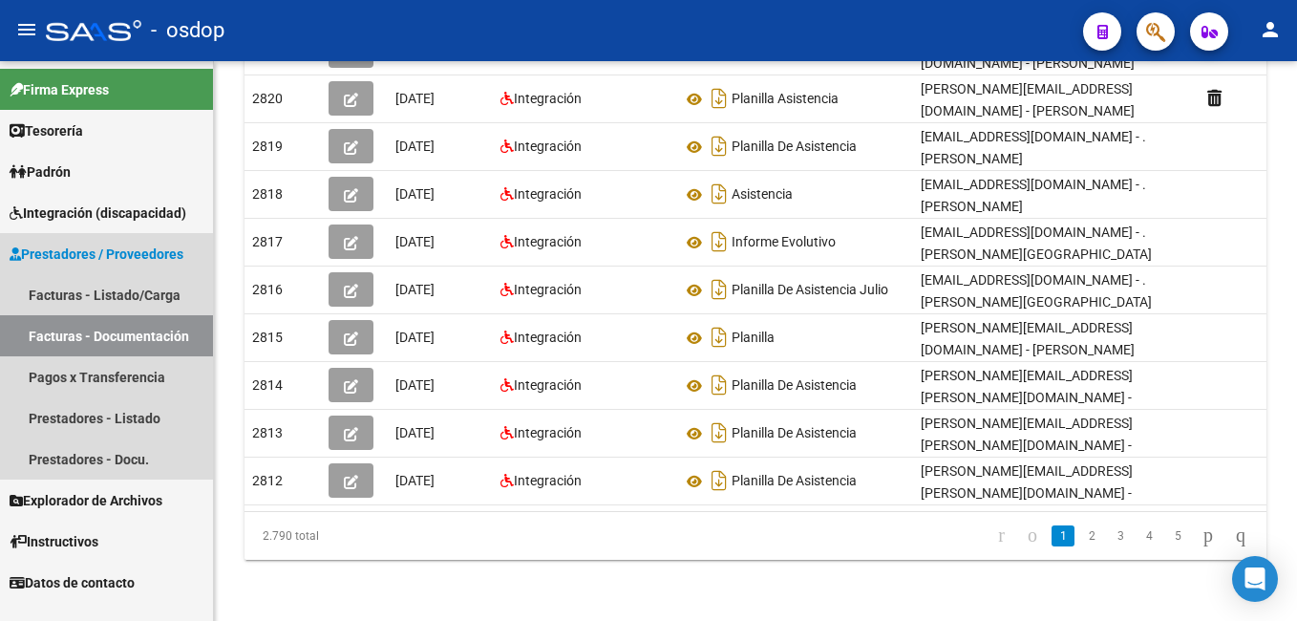
click at [144, 329] on link "Facturas - Documentación" at bounding box center [106, 335] width 213 height 41
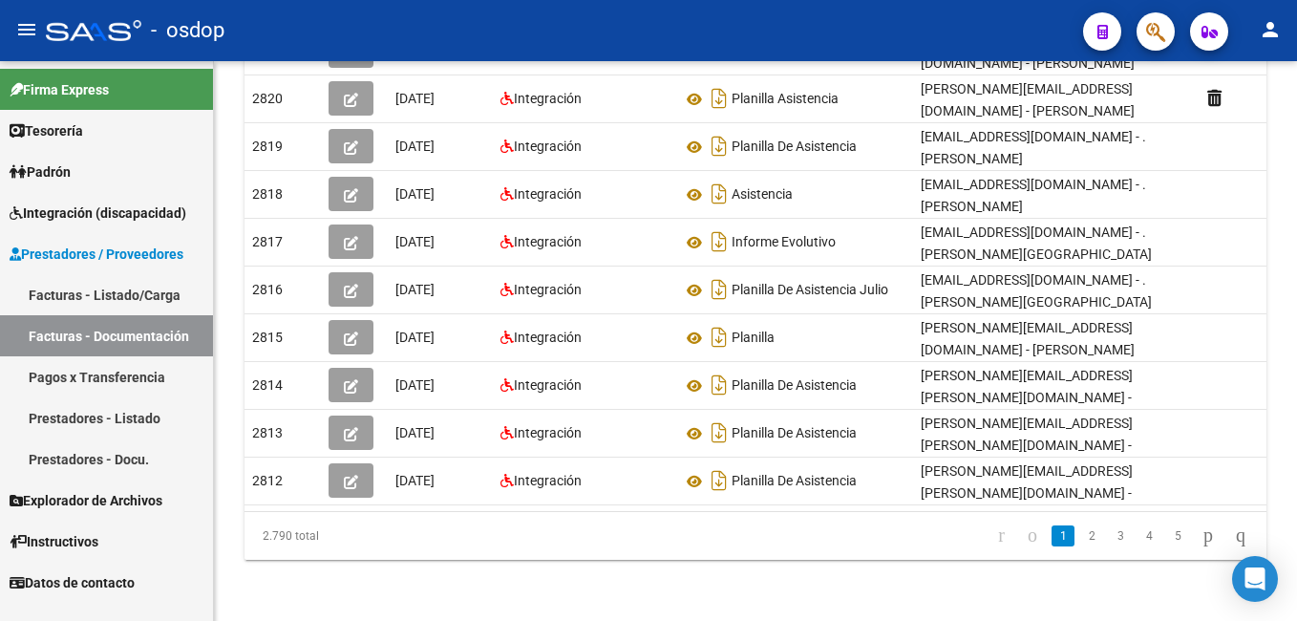
click at [142, 294] on link "Facturas - Listado/Carga" at bounding box center [106, 294] width 213 height 41
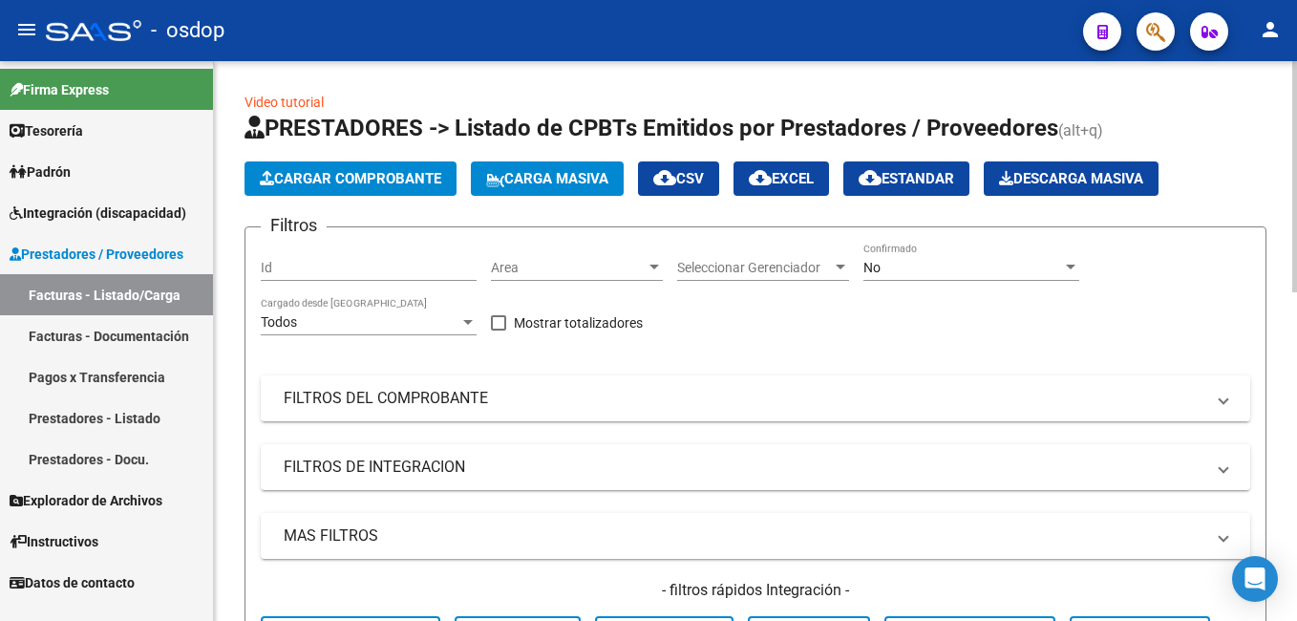
click at [360, 392] on mat-panel-title "FILTROS DEL COMPROBANTE" at bounding box center [744, 398] width 921 height 21
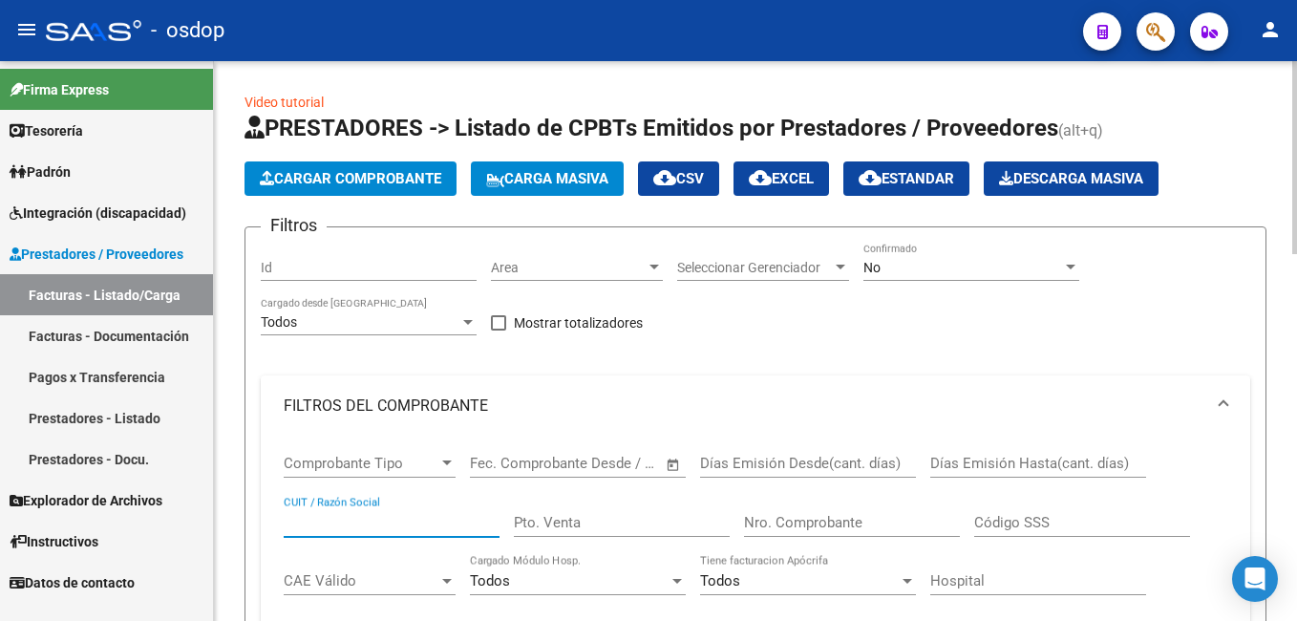
click at [320, 522] on input "CUIT / Razón Social" at bounding box center [392, 522] width 216 height 17
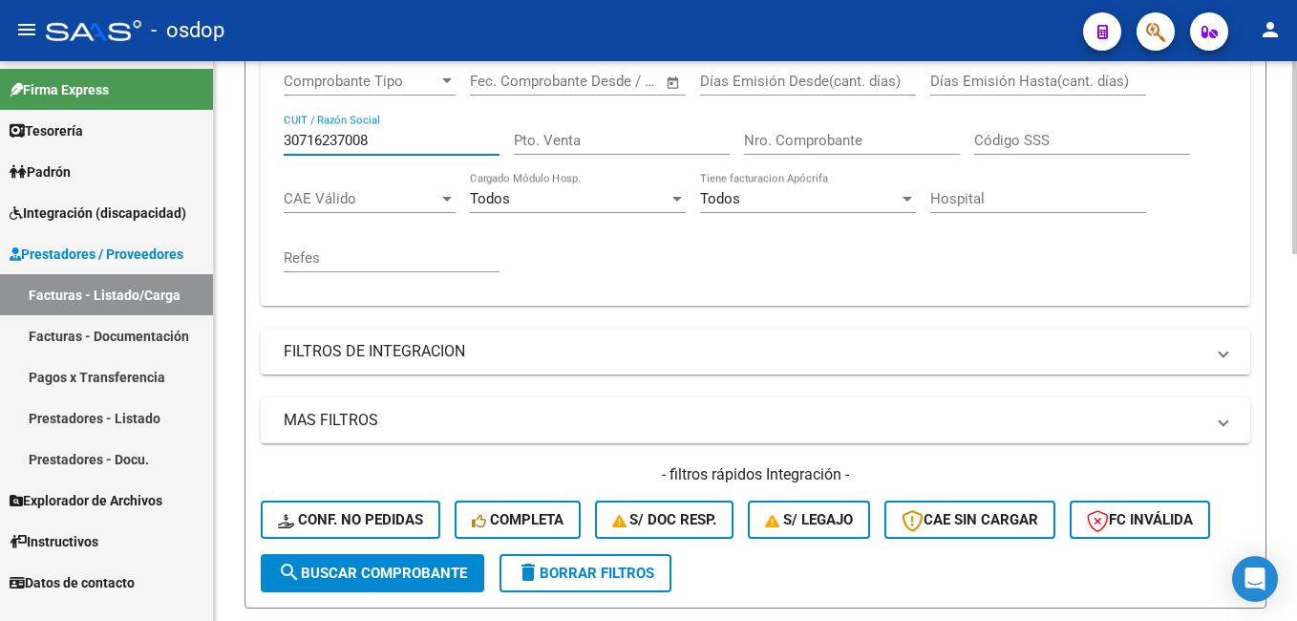
type input "30716237008"
click at [385, 566] on span "search Buscar Comprobante" at bounding box center [372, 572] width 189 height 17
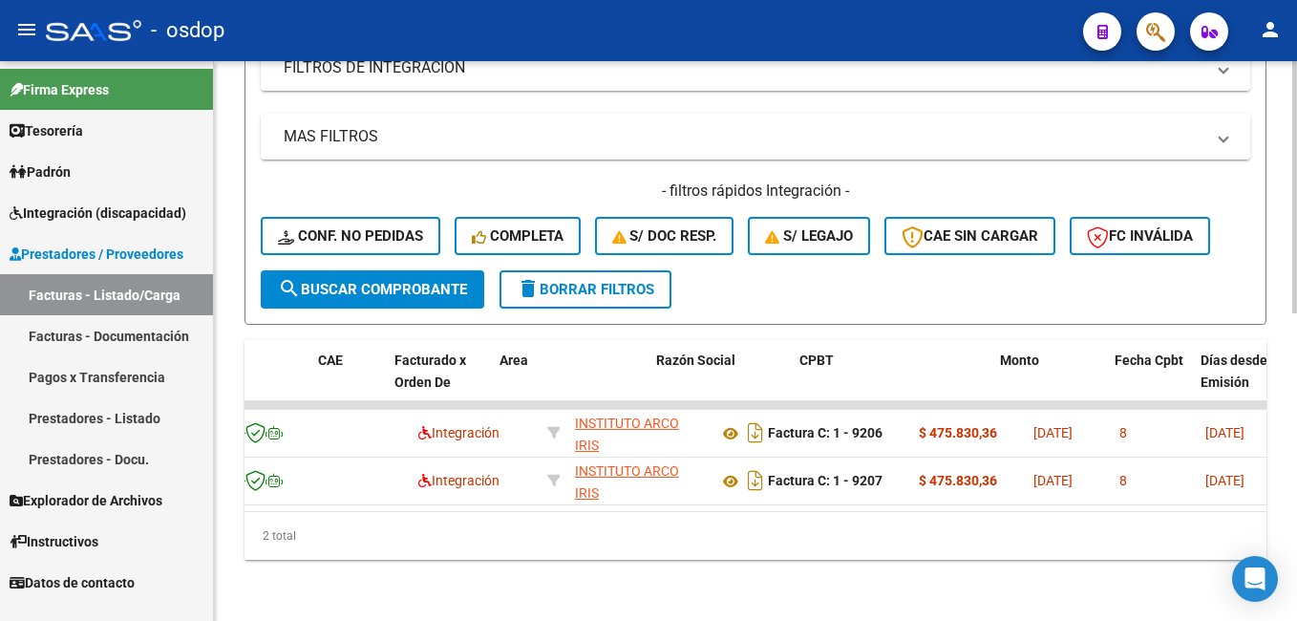
scroll to position [0, 0]
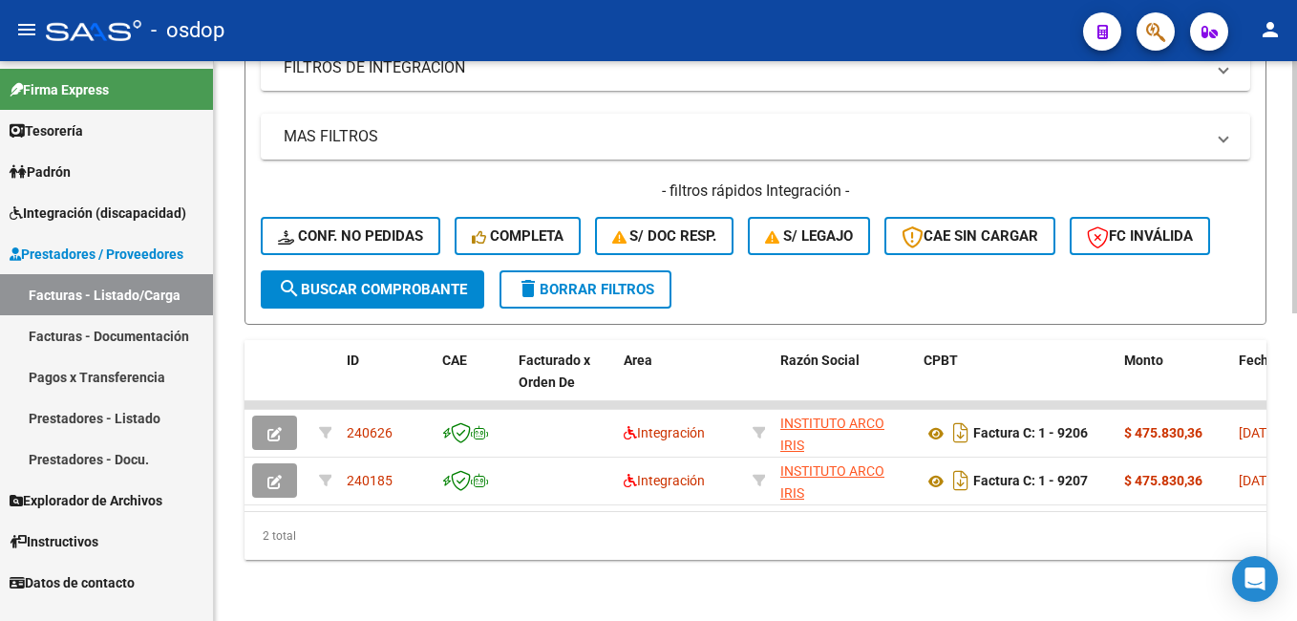
click at [578, 291] on span "delete Borrar Filtros" at bounding box center [586, 289] width 138 height 17
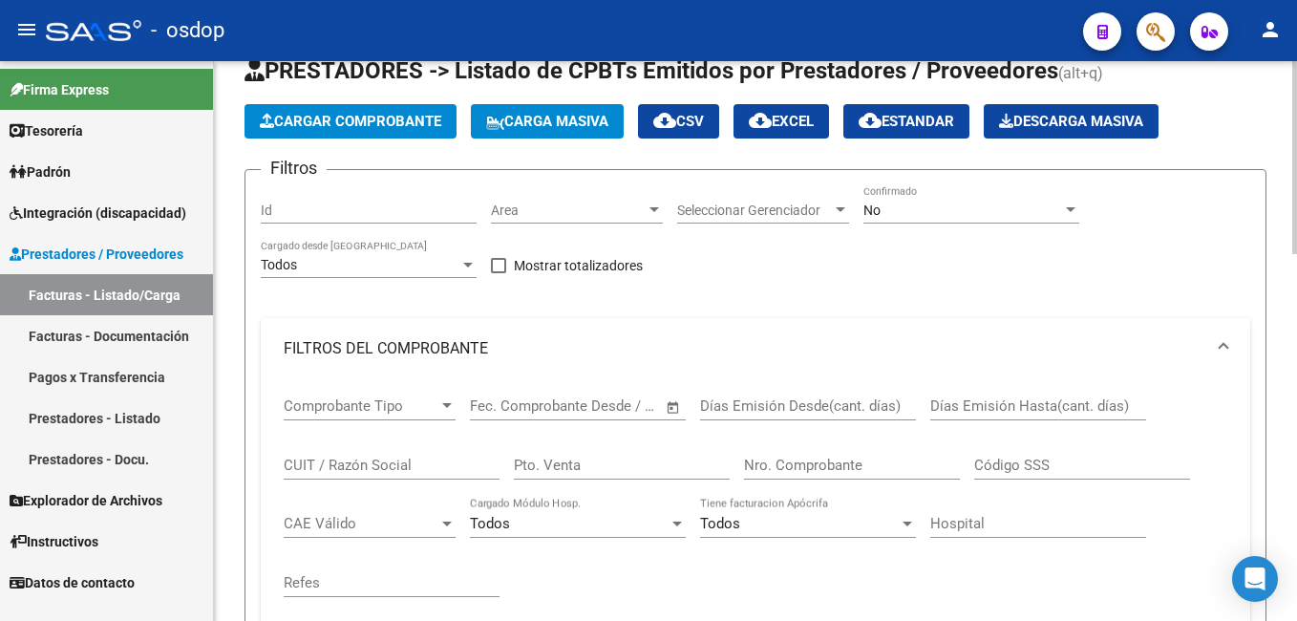
scroll to position [12, 0]
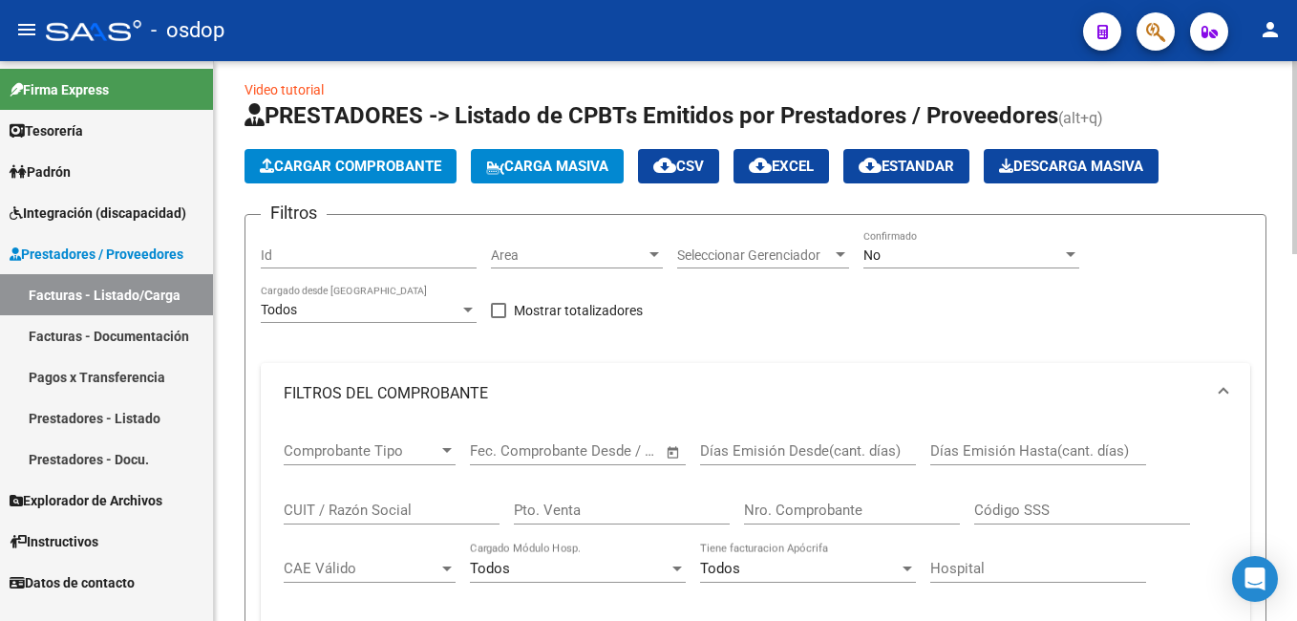
click at [343, 166] on span "Cargar Comprobante" at bounding box center [350, 166] width 181 height 17
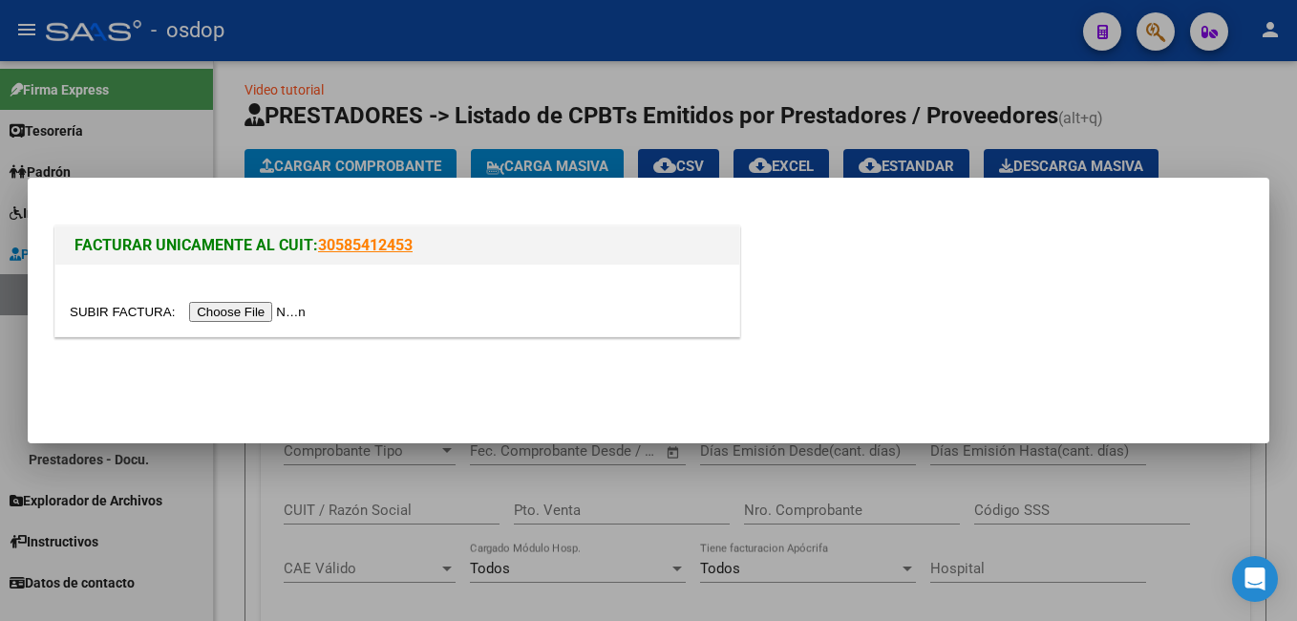
click at [238, 308] on input "file" at bounding box center [191, 312] width 242 height 20
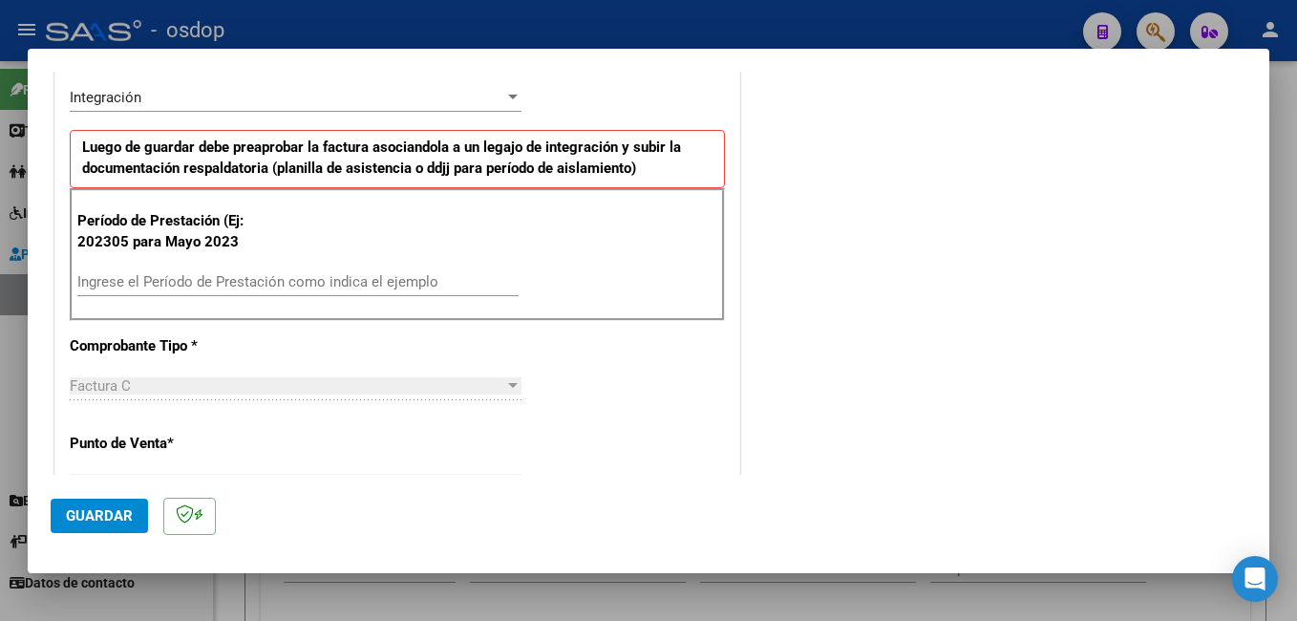
scroll to position [477, 0]
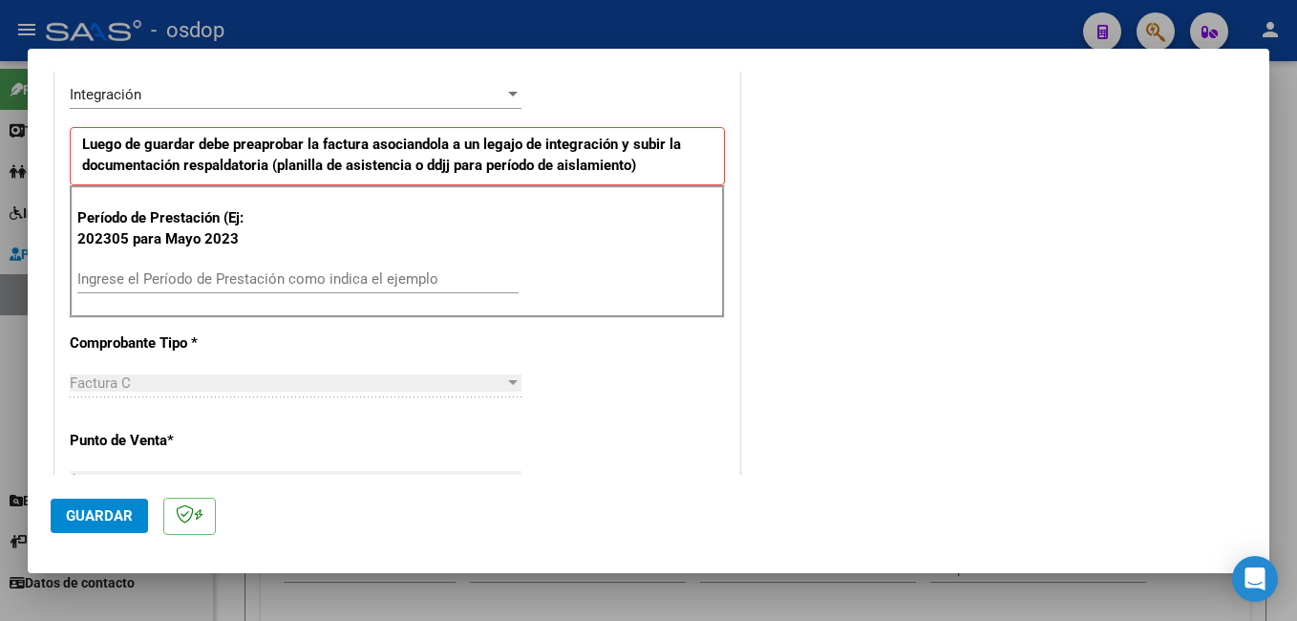
click at [328, 265] on div "Ingrese el Período de Prestación como indica el ejemplo" at bounding box center [297, 279] width 441 height 29
click at [328, 281] on input "Ingrese el Período de Prestación como indica el ejemplo" at bounding box center [297, 278] width 441 height 17
type input "202507"
click at [112, 518] on span "Guardar" at bounding box center [99, 515] width 67 height 17
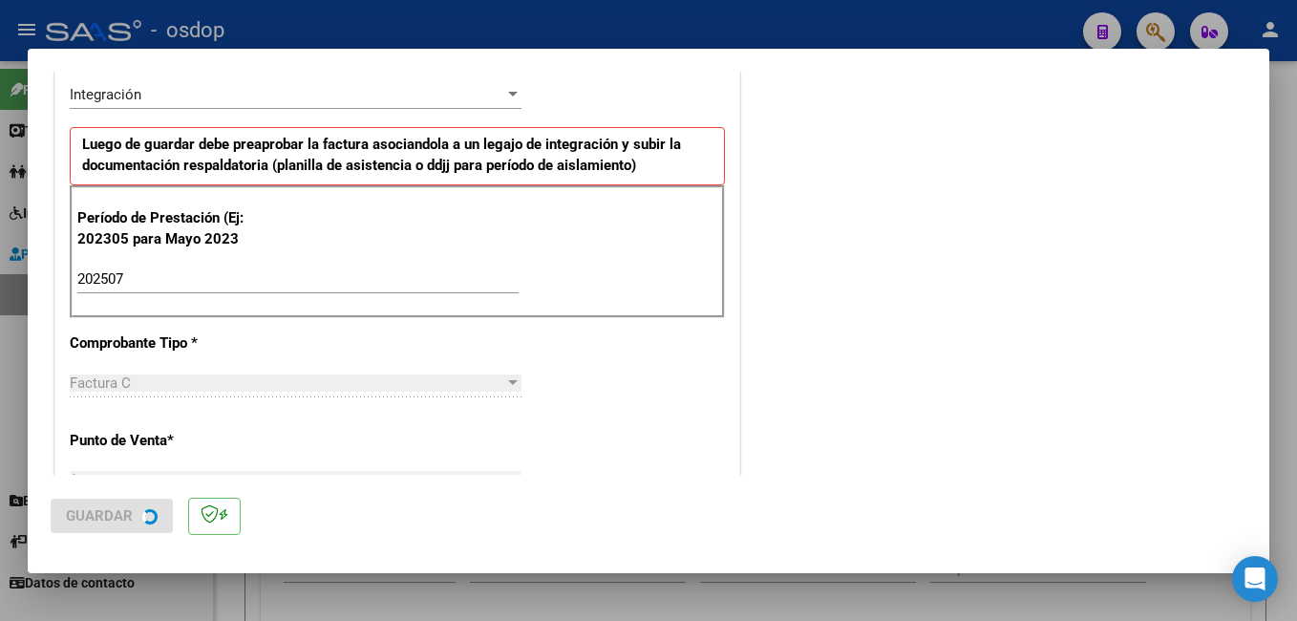
scroll to position [0, 0]
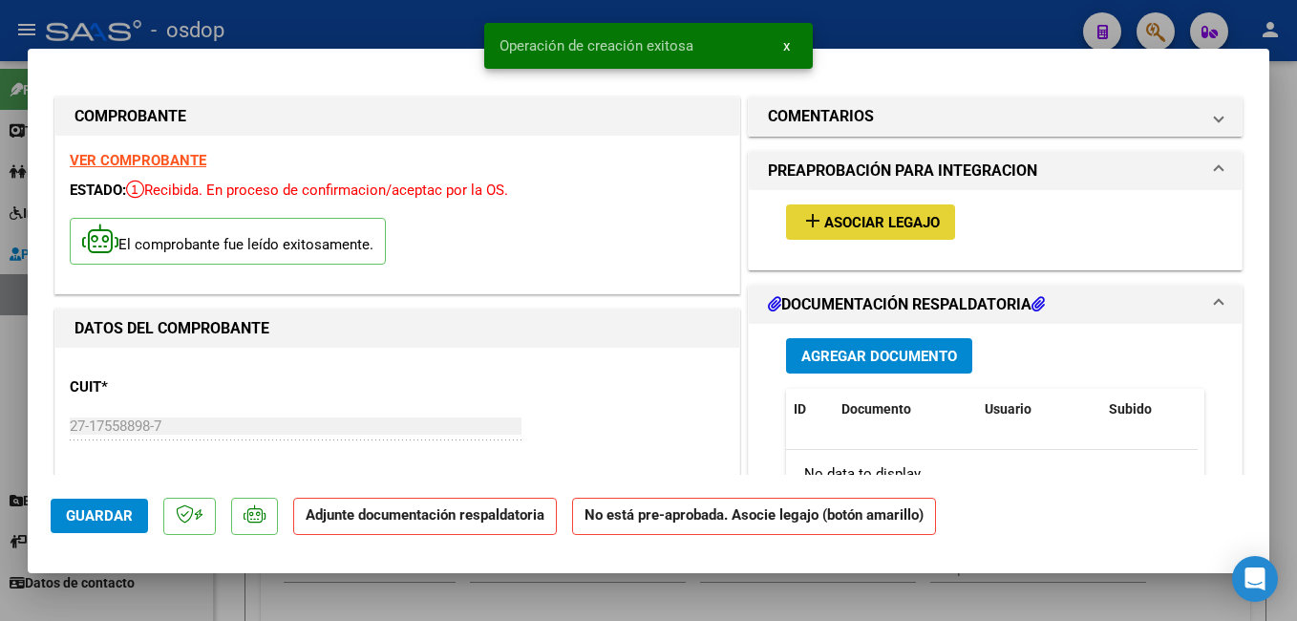
click at [837, 223] on span "Asociar Legajo" at bounding box center [882, 222] width 116 height 17
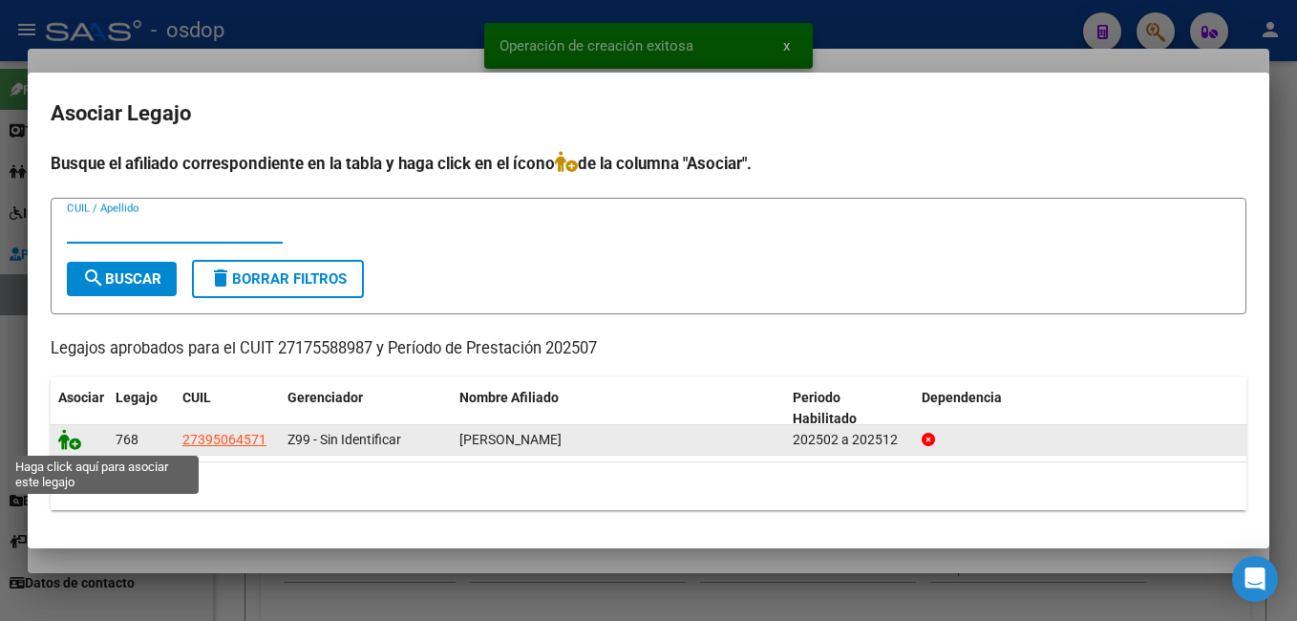
click at [74, 439] on icon at bounding box center [69, 439] width 23 height 21
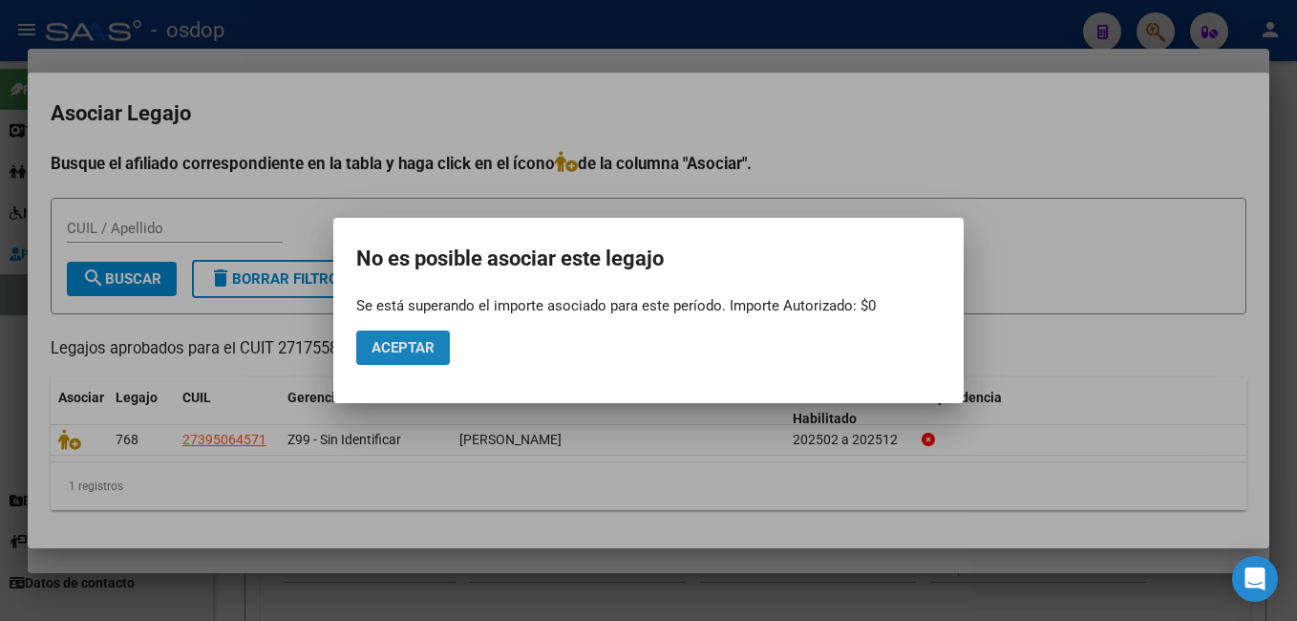
click at [408, 350] on span "Aceptar" at bounding box center [402, 347] width 63 height 17
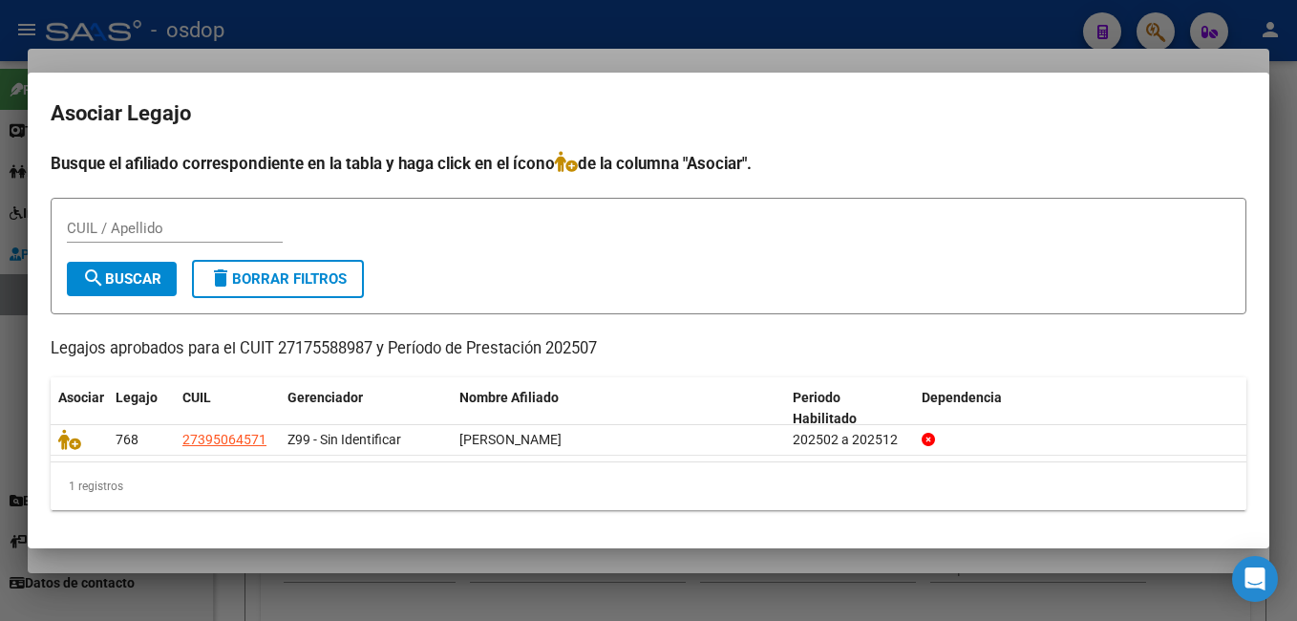
click at [608, 256] on div "CUIL / Apellido" at bounding box center [648, 237] width 1163 height 47
click at [501, 37] on div at bounding box center [648, 310] width 1297 height 621
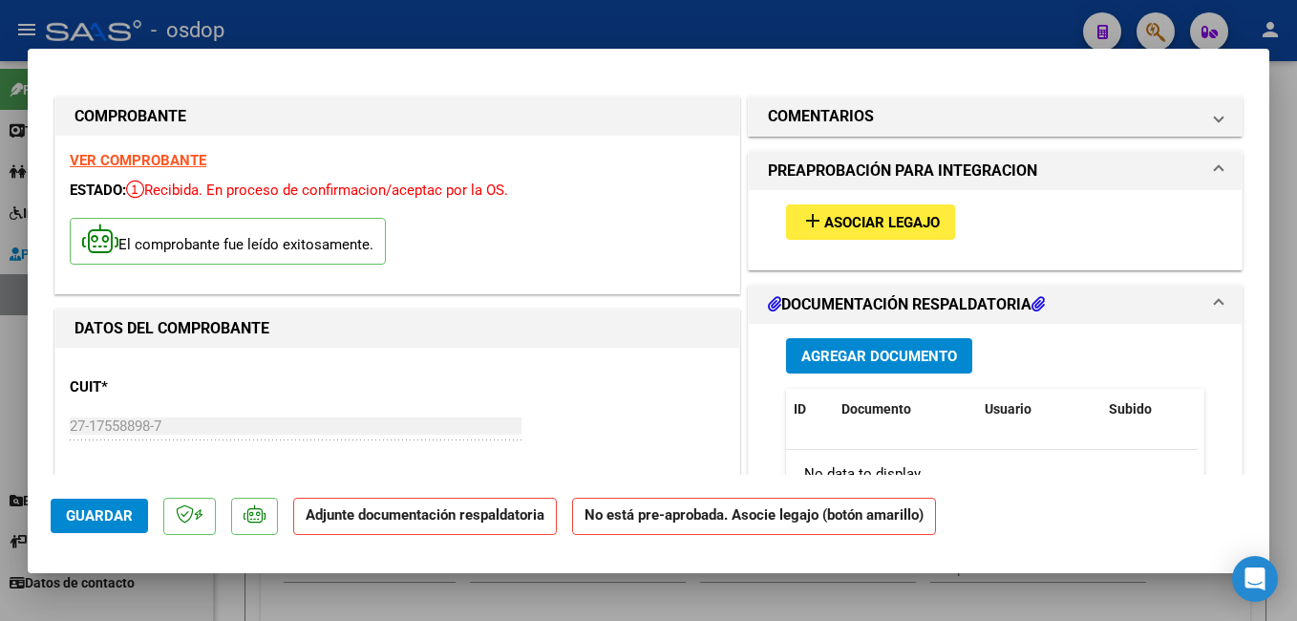
click at [847, 346] on button "Agregar Documento" at bounding box center [879, 355] width 186 height 35
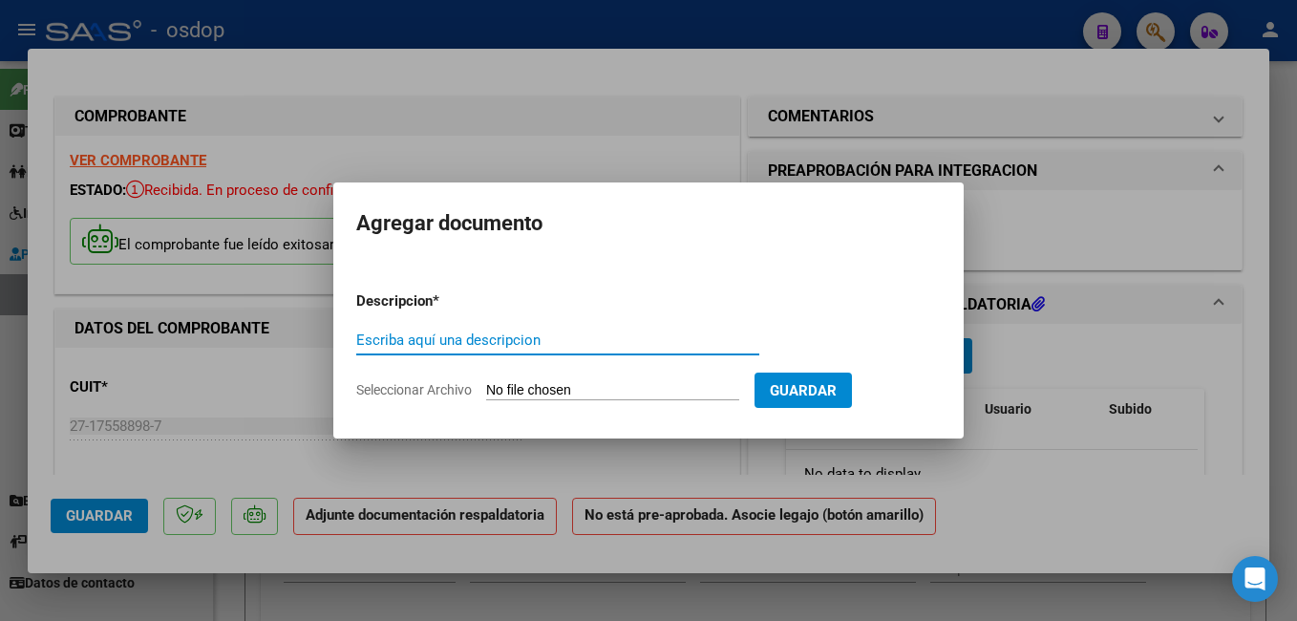
click at [430, 332] on input "Escriba aquí una descripcion" at bounding box center [557, 339] width 403 height 17
type input "planilla asistencia"
click at [598, 386] on input "Seleccionar Archivo" at bounding box center [612, 391] width 253 height 18
click at [572, 383] on input "Seleccionar Archivo" at bounding box center [612, 391] width 253 height 18
type input "C:\fakepath\asistencia..pdf"
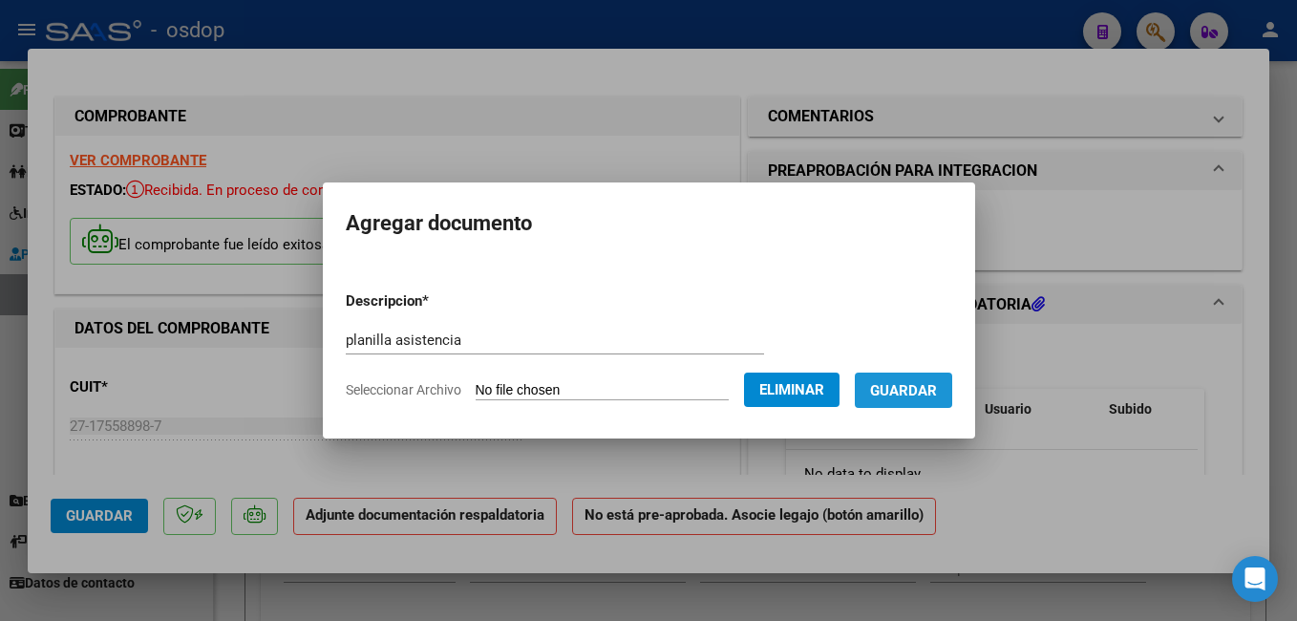
click at [933, 387] on span "Guardar" at bounding box center [903, 390] width 67 height 17
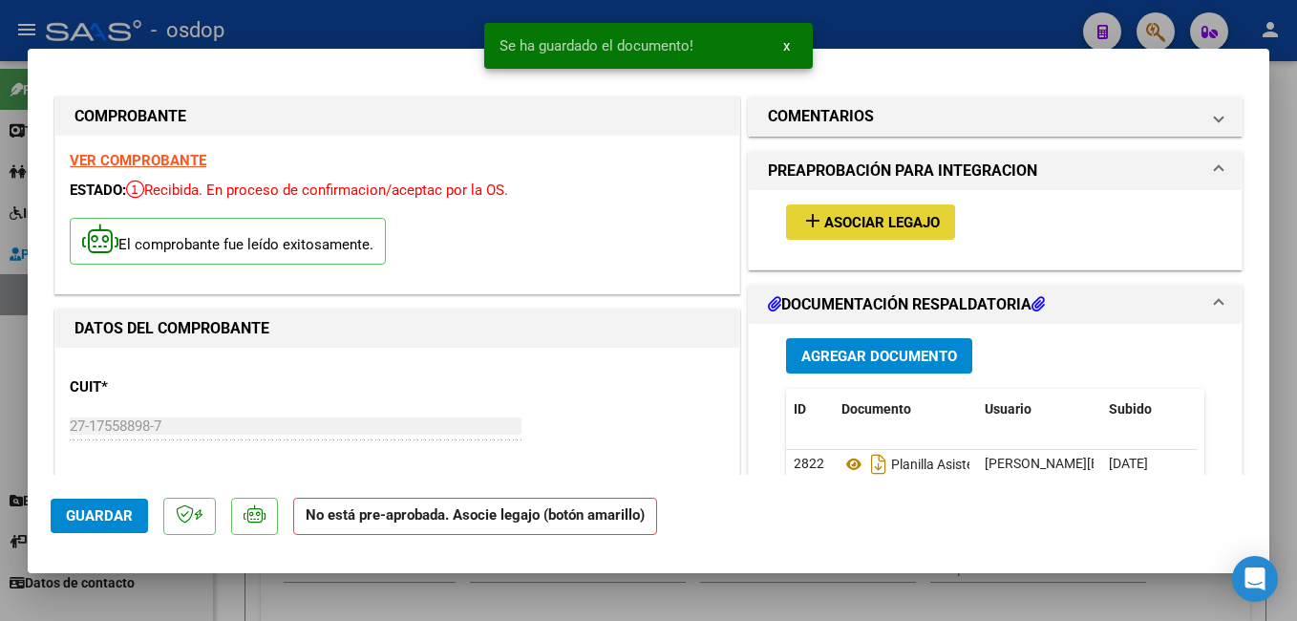
click at [846, 221] on span "Asociar Legajo" at bounding box center [882, 222] width 116 height 17
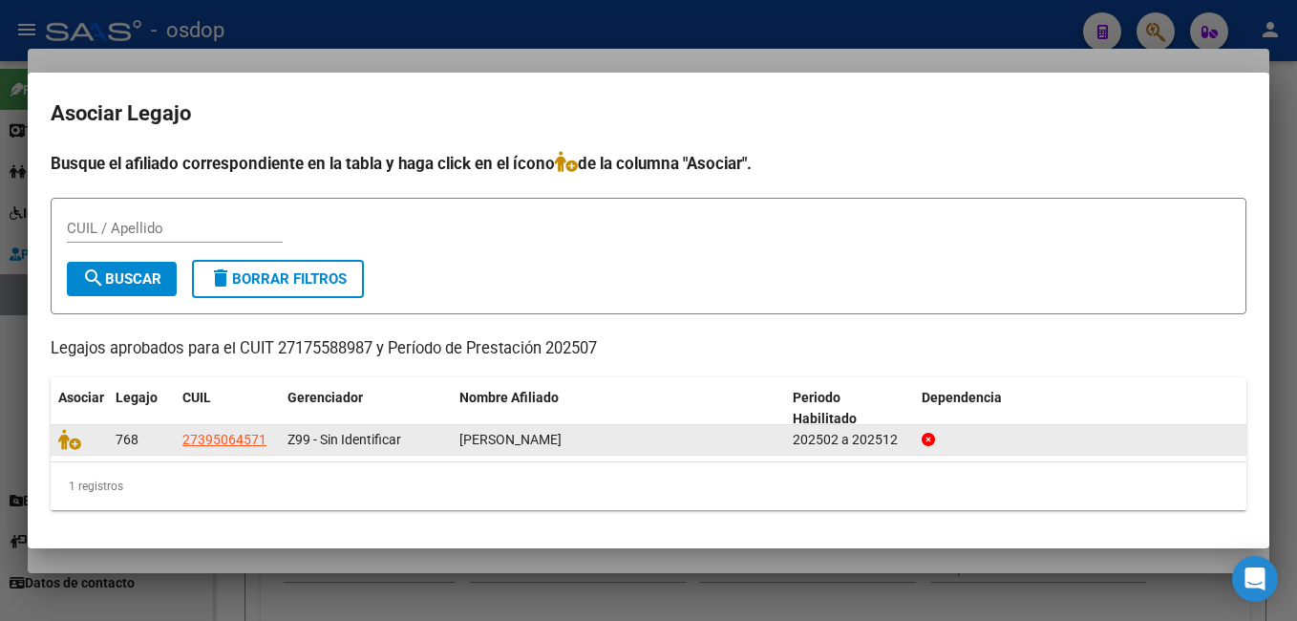
drag, startPoint x: 114, startPoint y: 438, endPoint x: 670, endPoint y: 441, distance: 556.7
click at [670, 441] on div "768 27395064571 Z99 - Sin Identificar [PERSON_NAME] 202502 a 202512" at bounding box center [649, 440] width 1196 height 31
drag, startPoint x: 670, startPoint y: 441, endPoint x: 571, endPoint y: 434, distance: 99.5
copy div "768 27395064571 Z99 - Sin Identificar [PERSON_NAME]"
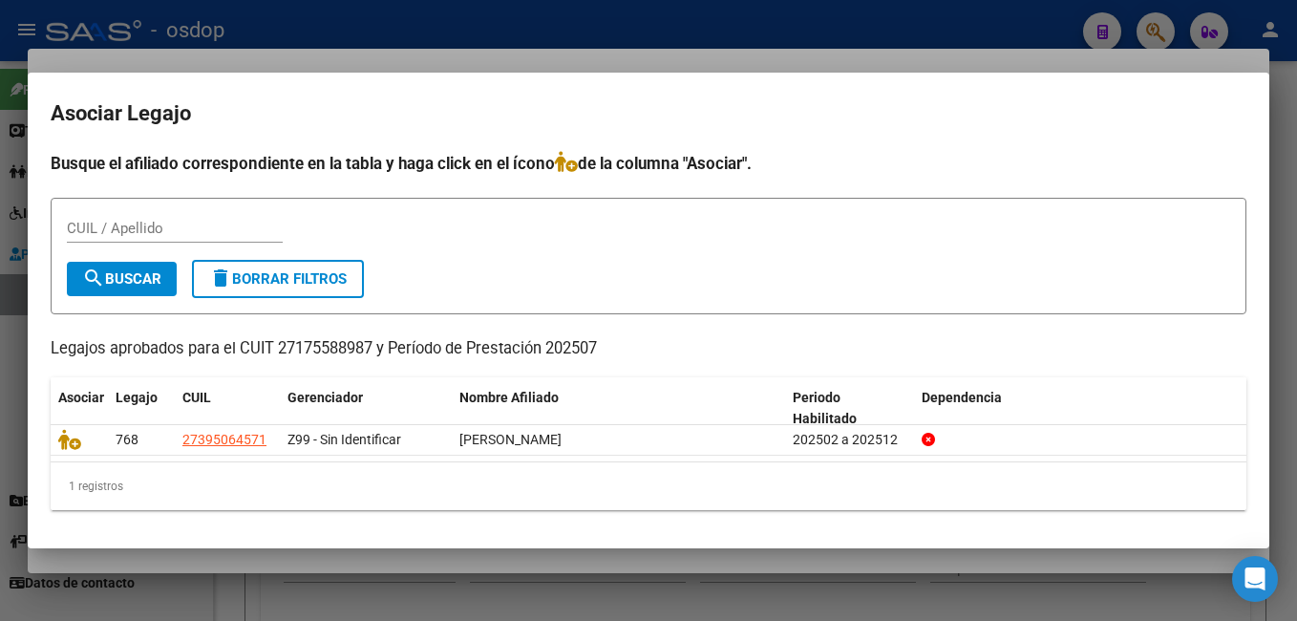
drag, startPoint x: 241, startPoint y: 348, endPoint x: 606, endPoint y: 348, distance: 365.7
click at [606, 348] on p "Legajos aprobados para el CUIT 27175588987 y Período de Prestación 202507" at bounding box center [649, 349] width 1196 height 24
copy p "CUIT 27175588987 y Período de Prestación 202507"
click at [432, 37] on div at bounding box center [648, 310] width 1297 height 621
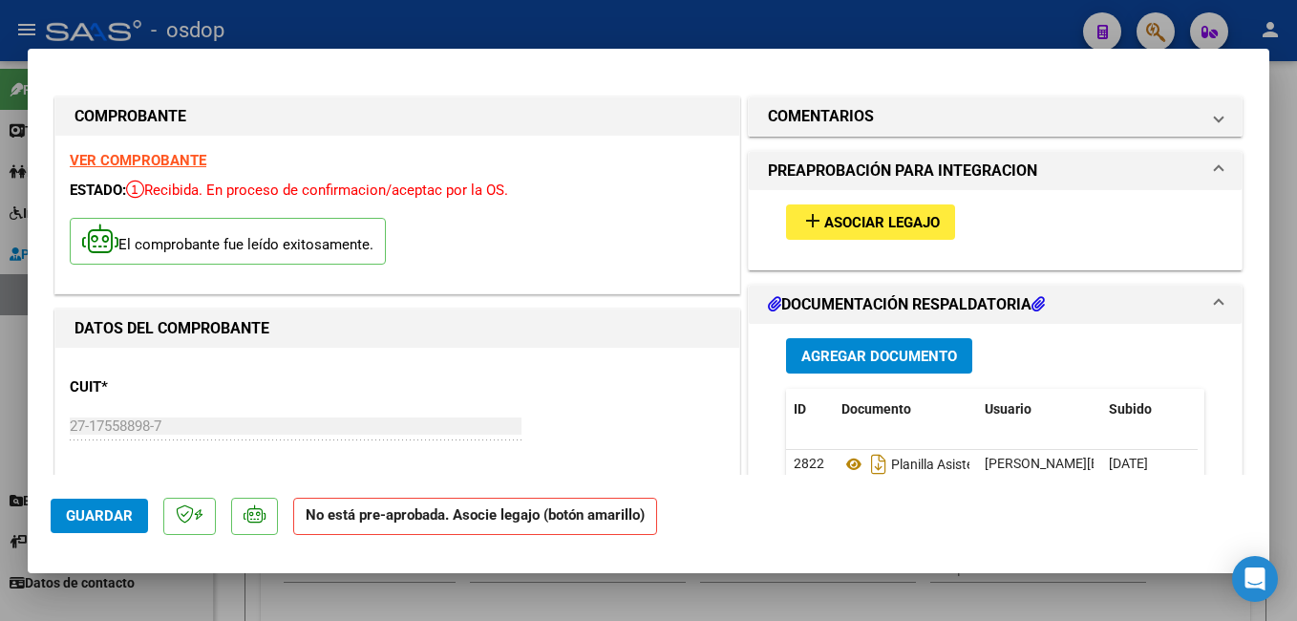
click at [871, 222] on span "Asociar Legajo" at bounding box center [882, 222] width 116 height 17
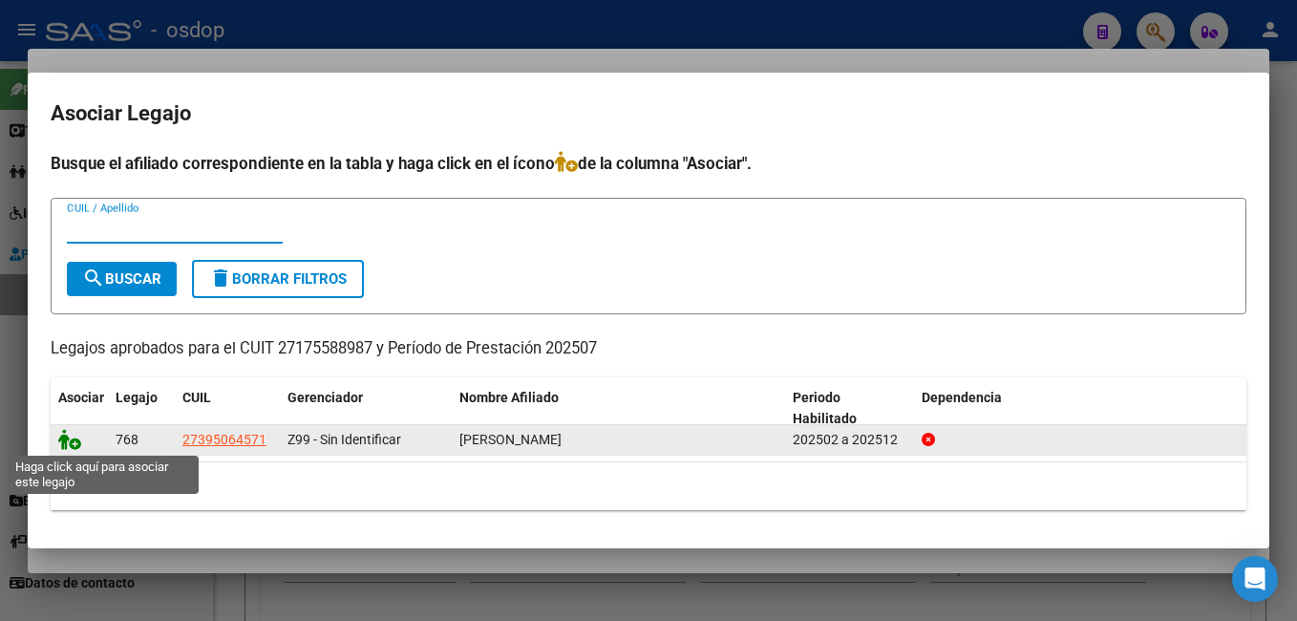
click at [73, 436] on icon at bounding box center [69, 439] width 23 height 21
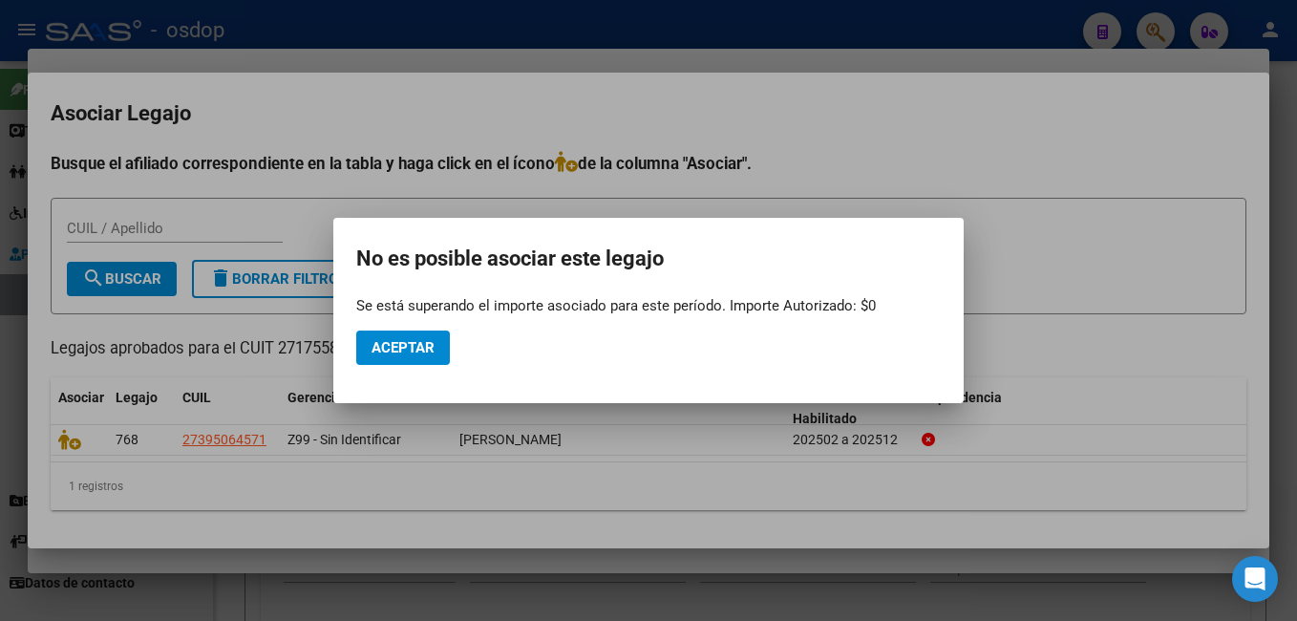
click at [655, 34] on div at bounding box center [648, 310] width 1297 height 621
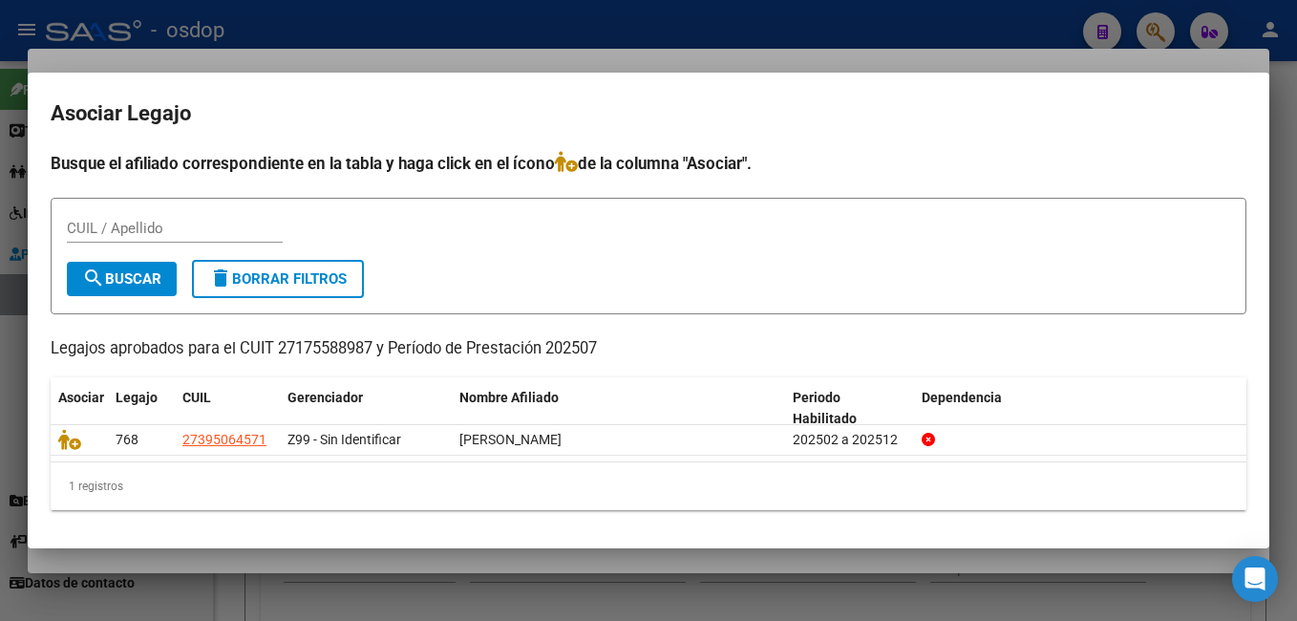
click at [296, 39] on div at bounding box center [648, 310] width 1297 height 621
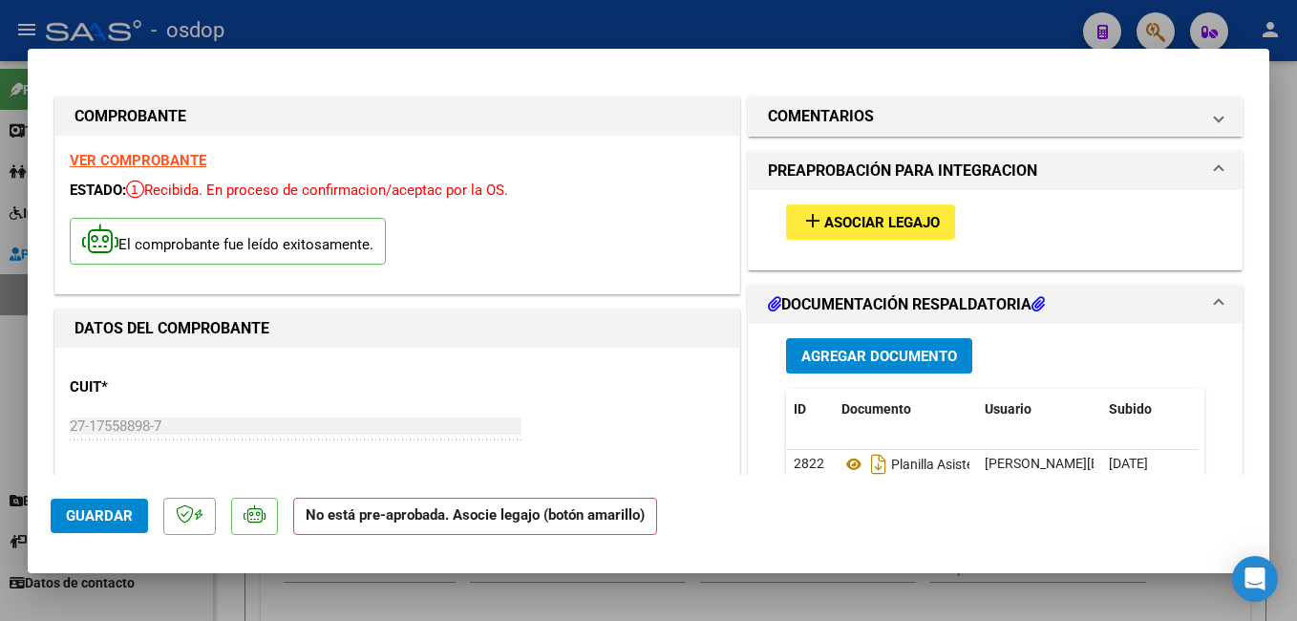
click at [469, 14] on div at bounding box center [648, 310] width 1297 height 621
type input "$ 0,00"
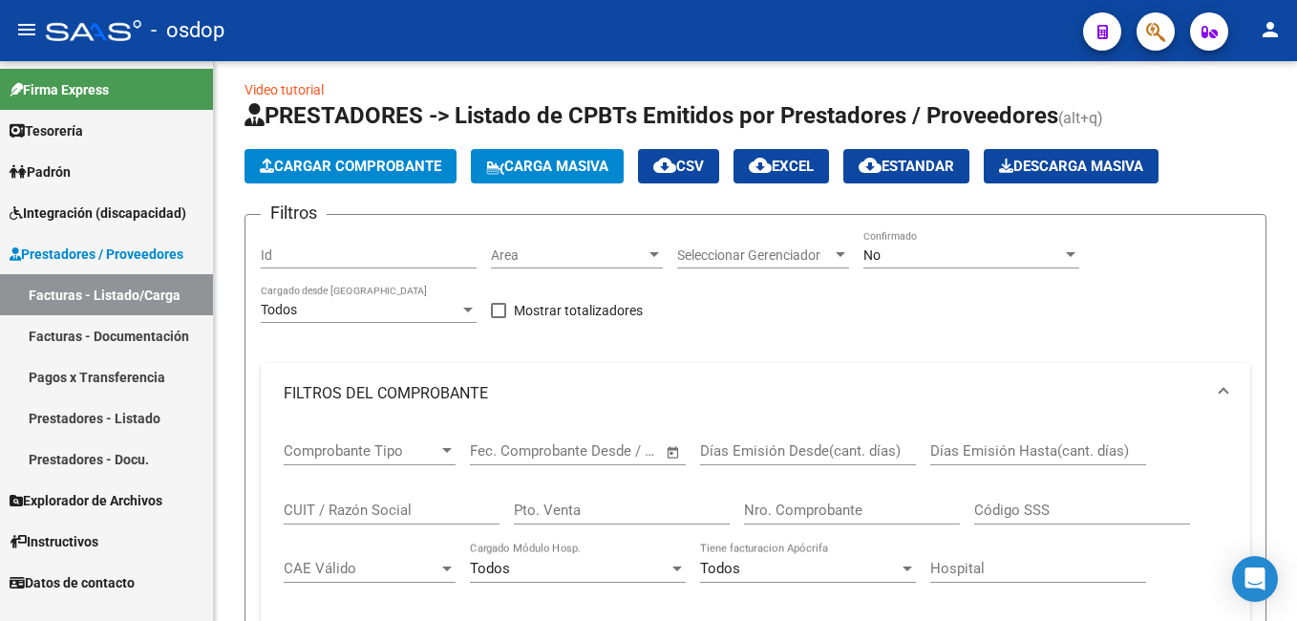
click at [726, 38] on div "- osdop" at bounding box center [557, 31] width 1022 height 42
click at [328, 508] on input "CUIT / Razón Social" at bounding box center [392, 509] width 216 height 17
paste input "27175588987"
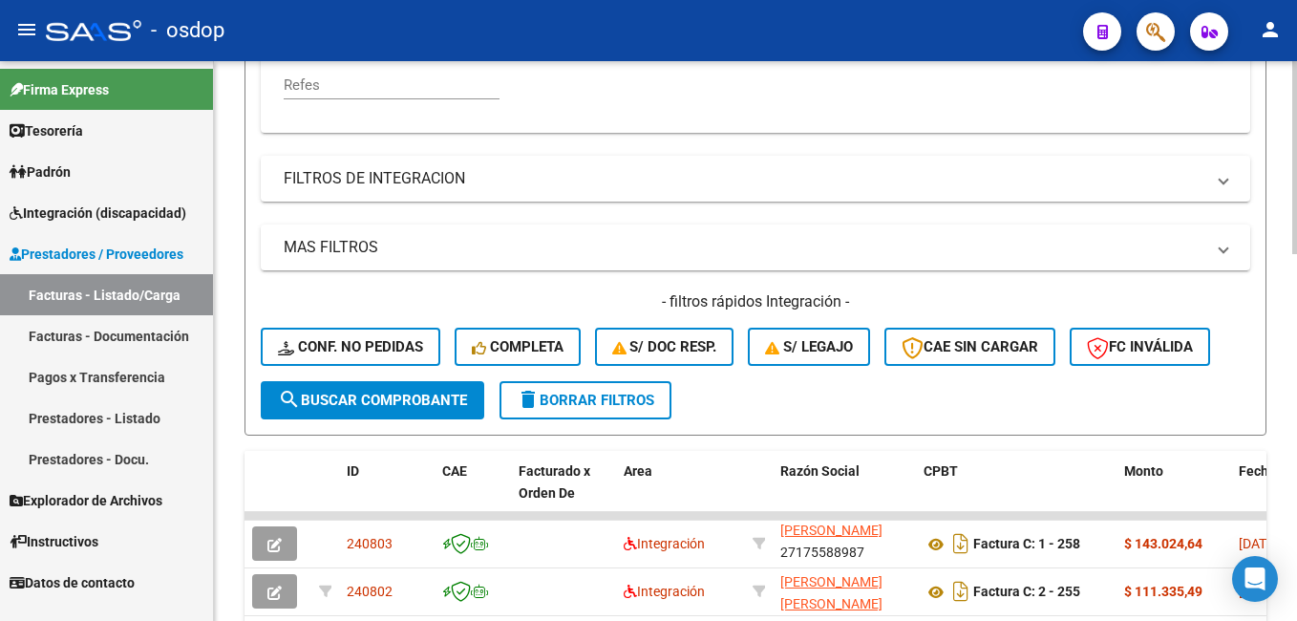
scroll to position [681, 0]
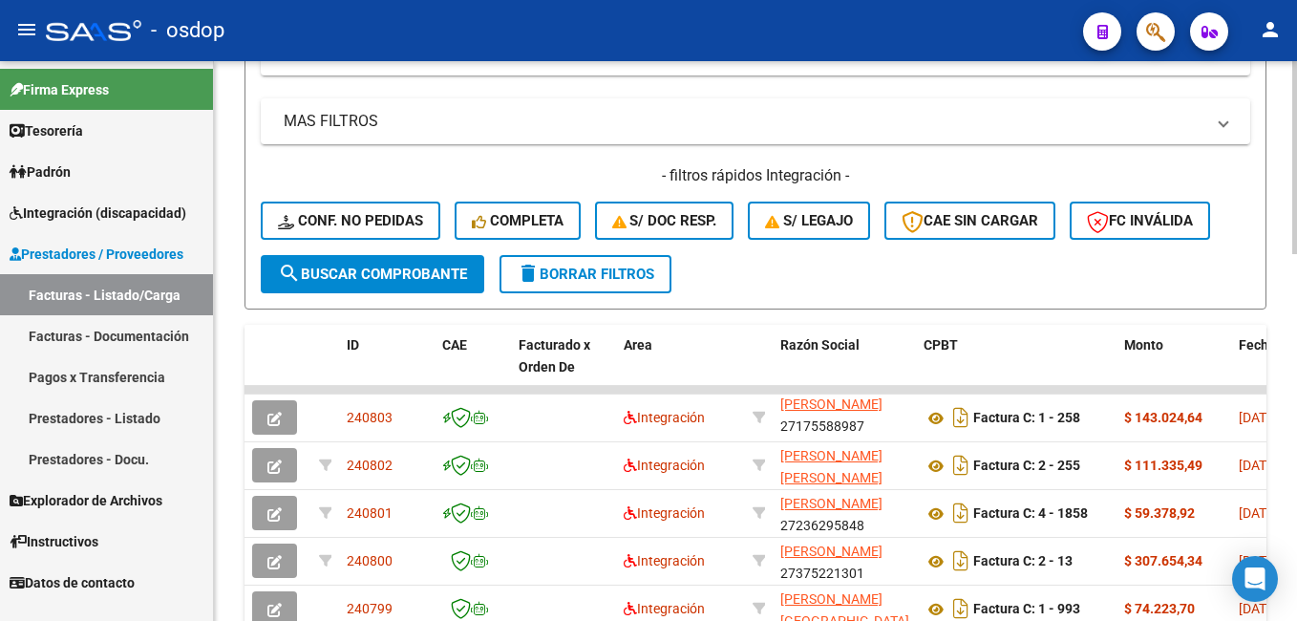
type input "27175588987"
click at [351, 273] on span "search Buscar Comprobante" at bounding box center [372, 273] width 189 height 17
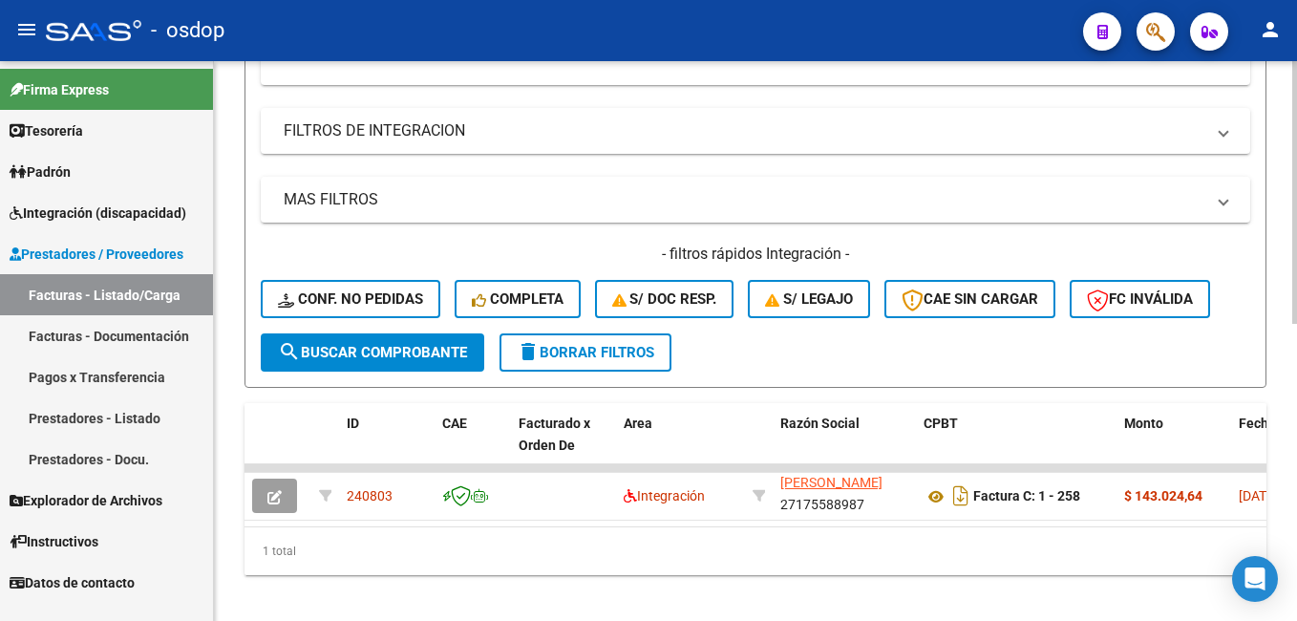
scroll to position [633, 0]
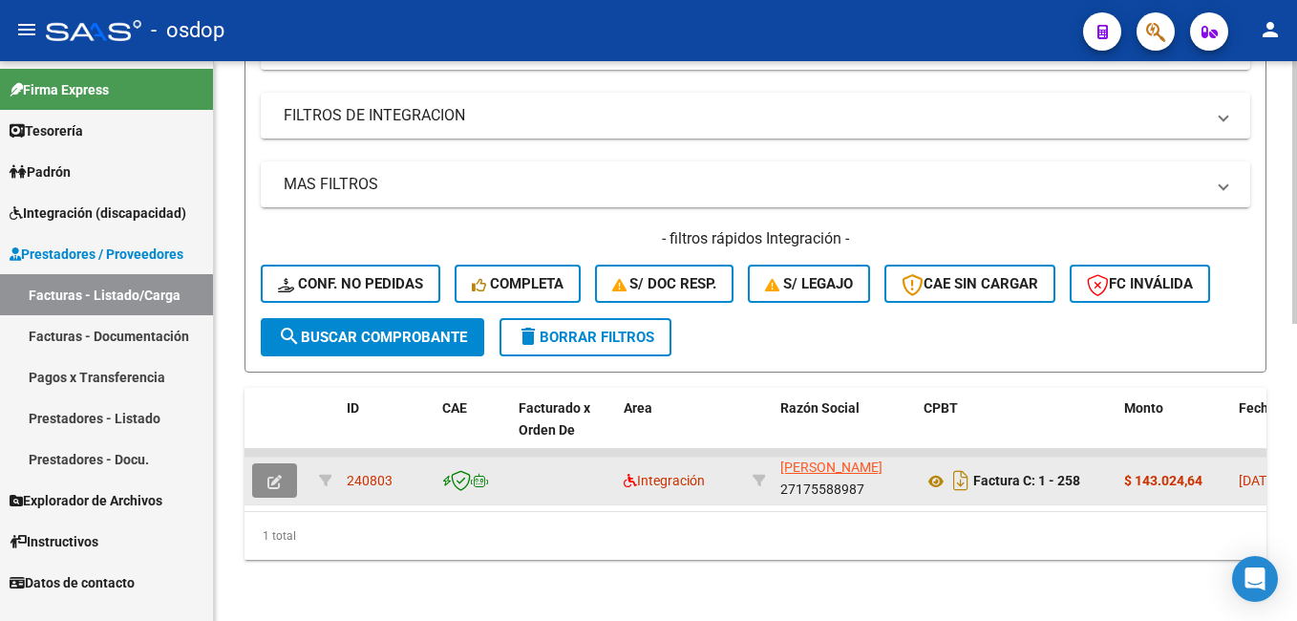
click at [282, 465] on button "button" at bounding box center [274, 480] width 45 height 34
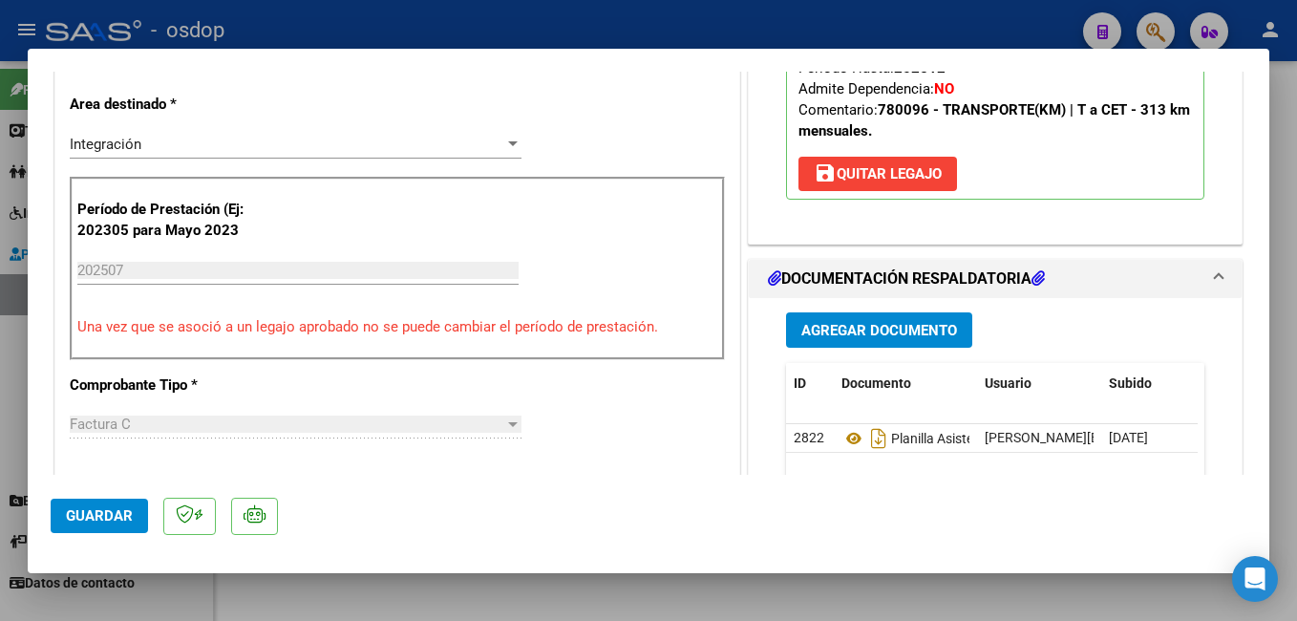
scroll to position [382, 0]
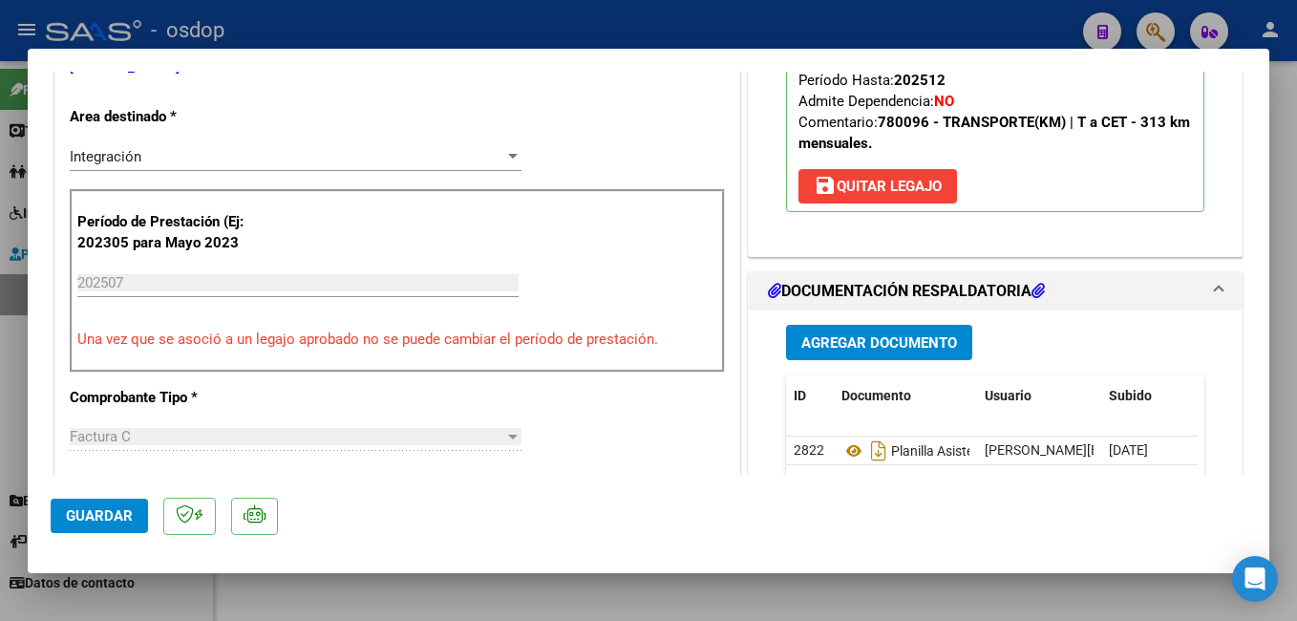
click at [392, 19] on div at bounding box center [648, 310] width 1297 height 621
type input "$ 0,00"
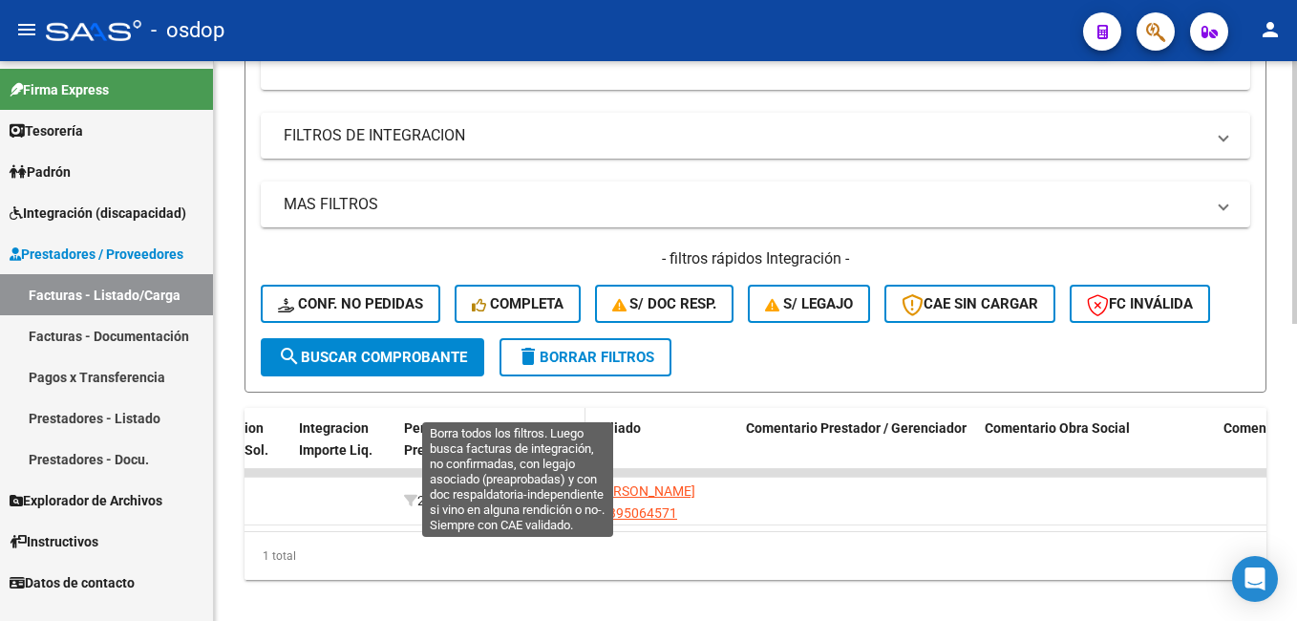
scroll to position [633, 0]
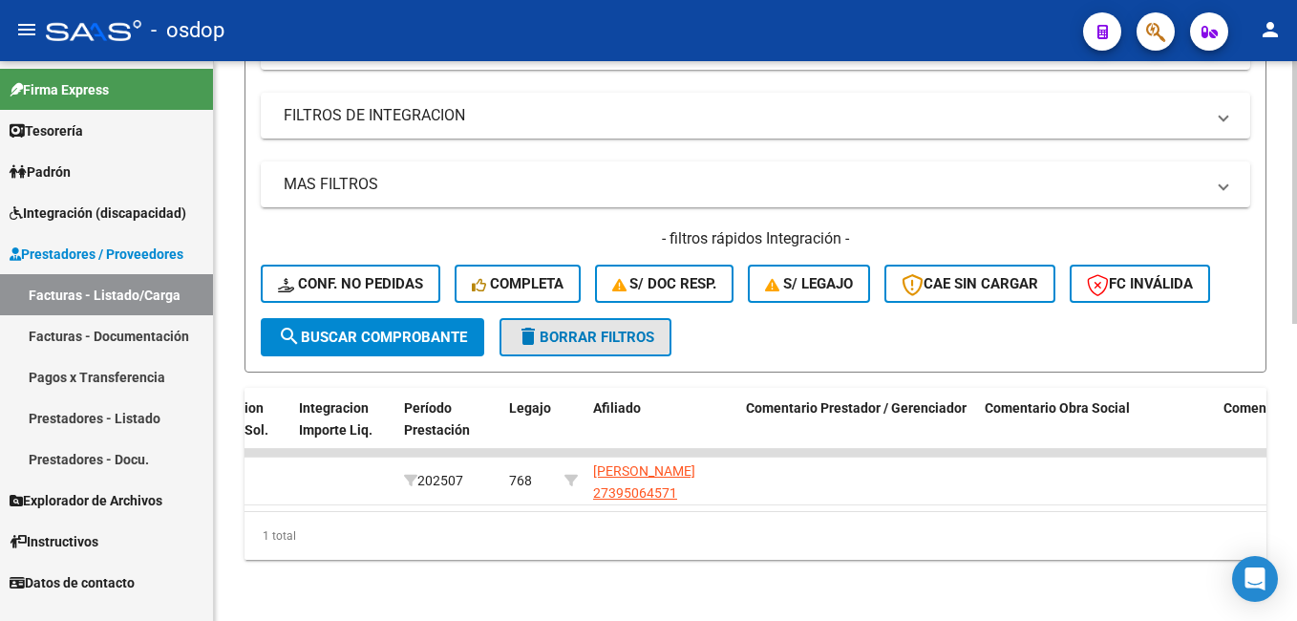
click at [570, 328] on span "delete Borrar Filtros" at bounding box center [586, 336] width 138 height 17
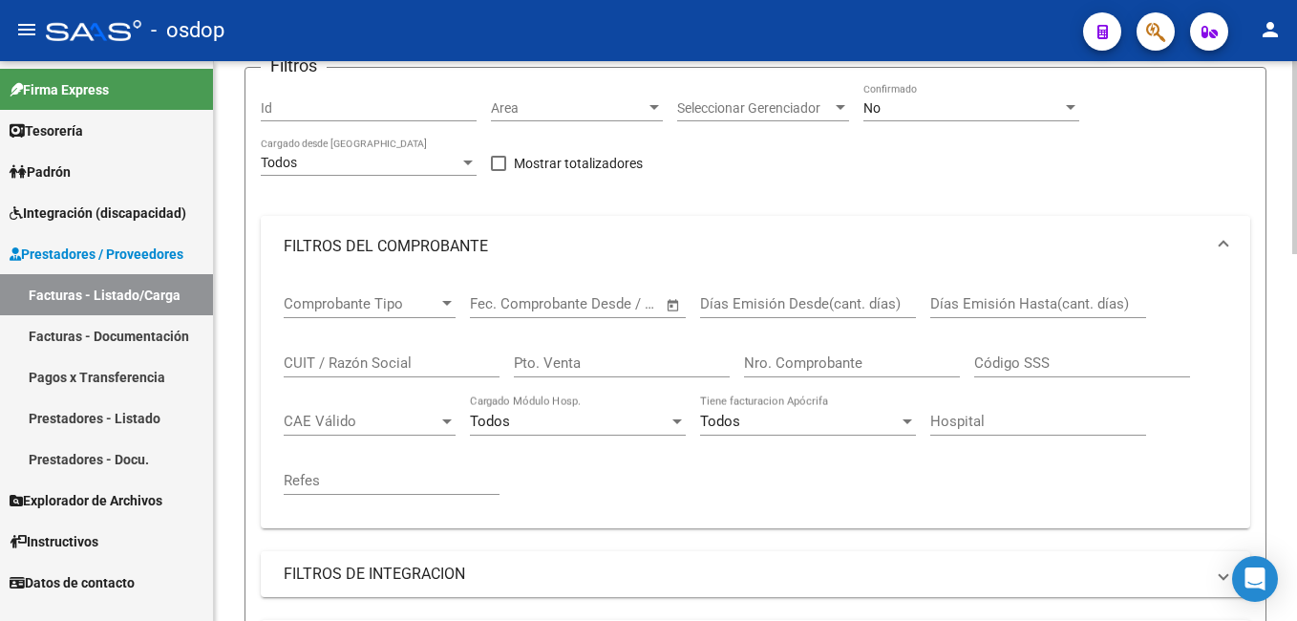
scroll to position [156, 0]
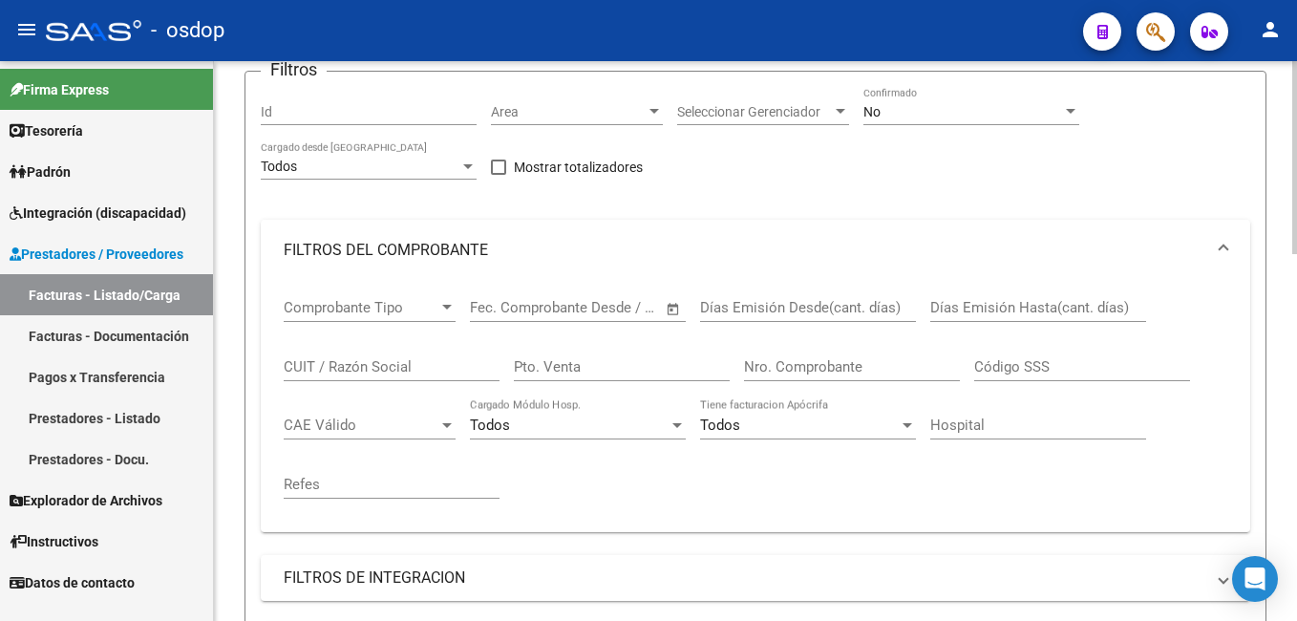
click at [359, 363] on input "CUIT / Razón Social" at bounding box center [392, 366] width 216 height 17
paste input "27251247167"
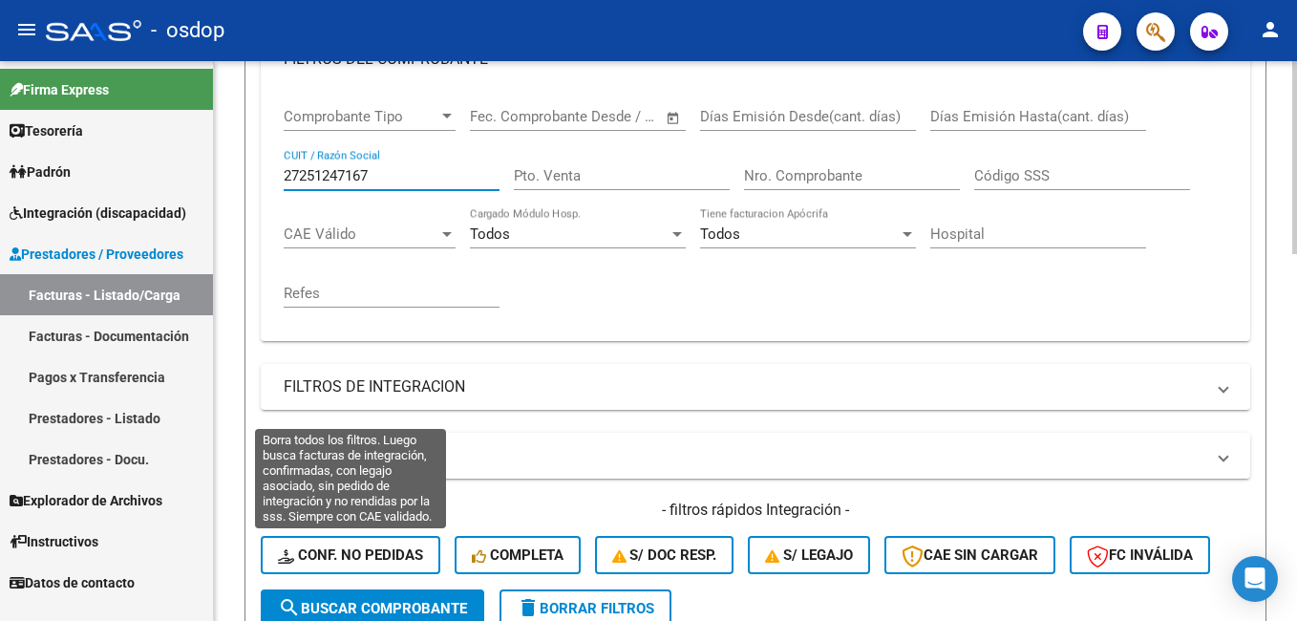
scroll to position [442, 0]
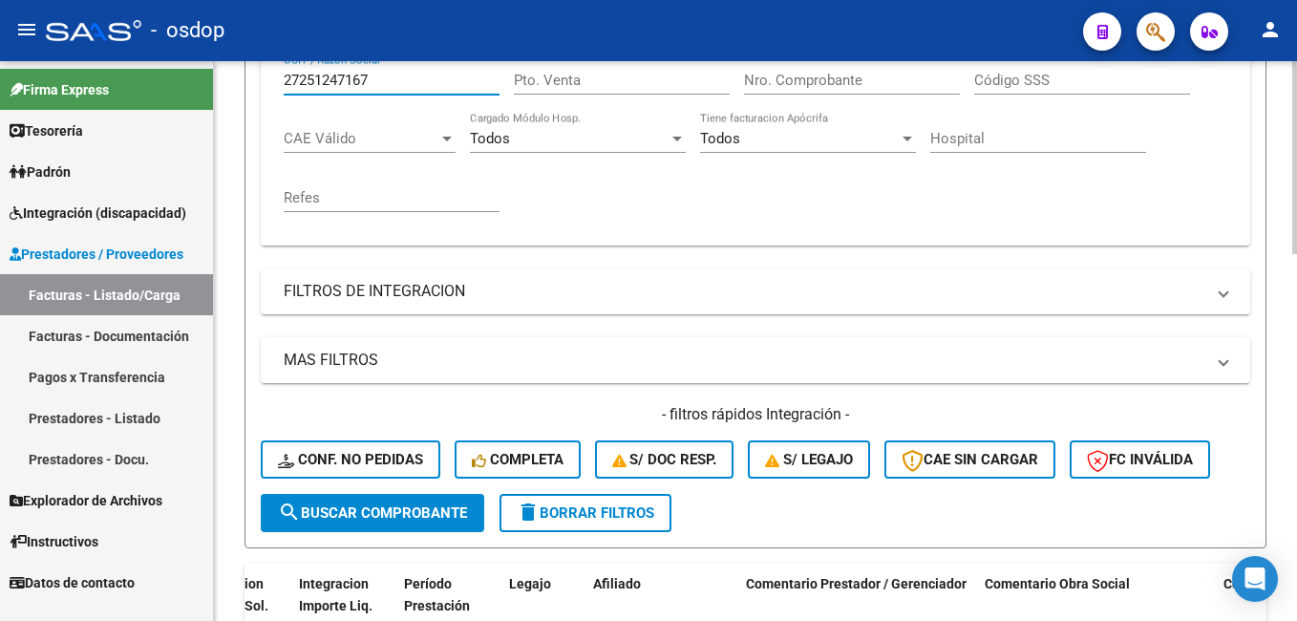
type input "27251247167"
click at [400, 515] on span "search Buscar Comprobante" at bounding box center [372, 512] width 189 height 17
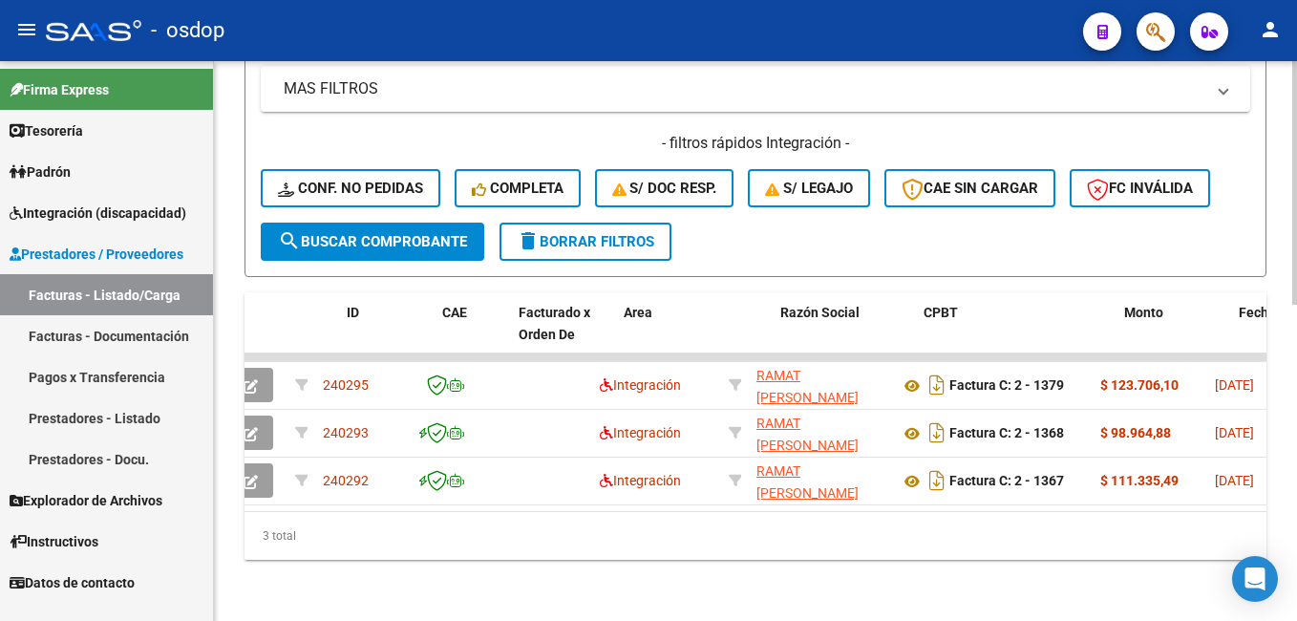
scroll to position [0, 0]
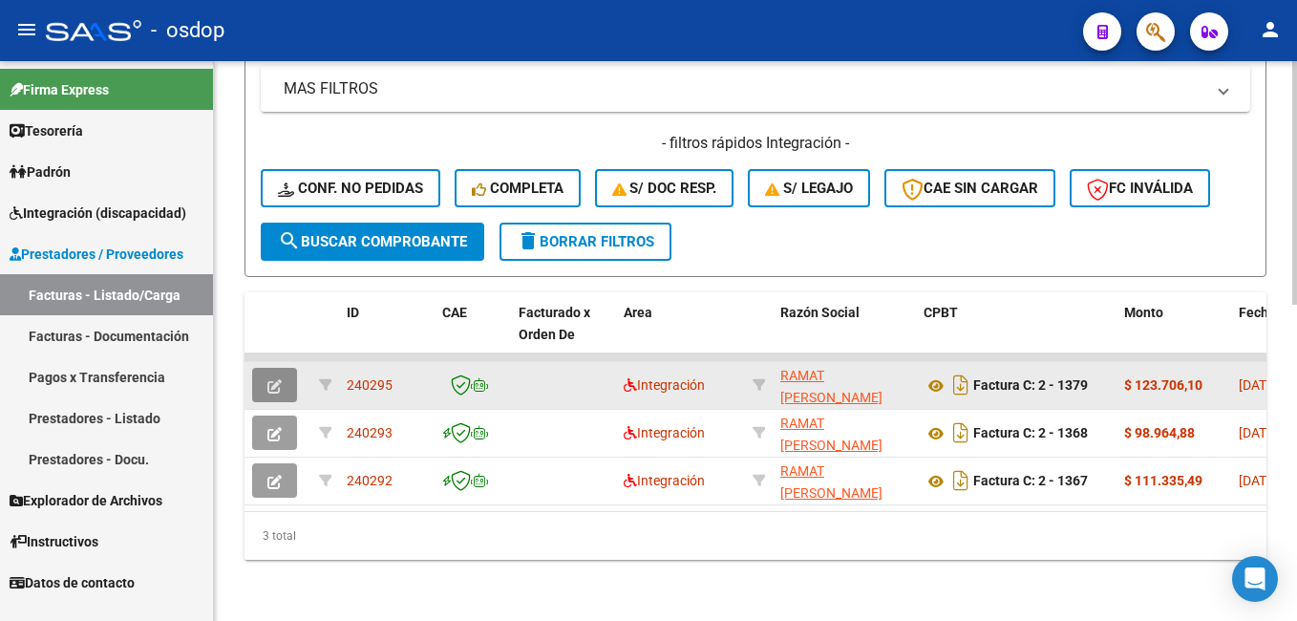
click at [273, 376] on span "button" at bounding box center [274, 384] width 14 height 17
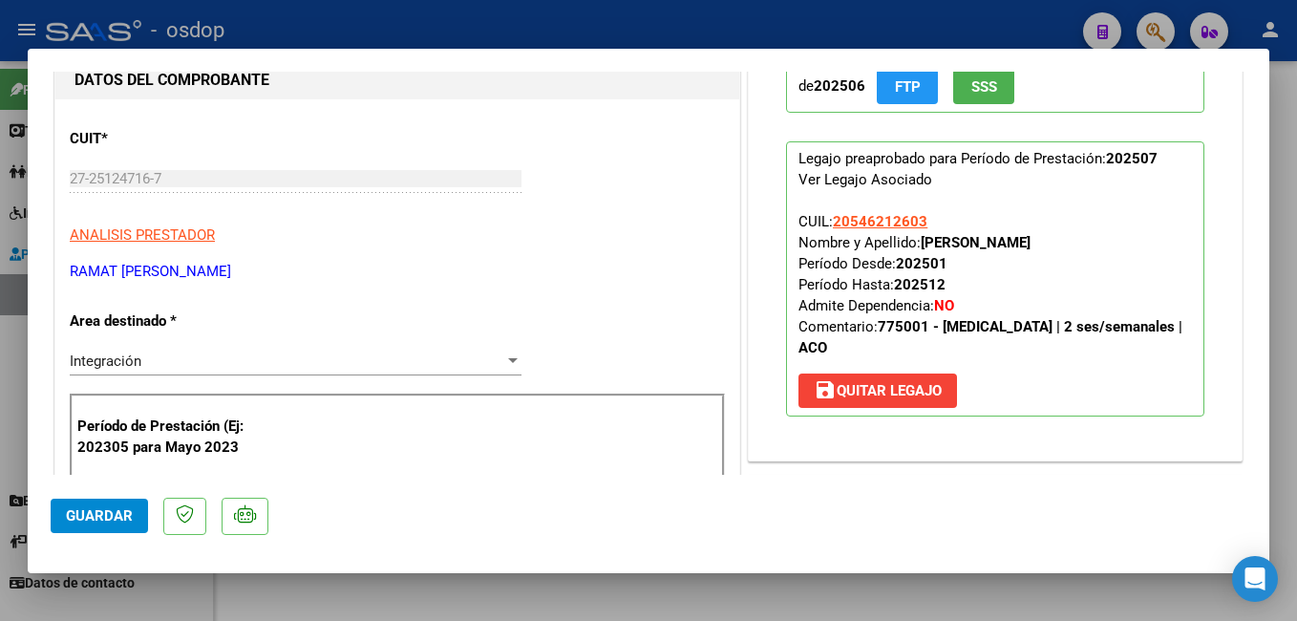
scroll to position [382, 0]
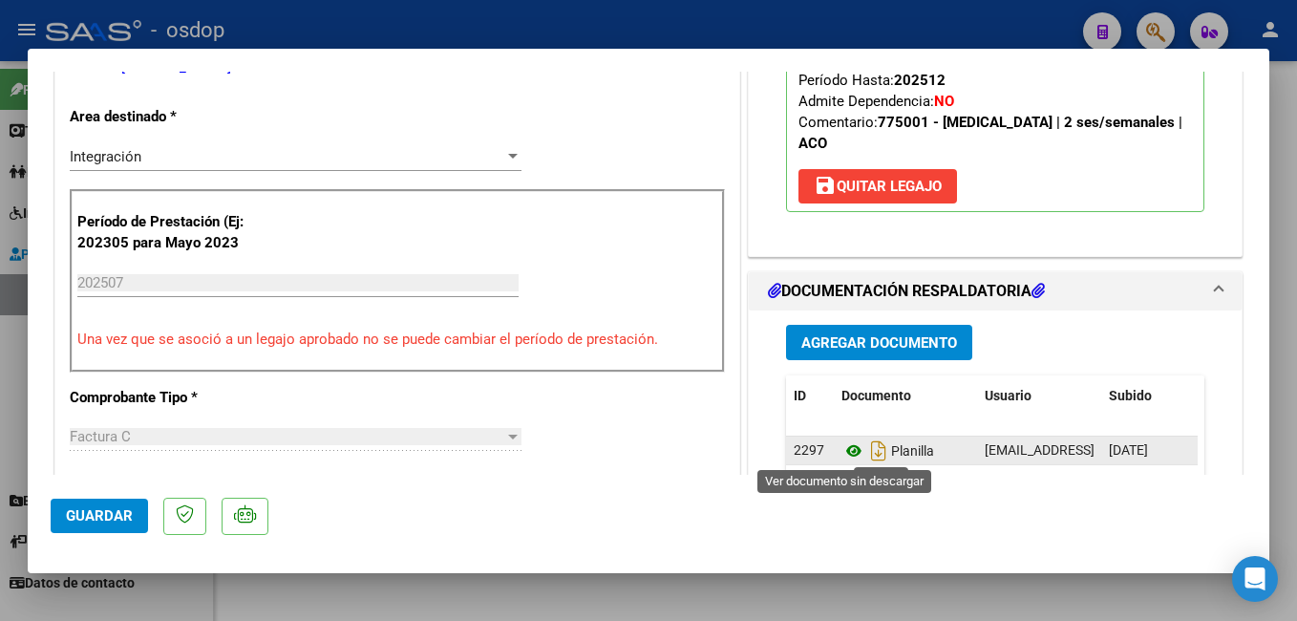
click at [843, 451] on icon at bounding box center [853, 450] width 25 height 23
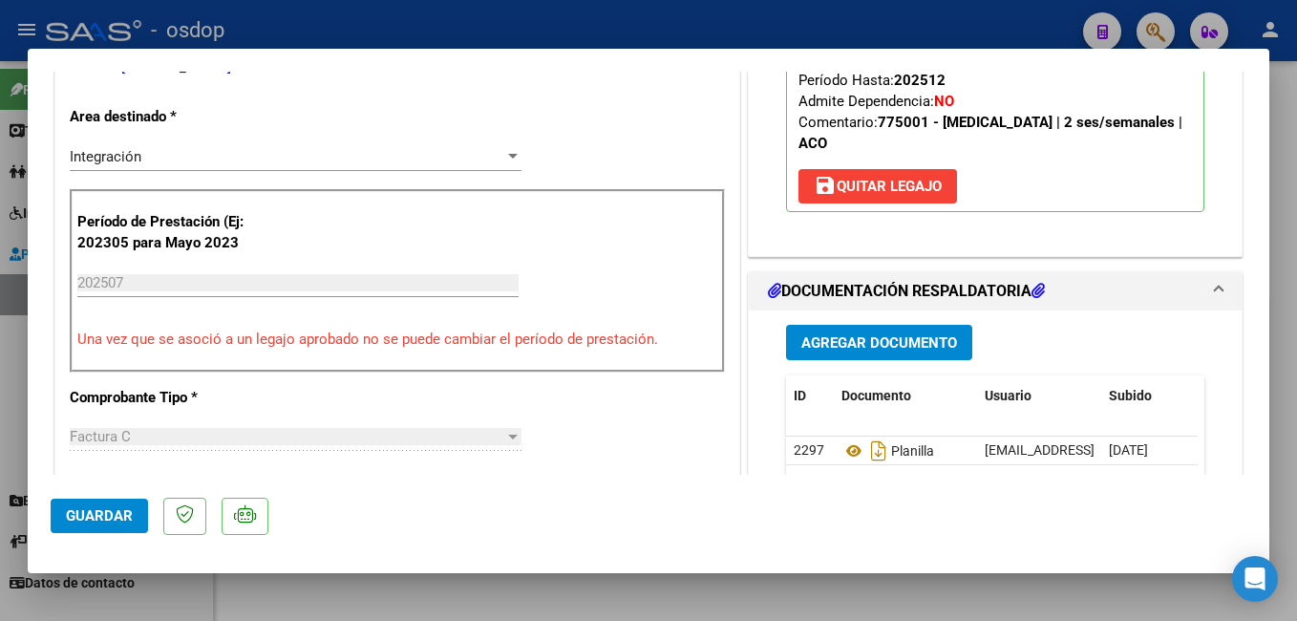
click at [398, 16] on div at bounding box center [648, 310] width 1297 height 621
type input "$ 0,00"
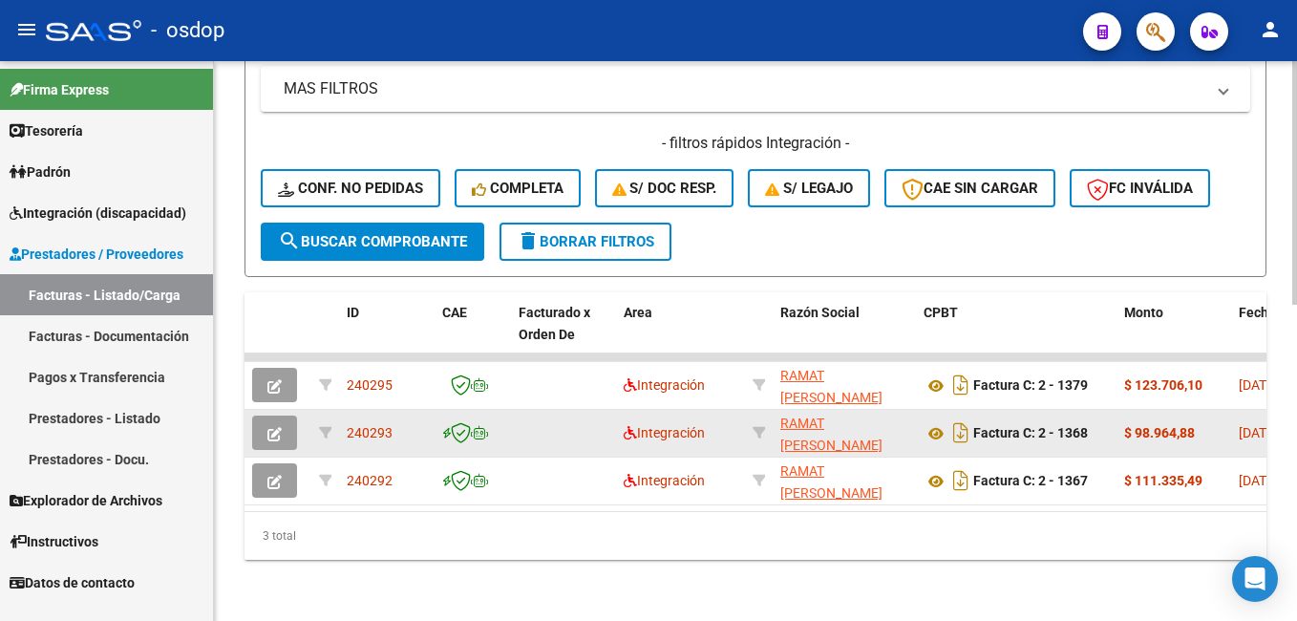
click at [278, 427] on icon "button" at bounding box center [274, 434] width 14 height 14
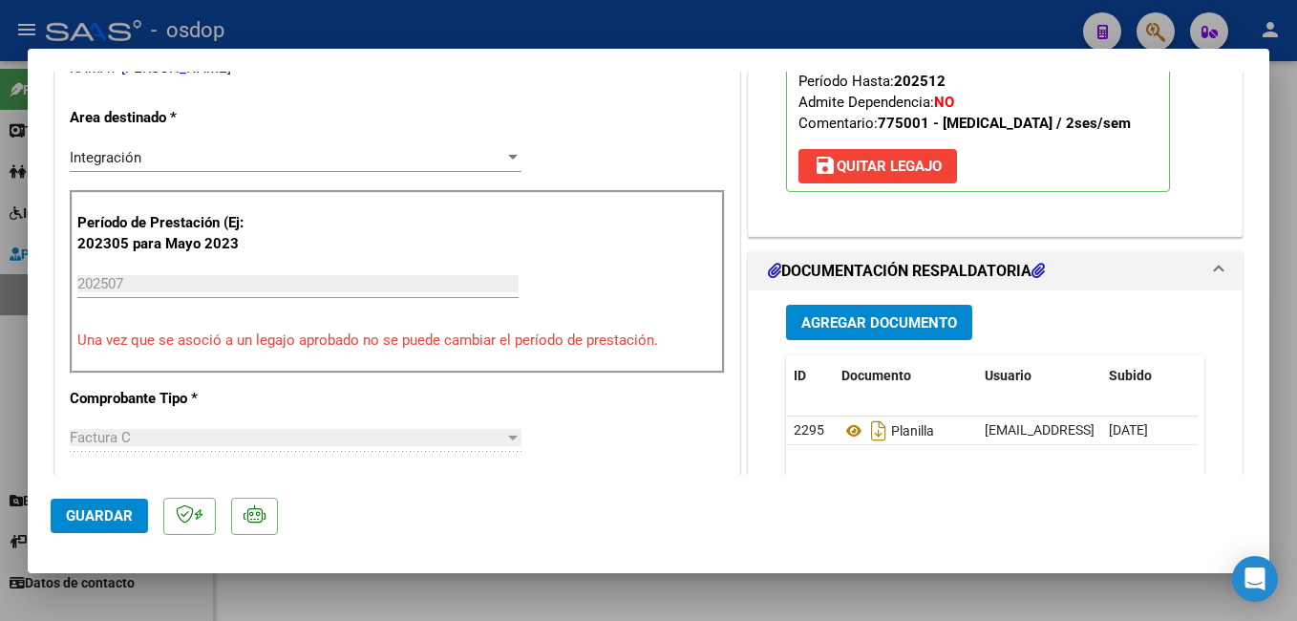
scroll to position [382, 0]
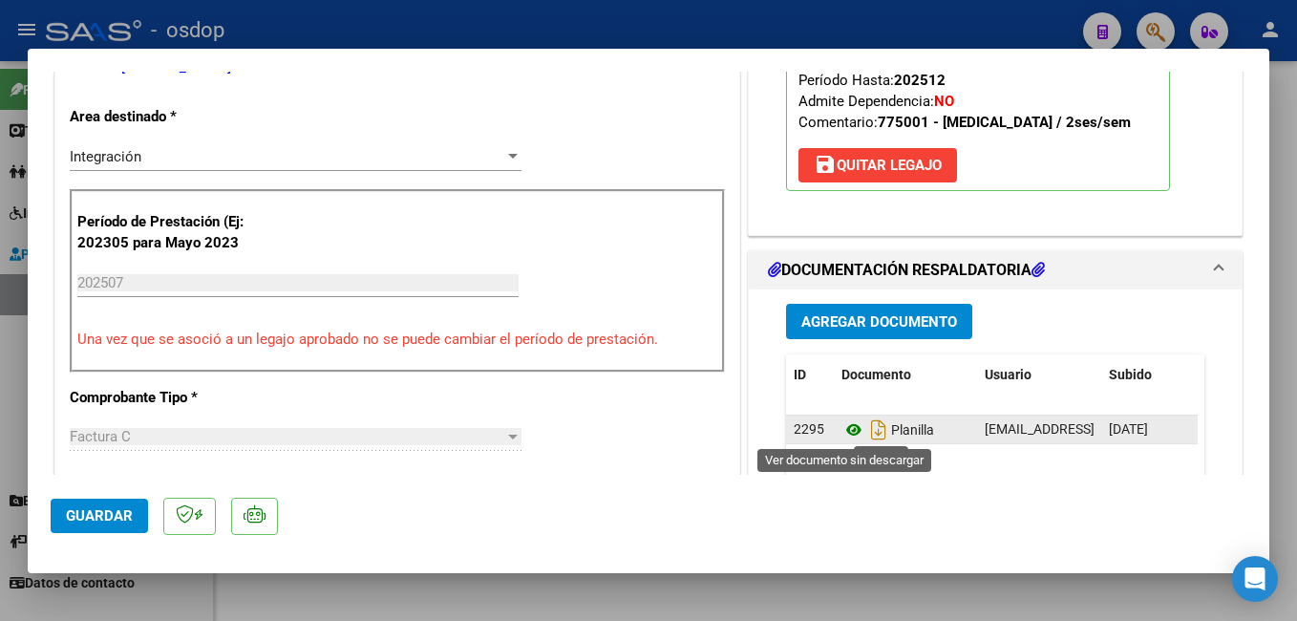
click at [841, 429] on icon at bounding box center [853, 429] width 25 height 23
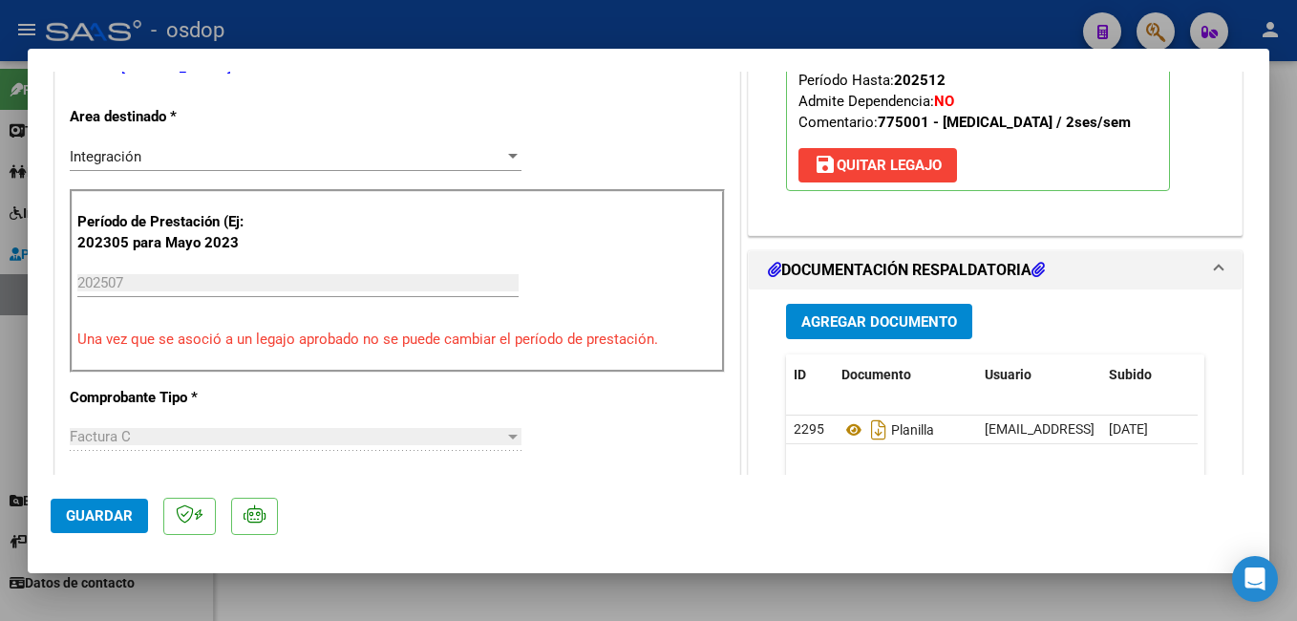
click at [652, 18] on div at bounding box center [648, 310] width 1297 height 621
type input "$ 0,00"
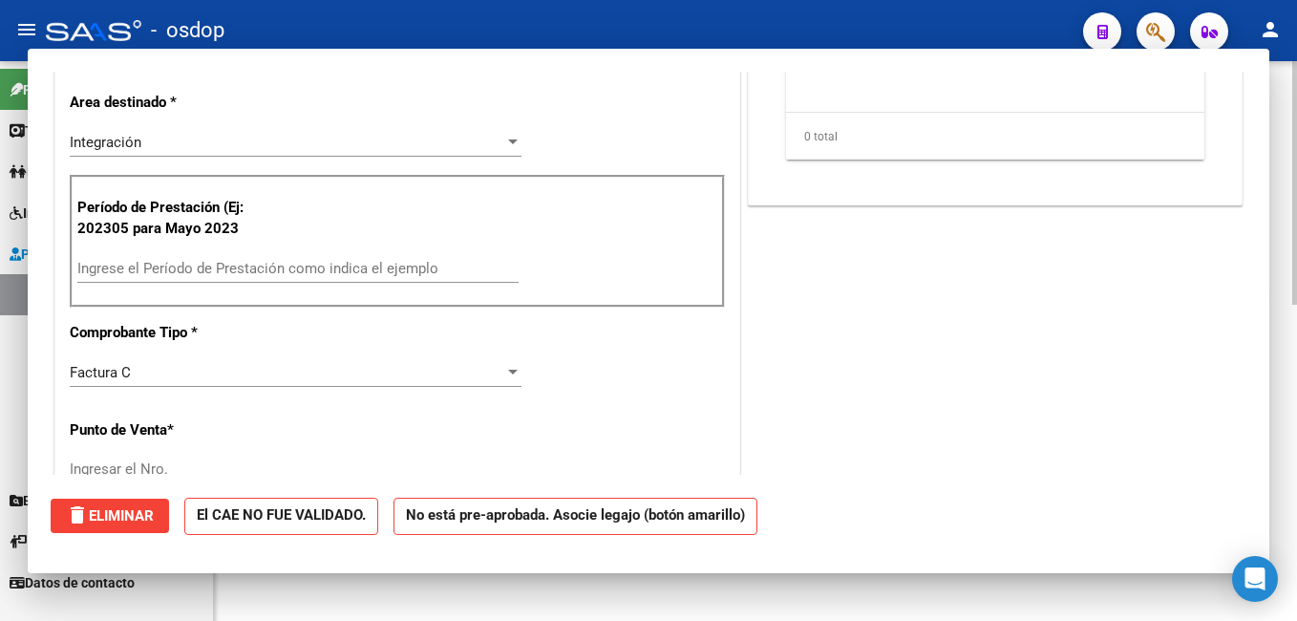
scroll to position [0, 0]
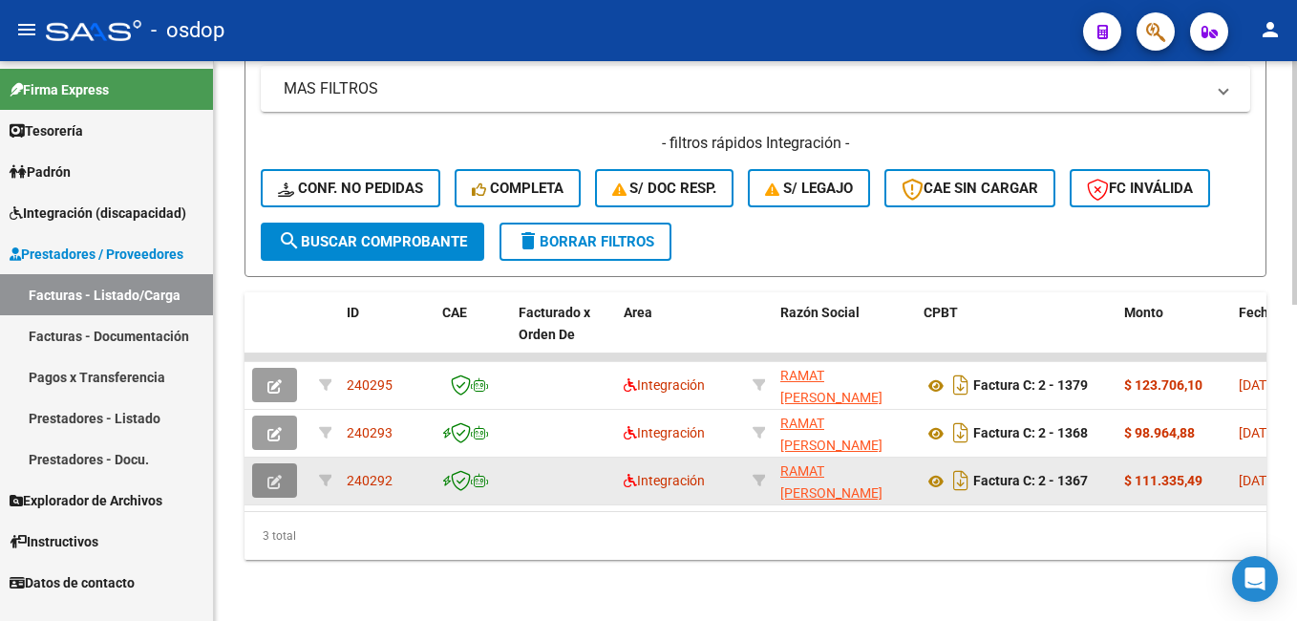
click at [276, 475] on icon "button" at bounding box center [274, 482] width 14 height 14
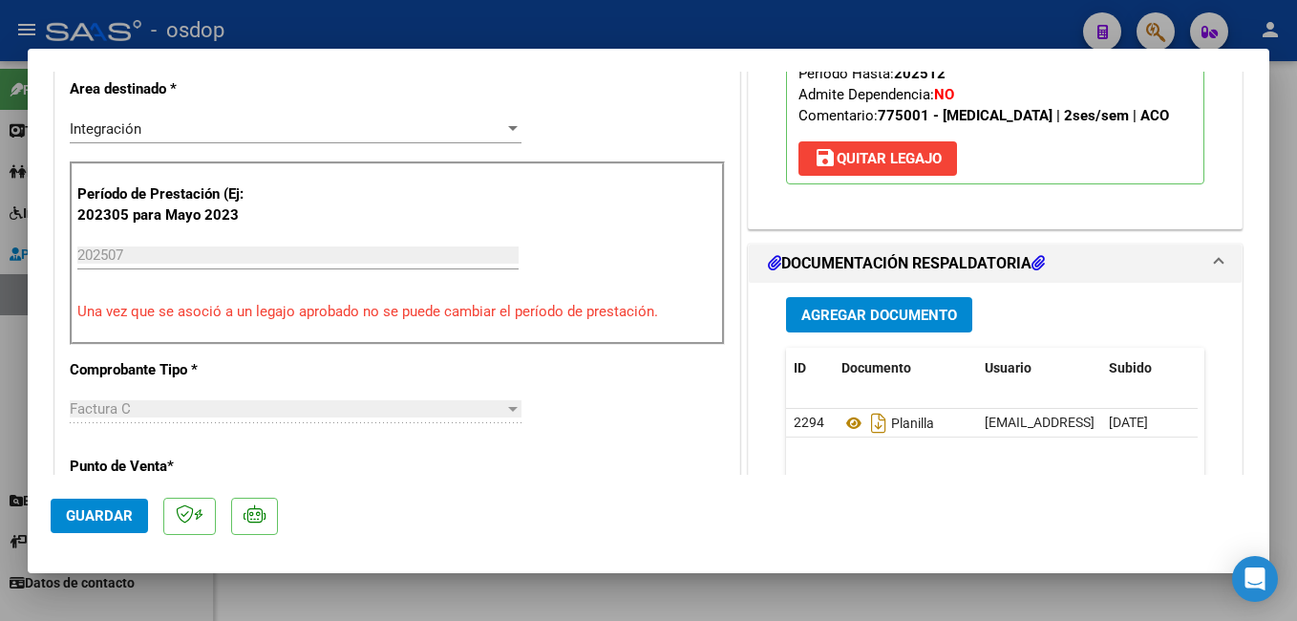
scroll to position [477, 0]
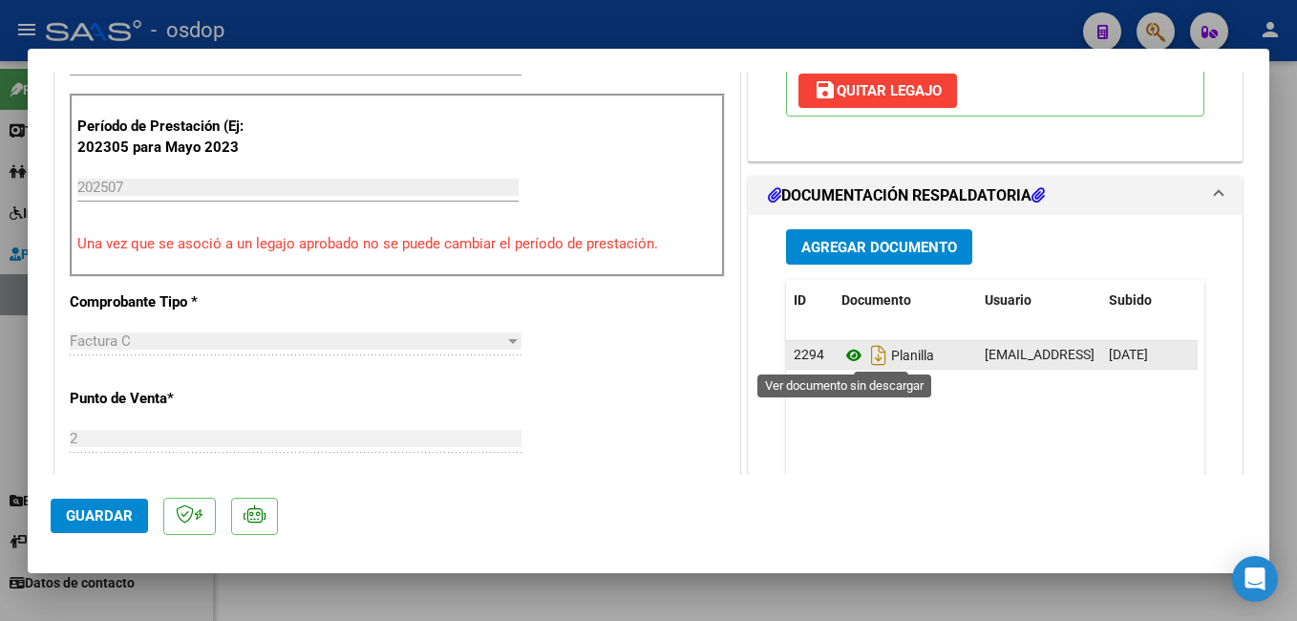
click at [841, 359] on icon at bounding box center [853, 355] width 25 height 23
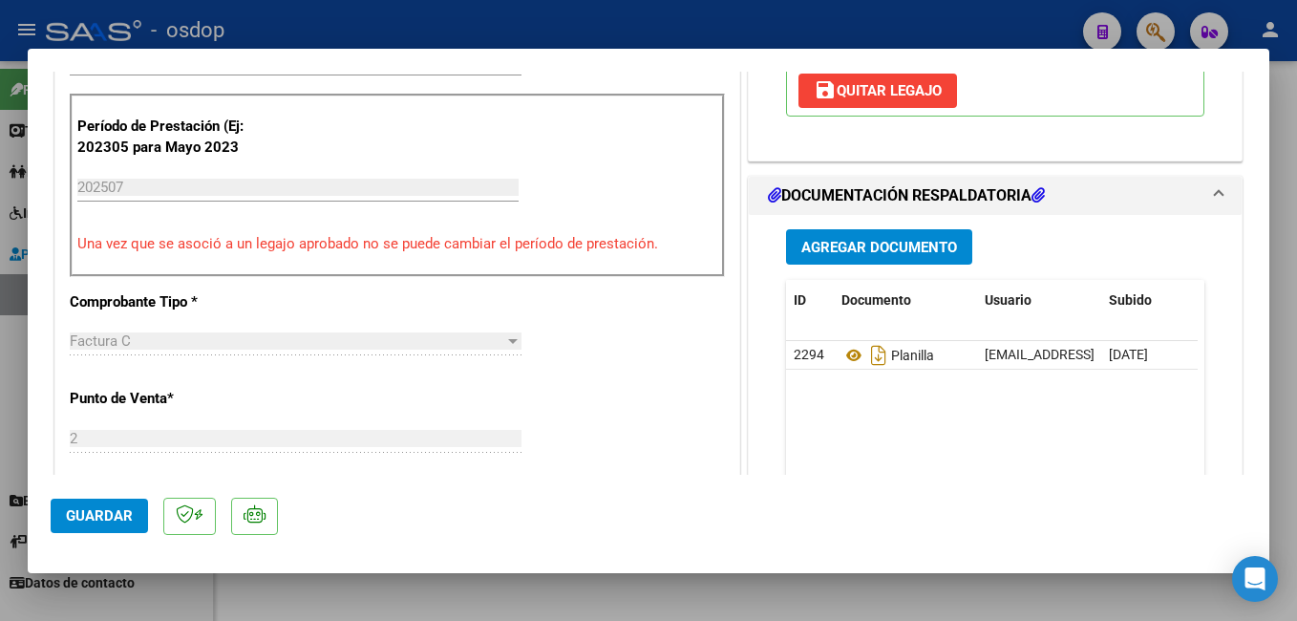
click at [555, 26] on div at bounding box center [648, 310] width 1297 height 621
type input "$ 0,00"
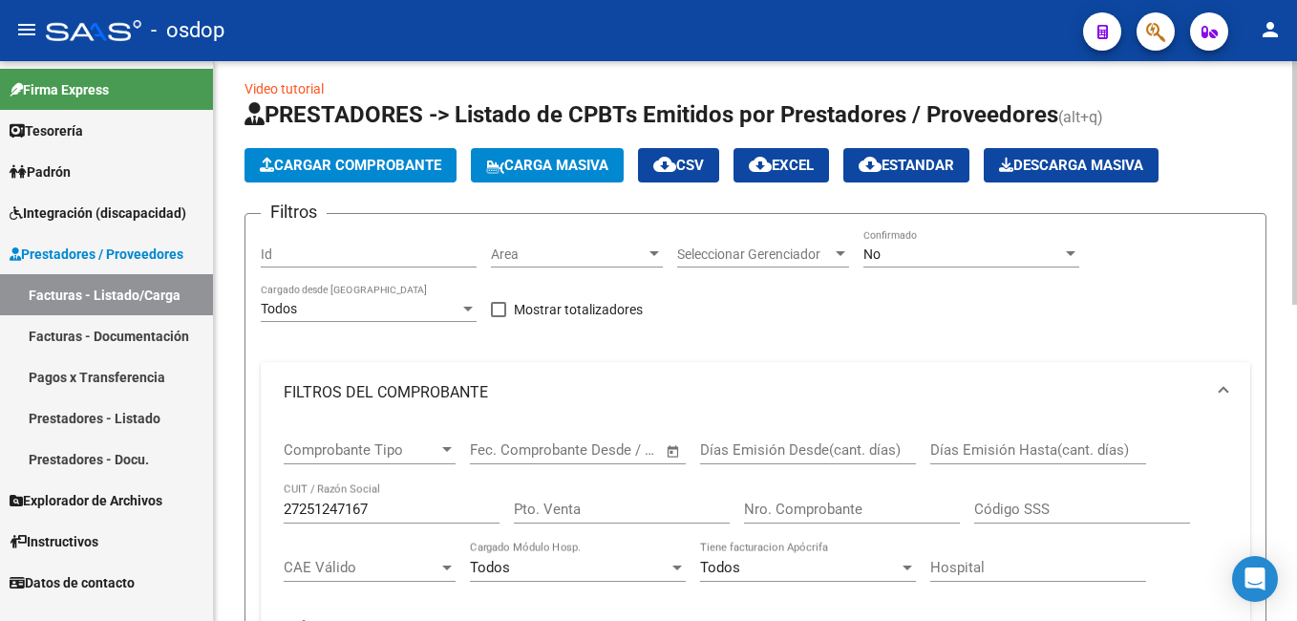
scroll to position [0, 0]
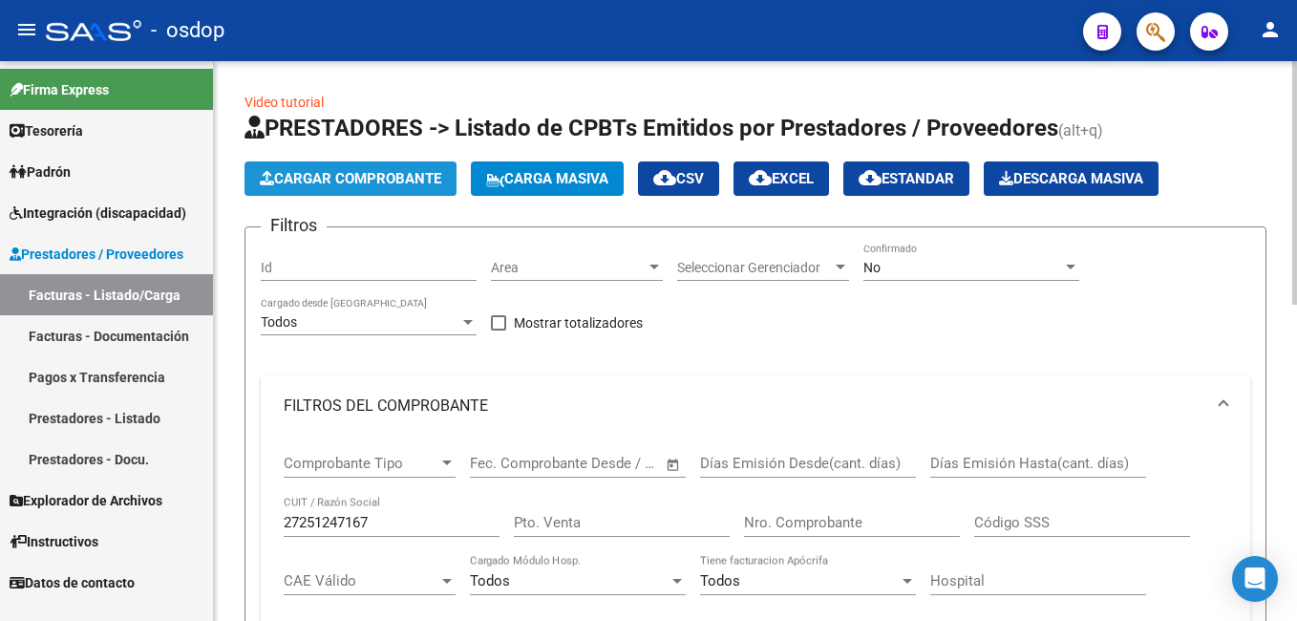
click at [357, 180] on span "Cargar Comprobante" at bounding box center [350, 178] width 181 height 17
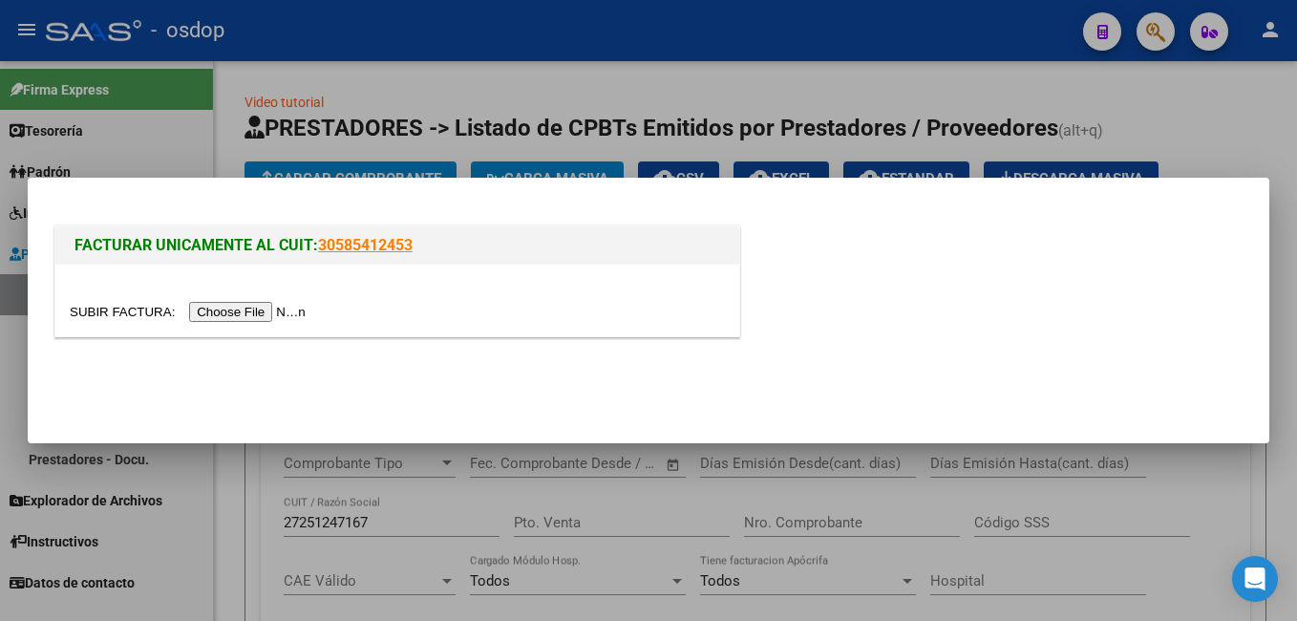
click at [1219, 100] on div at bounding box center [648, 310] width 1297 height 621
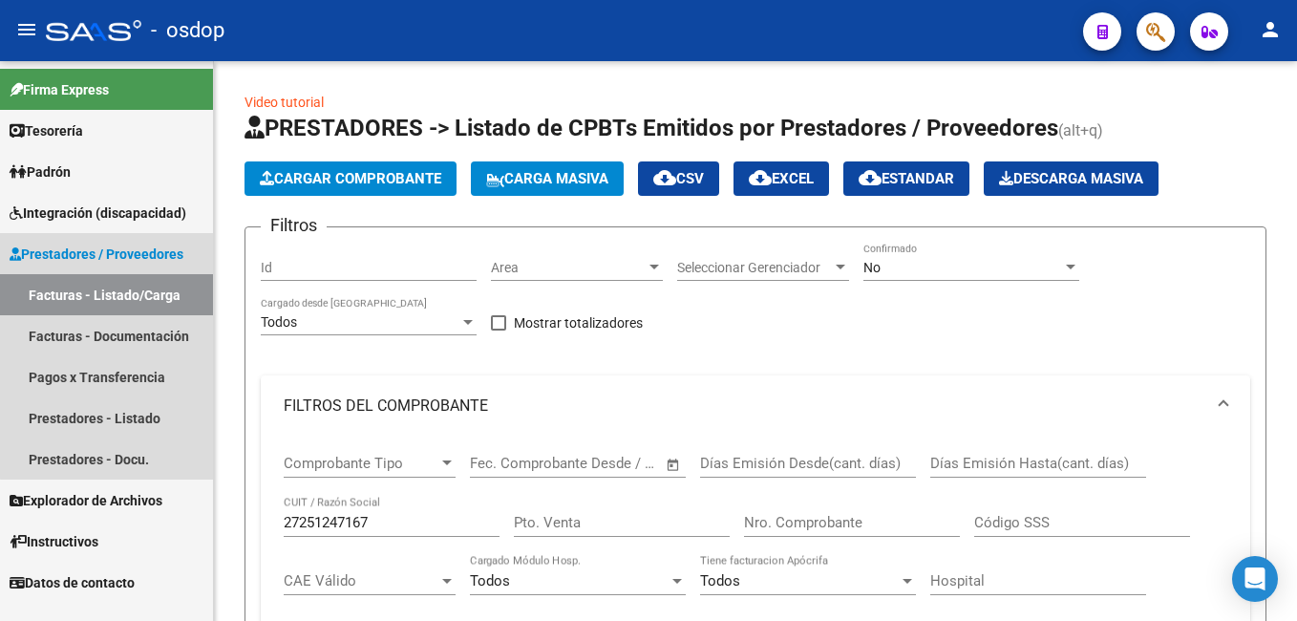
click at [147, 292] on link "Facturas - Listado/Carga" at bounding box center [106, 294] width 213 height 41
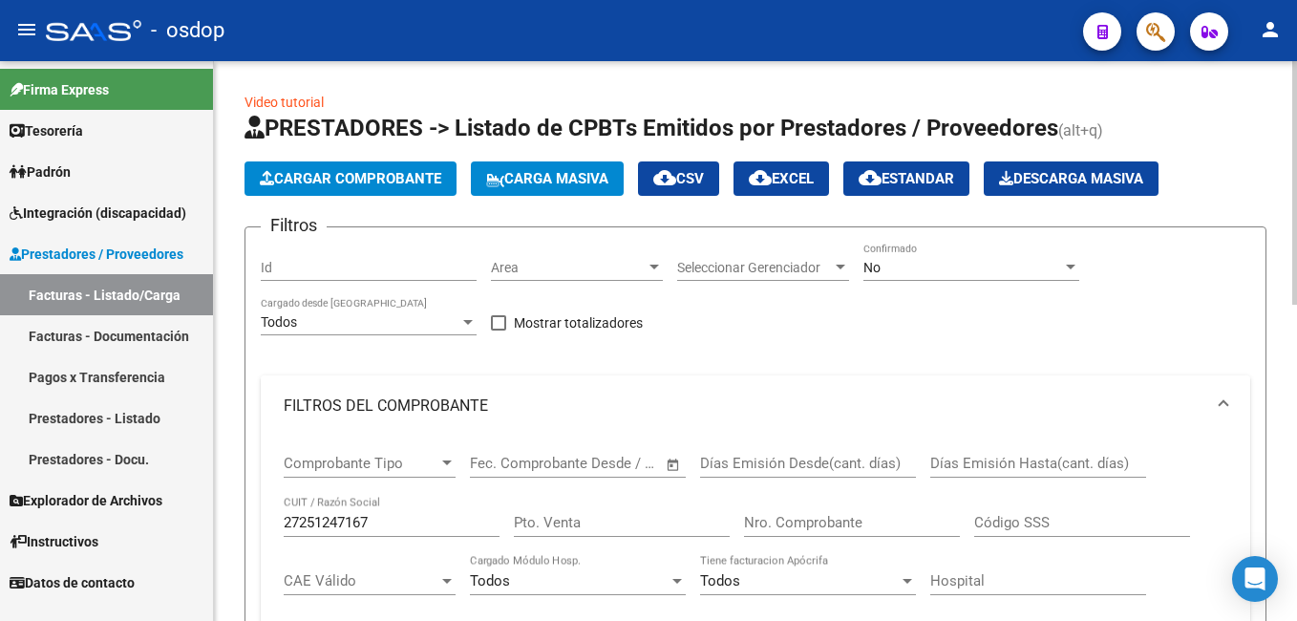
click at [828, 388] on mat-expansion-panel-header "FILTROS DEL COMPROBANTE" at bounding box center [755, 405] width 989 height 61
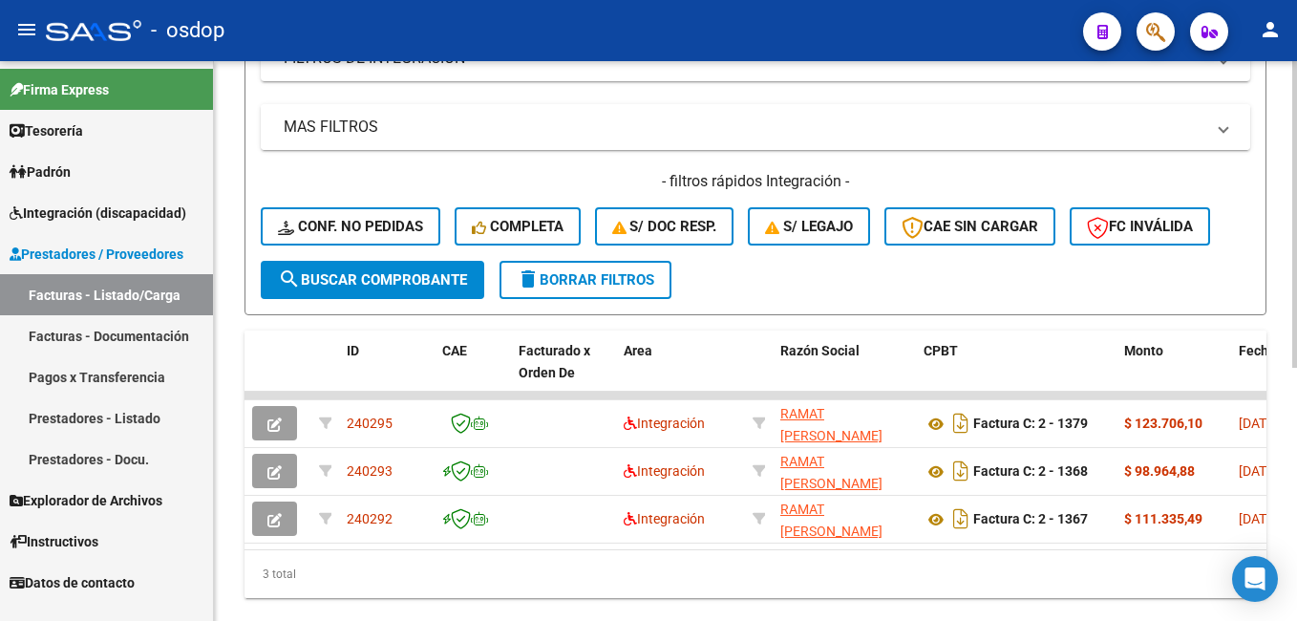
scroll to position [367, 0]
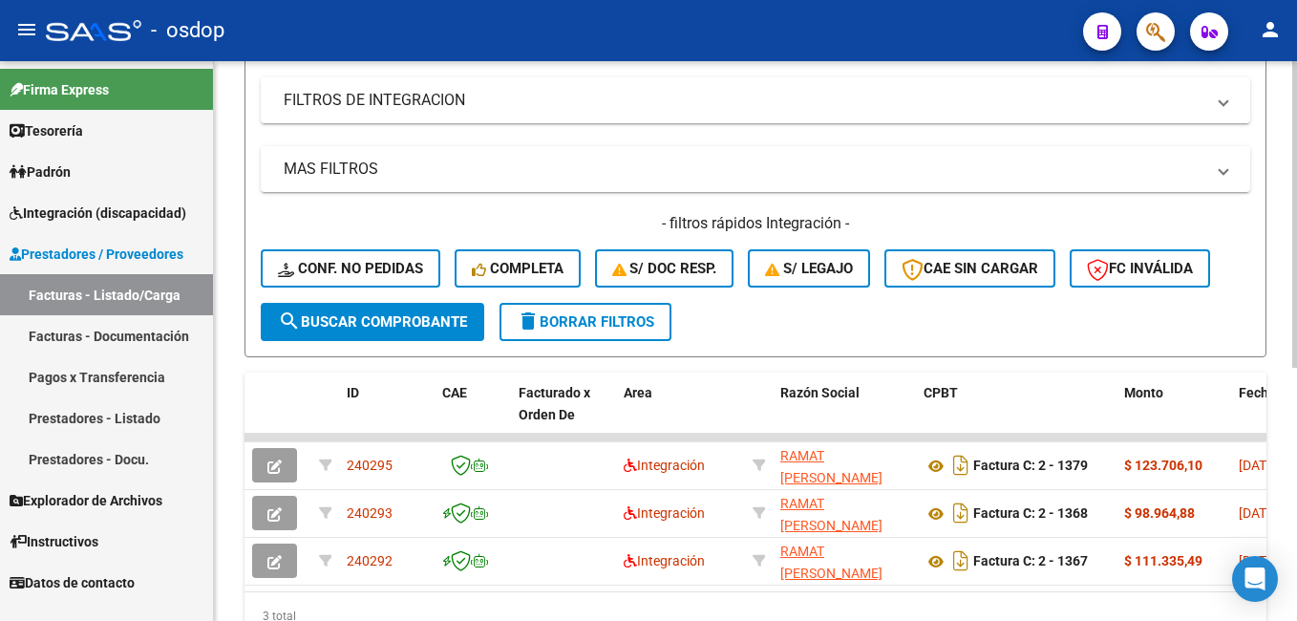
click at [592, 324] on span "delete Borrar Filtros" at bounding box center [586, 321] width 138 height 17
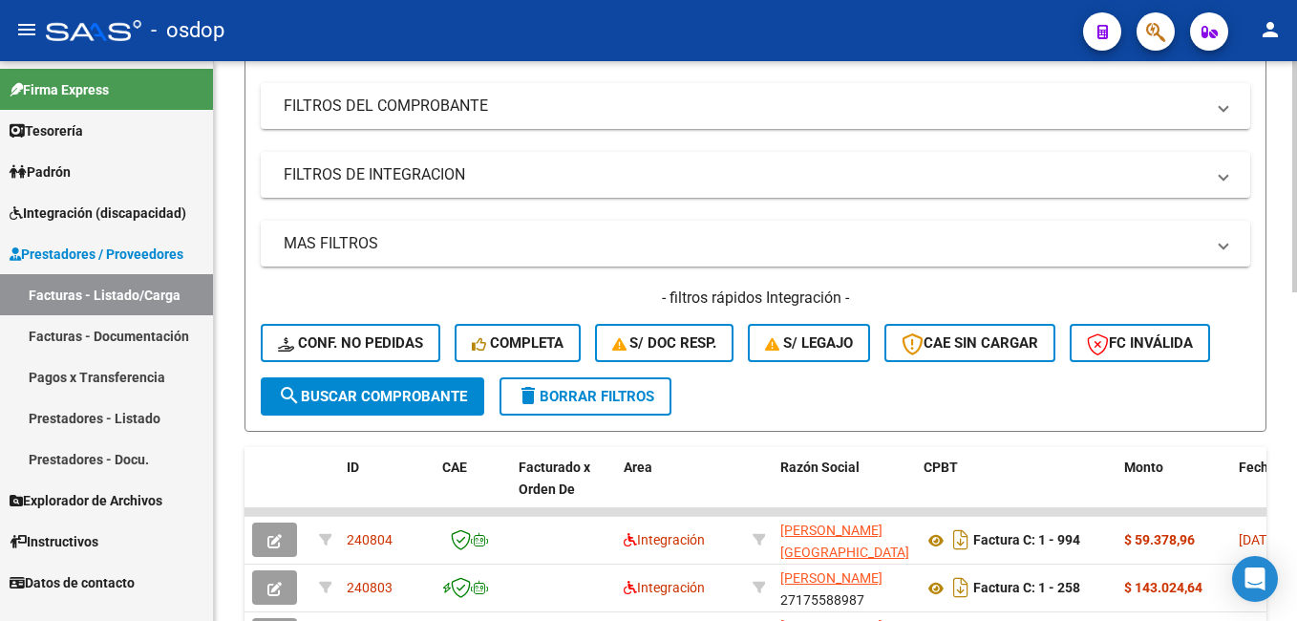
scroll to position [271, 0]
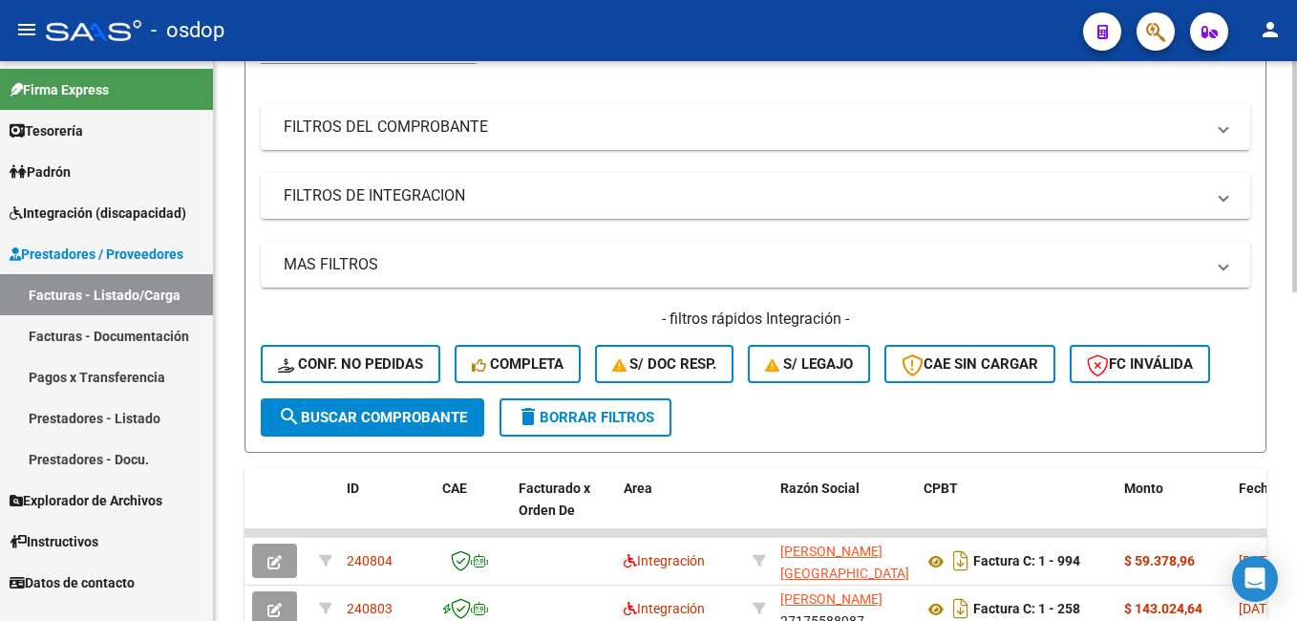
click at [429, 123] on mat-panel-title "FILTROS DEL COMPROBANTE" at bounding box center [744, 127] width 921 height 21
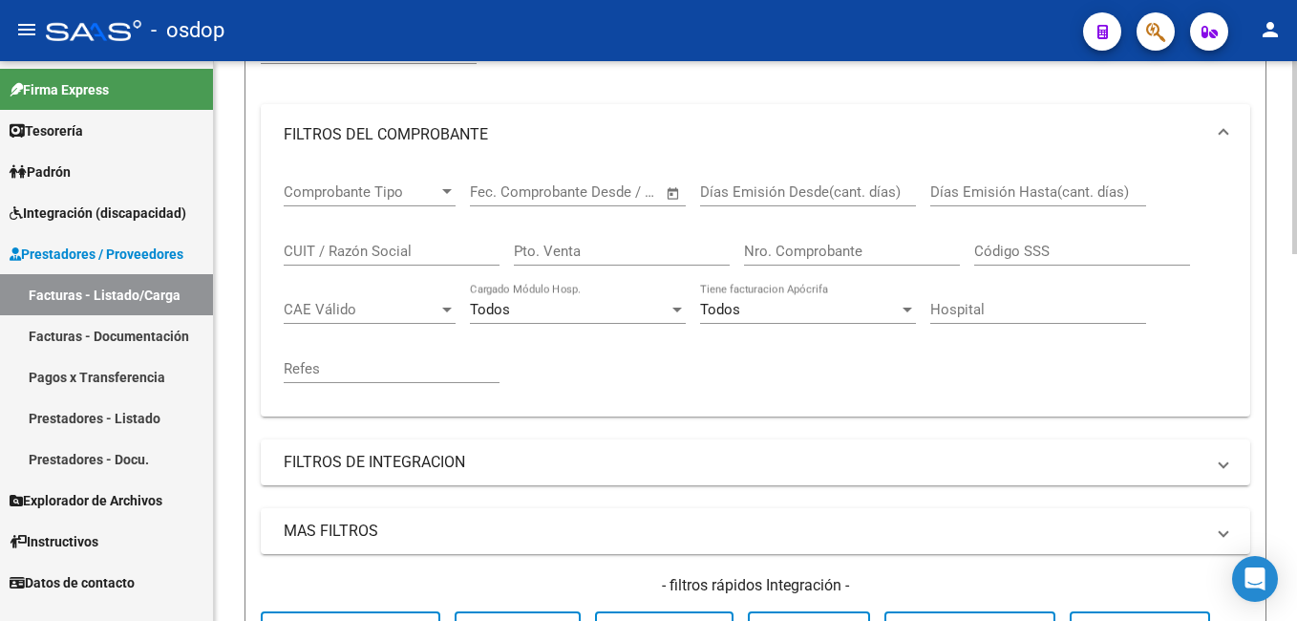
drag, startPoint x: 342, startPoint y: 246, endPoint x: 356, endPoint y: 252, distance: 15.4
click at [342, 246] on input "CUIT / Razón Social" at bounding box center [392, 251] width 216 height 17
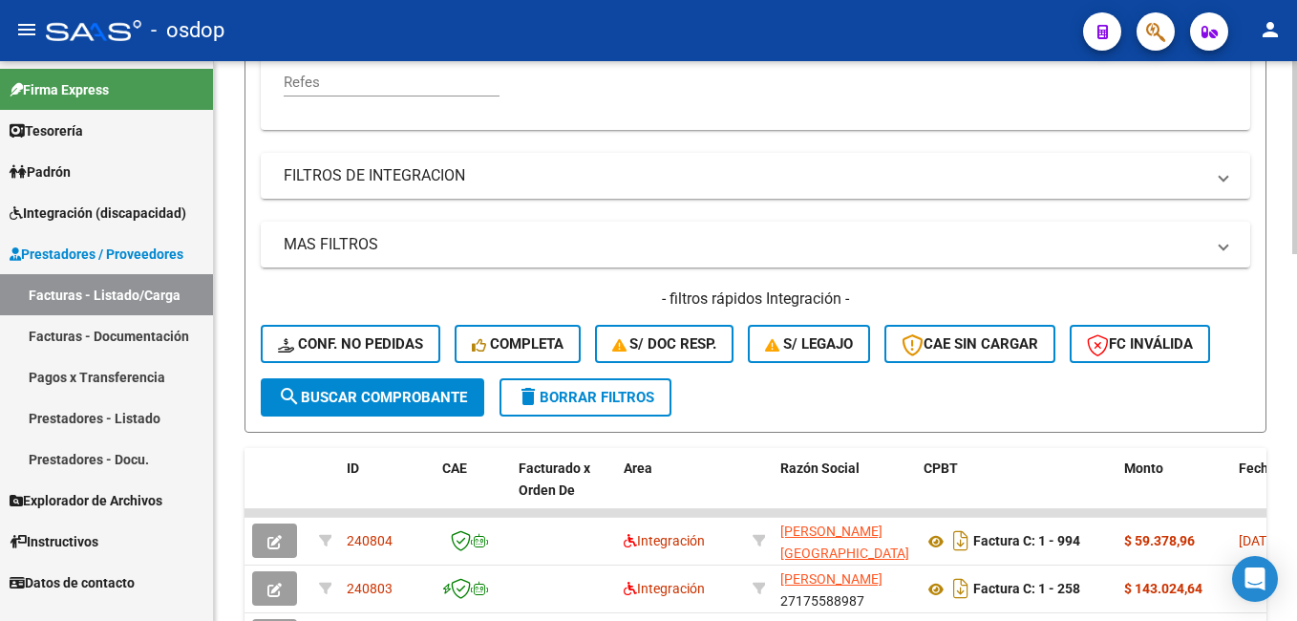
type input "30715685538"
click at [391, 398] on span "search Buscar Comprobante" at bounding box center [372, 397] width 189 height 17
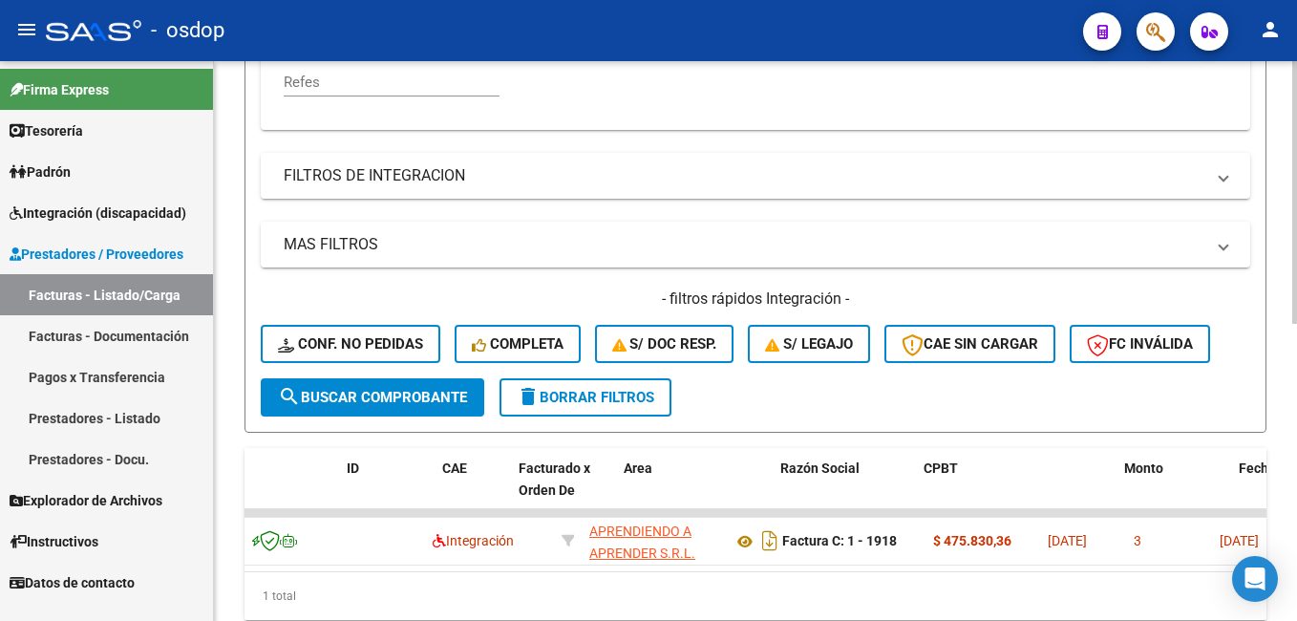
scroll to position [0, 0]
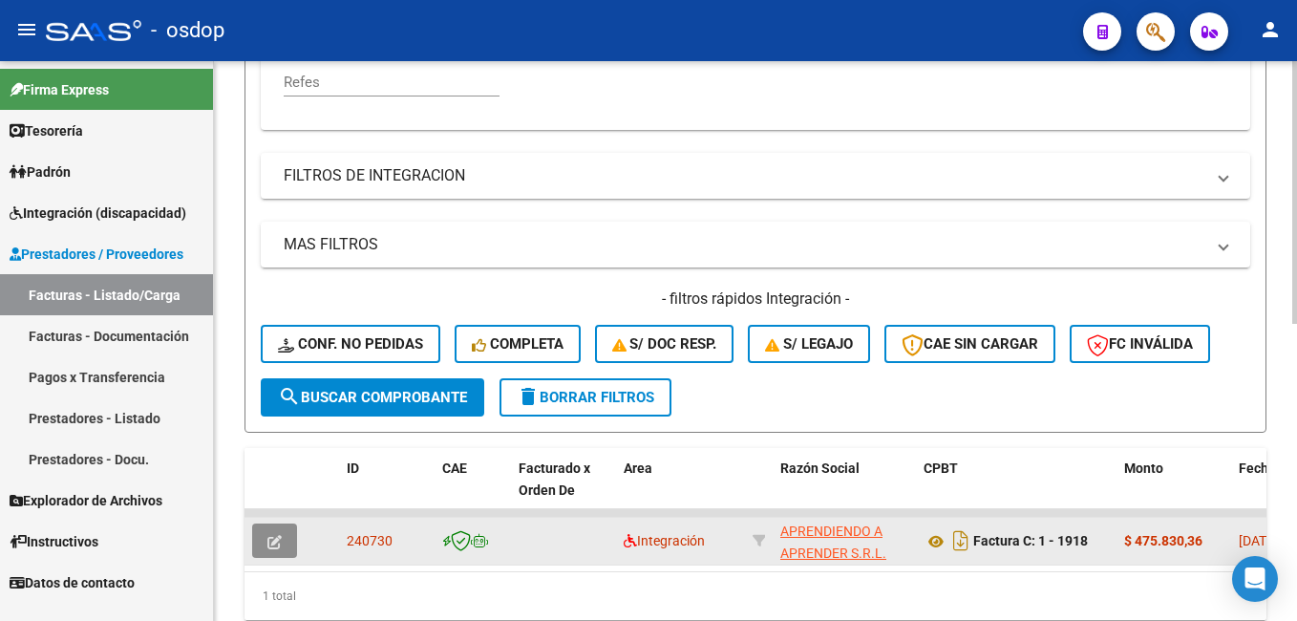
click at [270, 532] on span "button" at bounding box center [274, 540] width 14 height 17
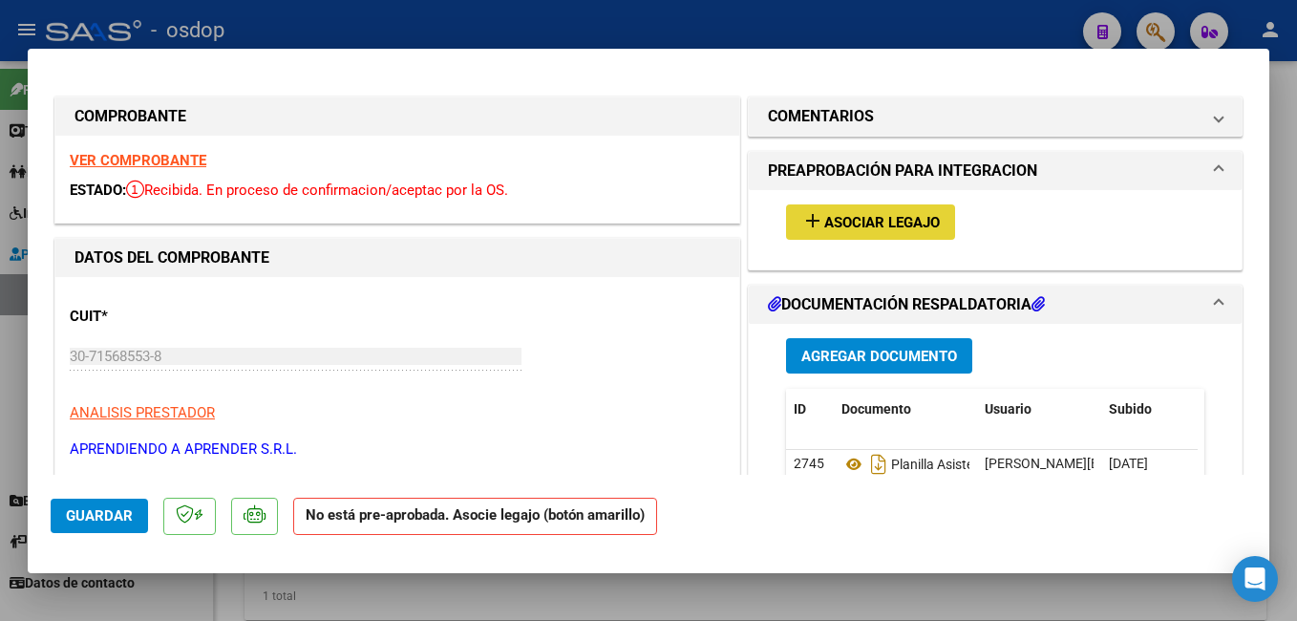
click at [835, 222] on span "Asociar Legajo" at bounding box center [882, 222] width 116 height 17
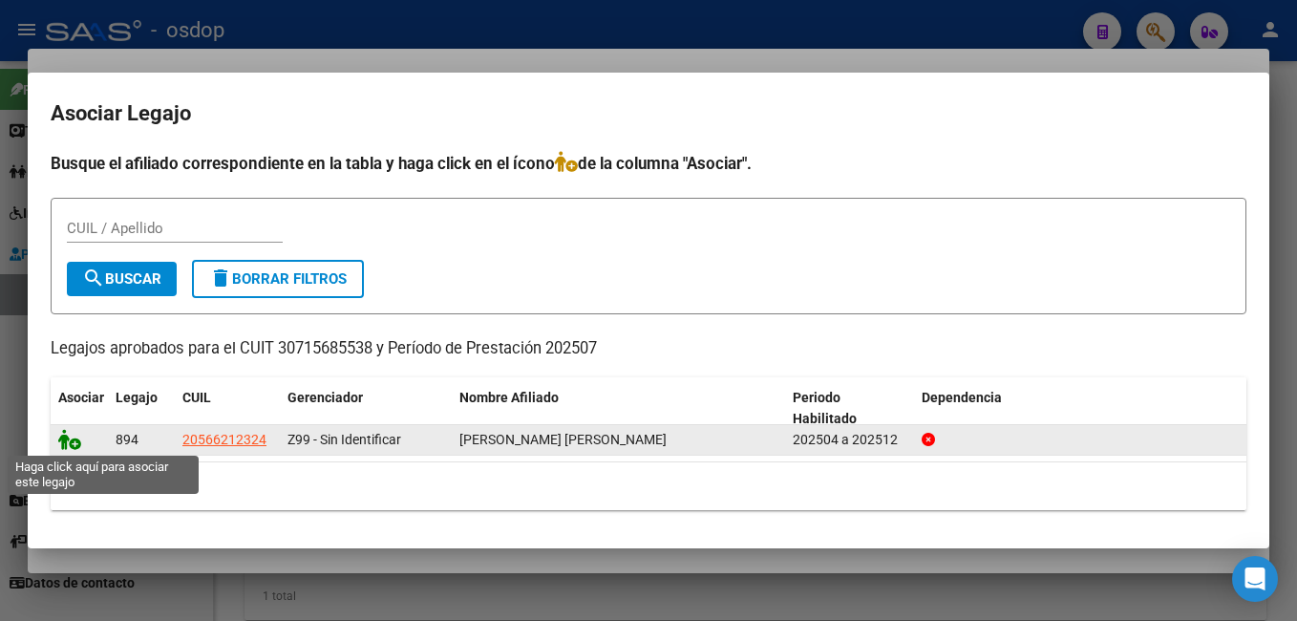
click at [74, 437] on icon at bounding box center [69, 439] width 23 height 21
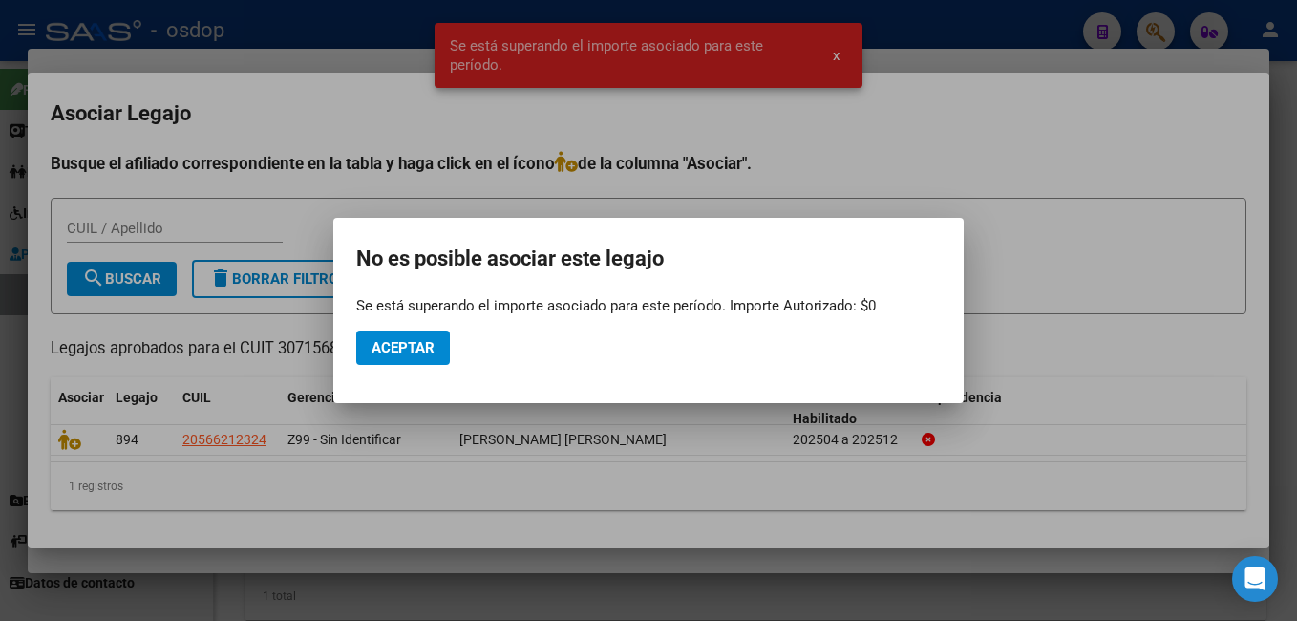
click at [941, 55] on div at bounding box center [648, 310] width 1297 height 621
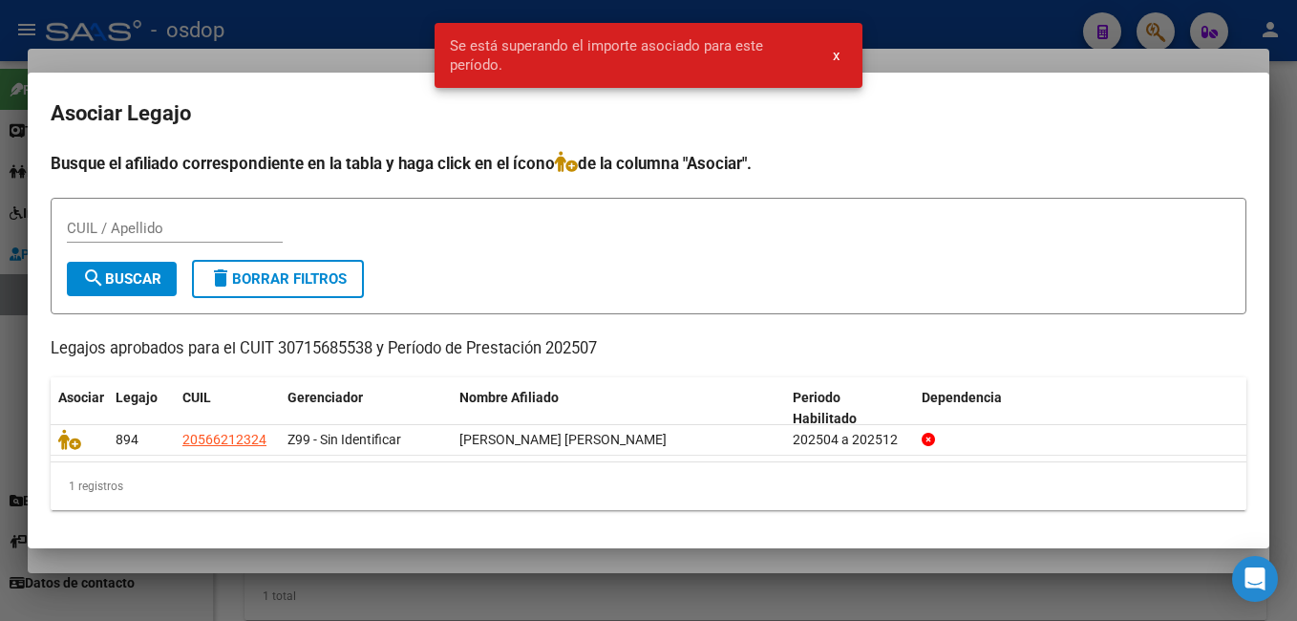
click at [338, 51] on div at bounding box center [648, 310] width 1297 height 621
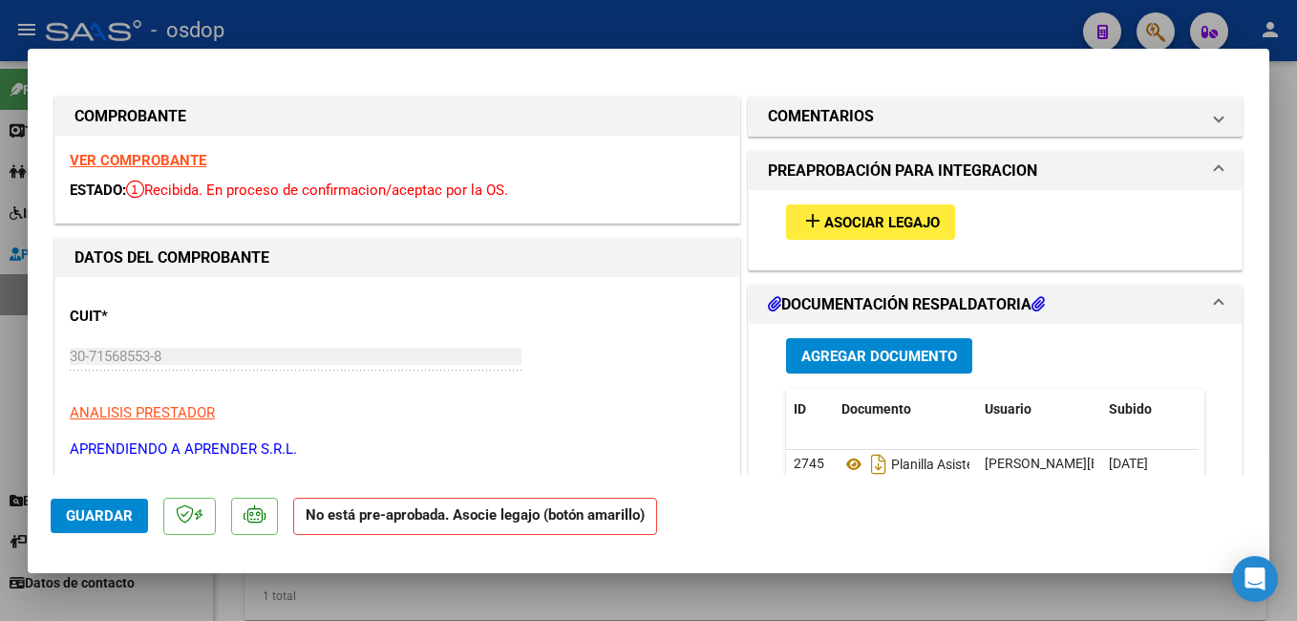
drag, startPoint x: 352, startPoint y: 10, endPoint x: 356, endPoint y: 31, distance: 21.4
click at [353, 11] on div at bounding box center [648, 310] width 1297 height 621
type input "$ 0,00"
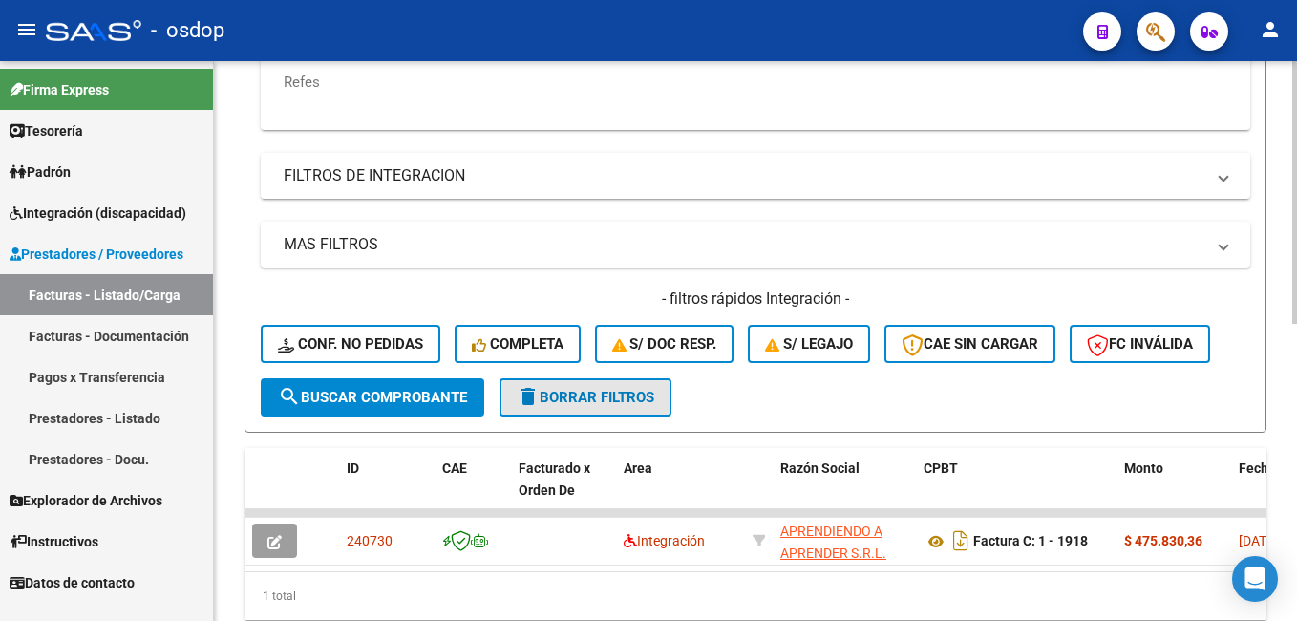
click at [594, 403] on span "delete Borrar Filtros" at bounding box center [586, 397] width 138 height 17
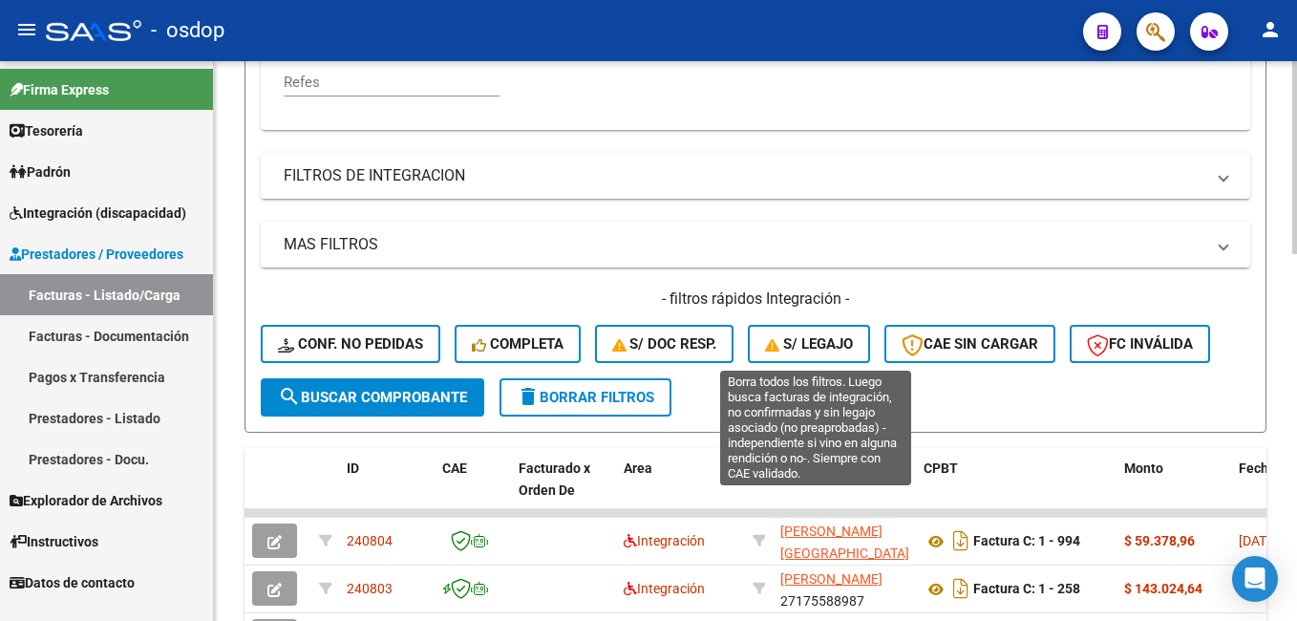
click at [801, 335] on span "S/ legajo" at bounding box center [809, 343] width 88 height 17
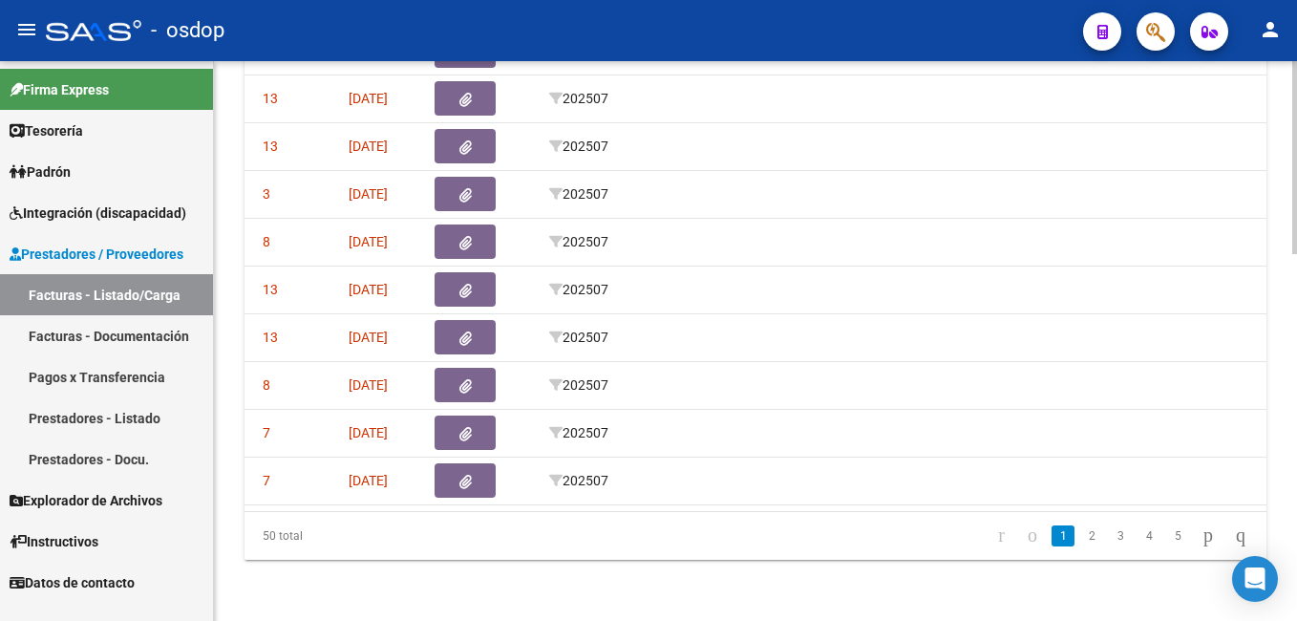
scroll to position [0, 923]
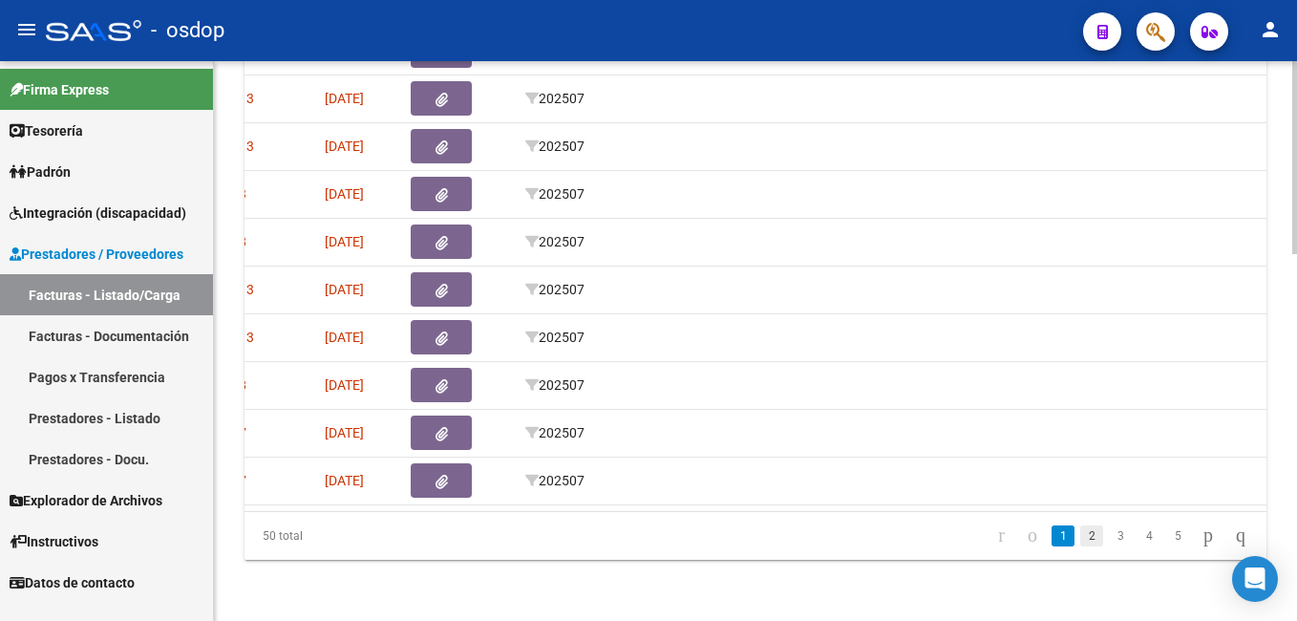
click at [1080, 534] on link "2" at bounding box center [1091, 535] width 23 height 21
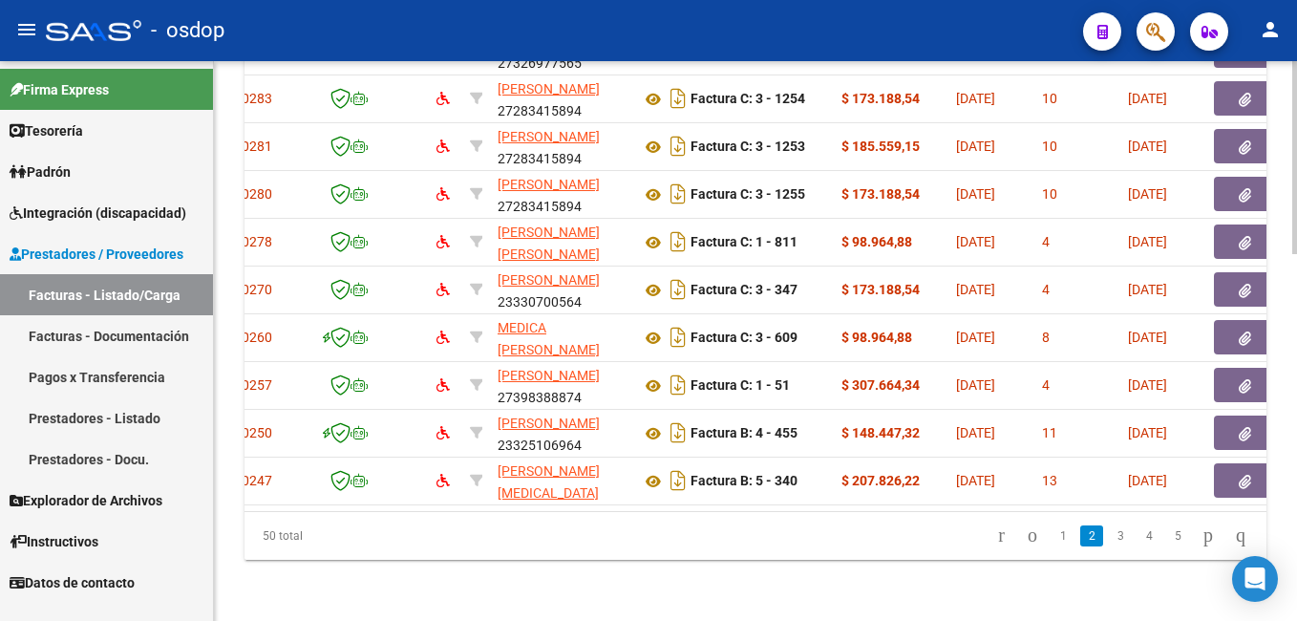
scroll to position [0, 0]
